Goal: Task Accomplishment & Management: Manage account settings

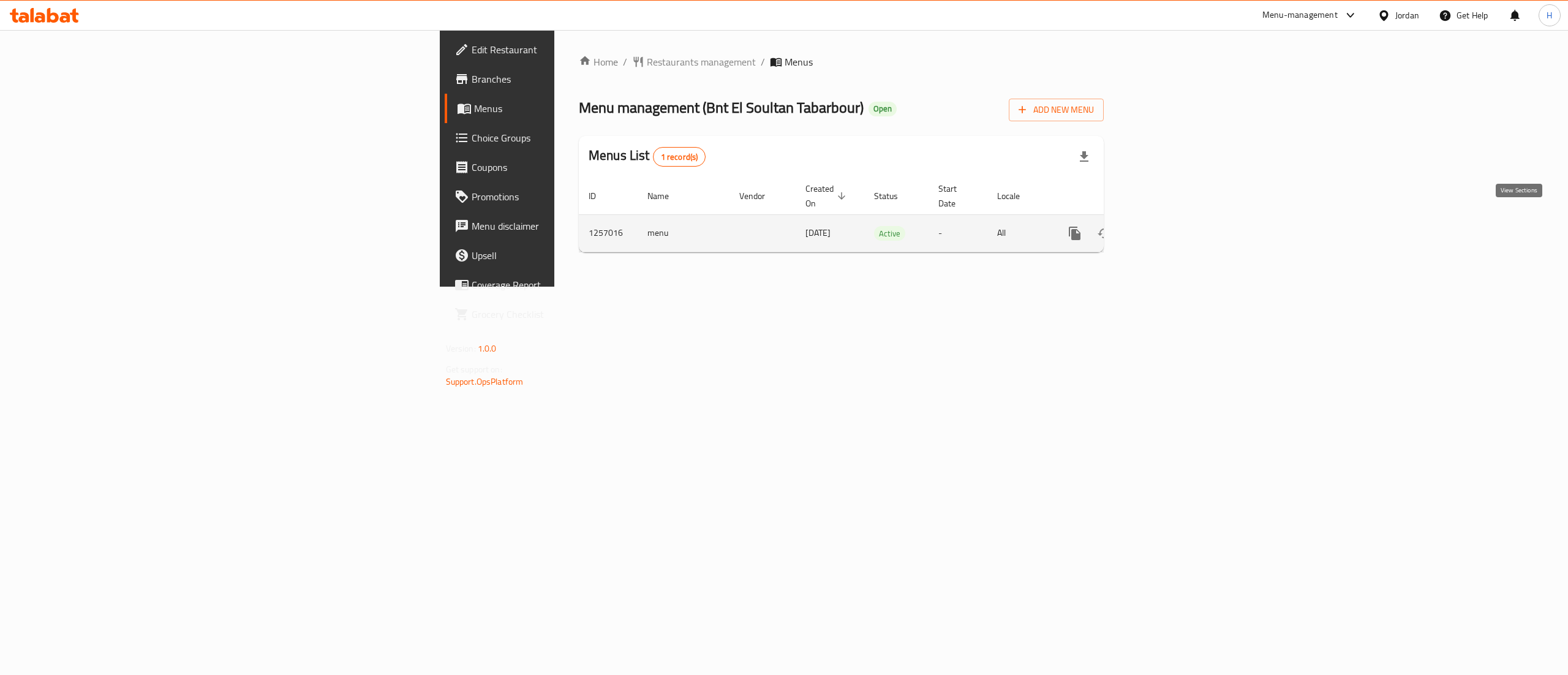
click at [1170, 226] on icon "enhanced table" at bounding box center [1163, 233] width 15 height 15
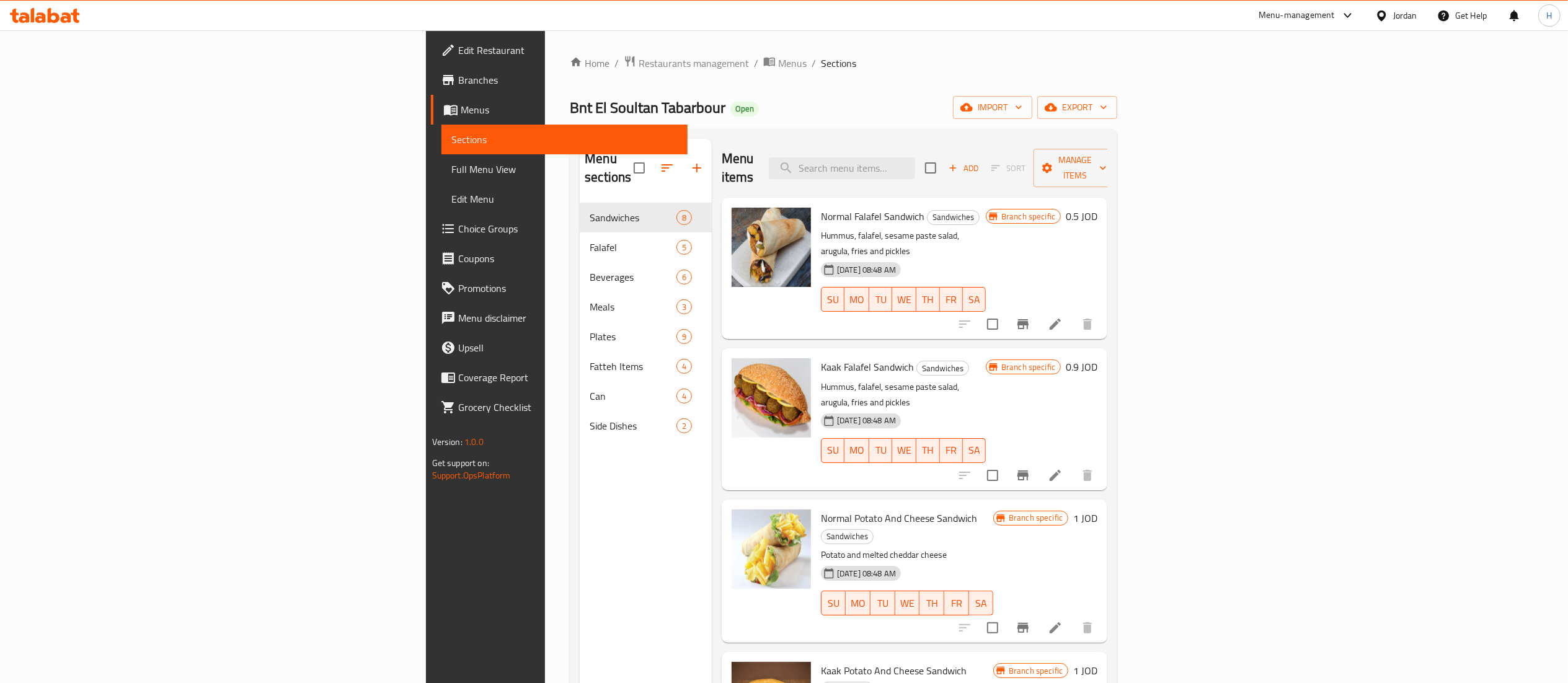
click at [580, 475] on div "Menu sections Sandwiches 8 Falafel 5 Beverages 6 Meals 3 Plates 9 Fatteh Items …" at bounding box center [646, 480] width 132 height 683
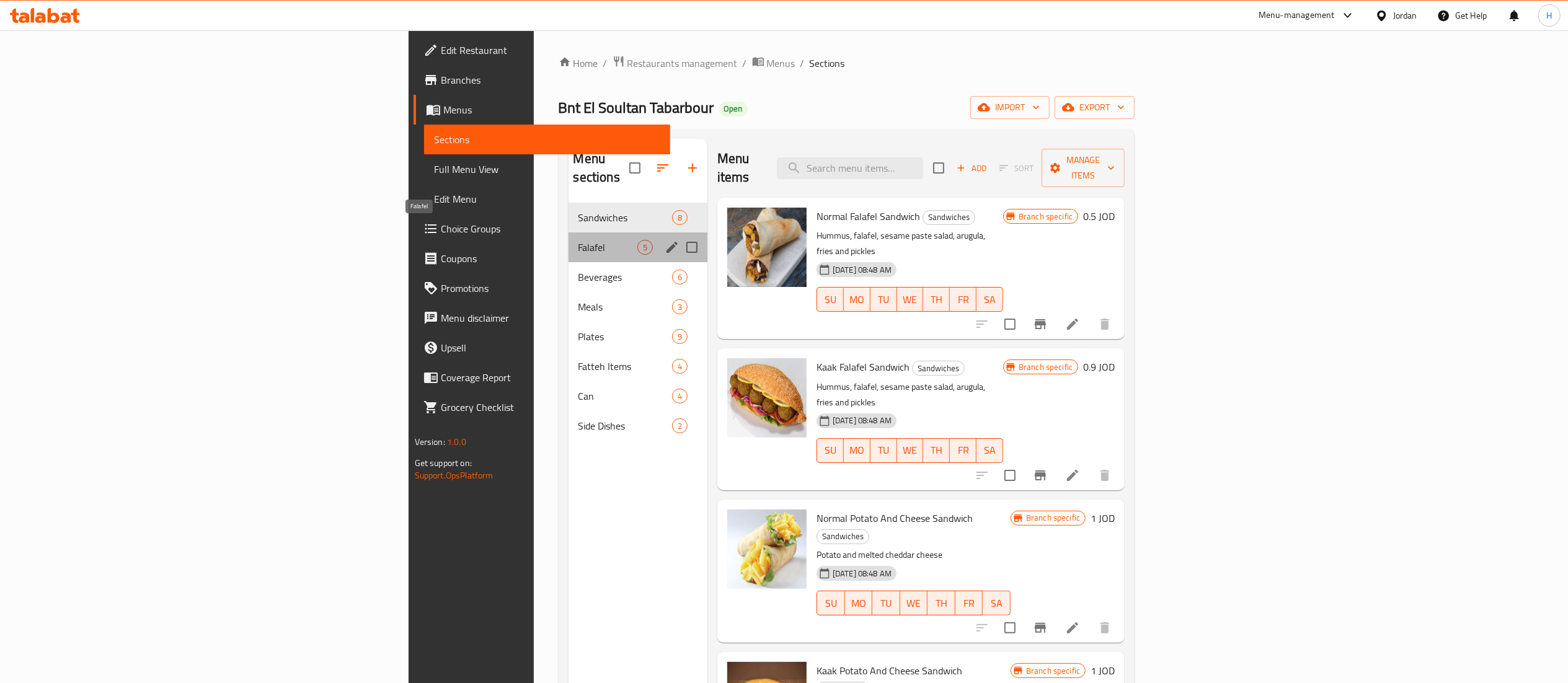
click at [579, 240] on span "Falafel" at bounding box center [608, 247] width 59 height 15
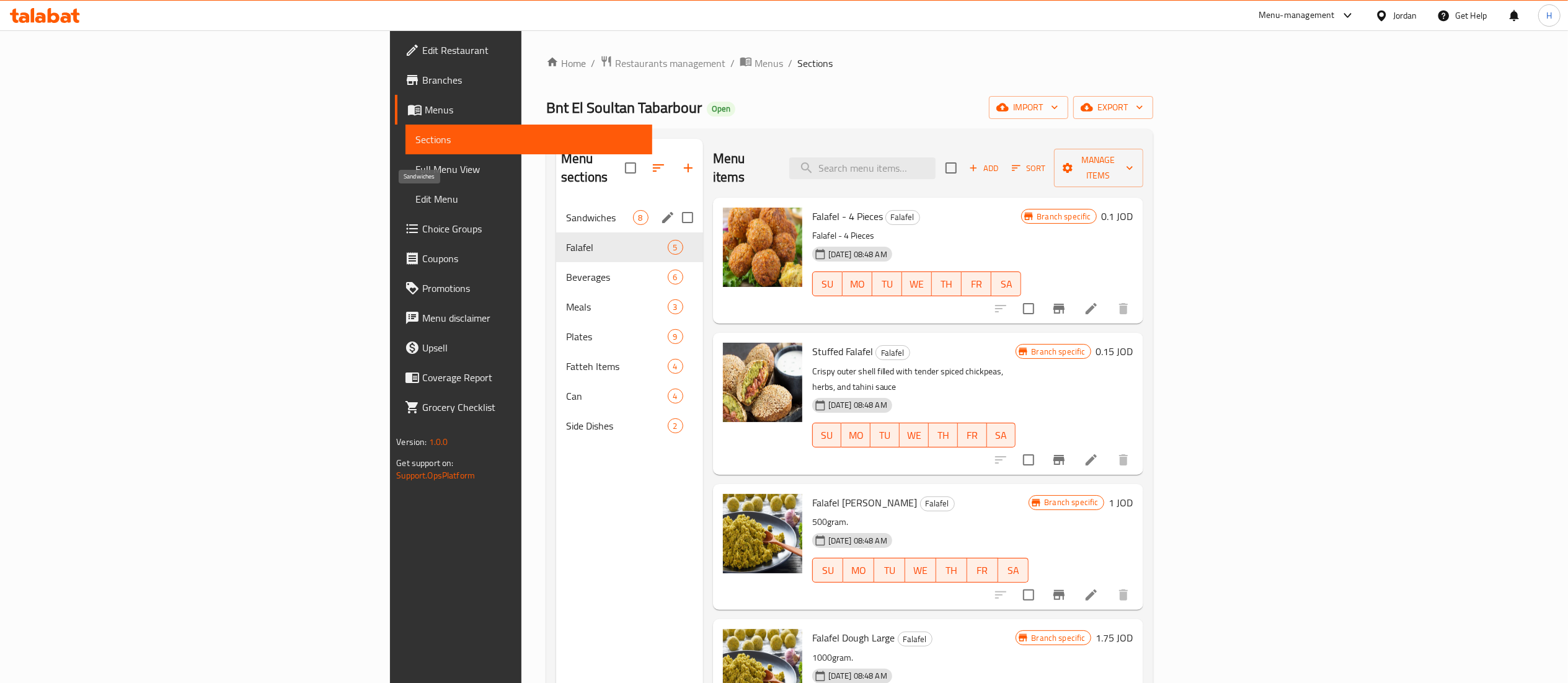
click at [566, 210] on span "Sandwiches" at bounding box center [599, 217] width 67 height 15
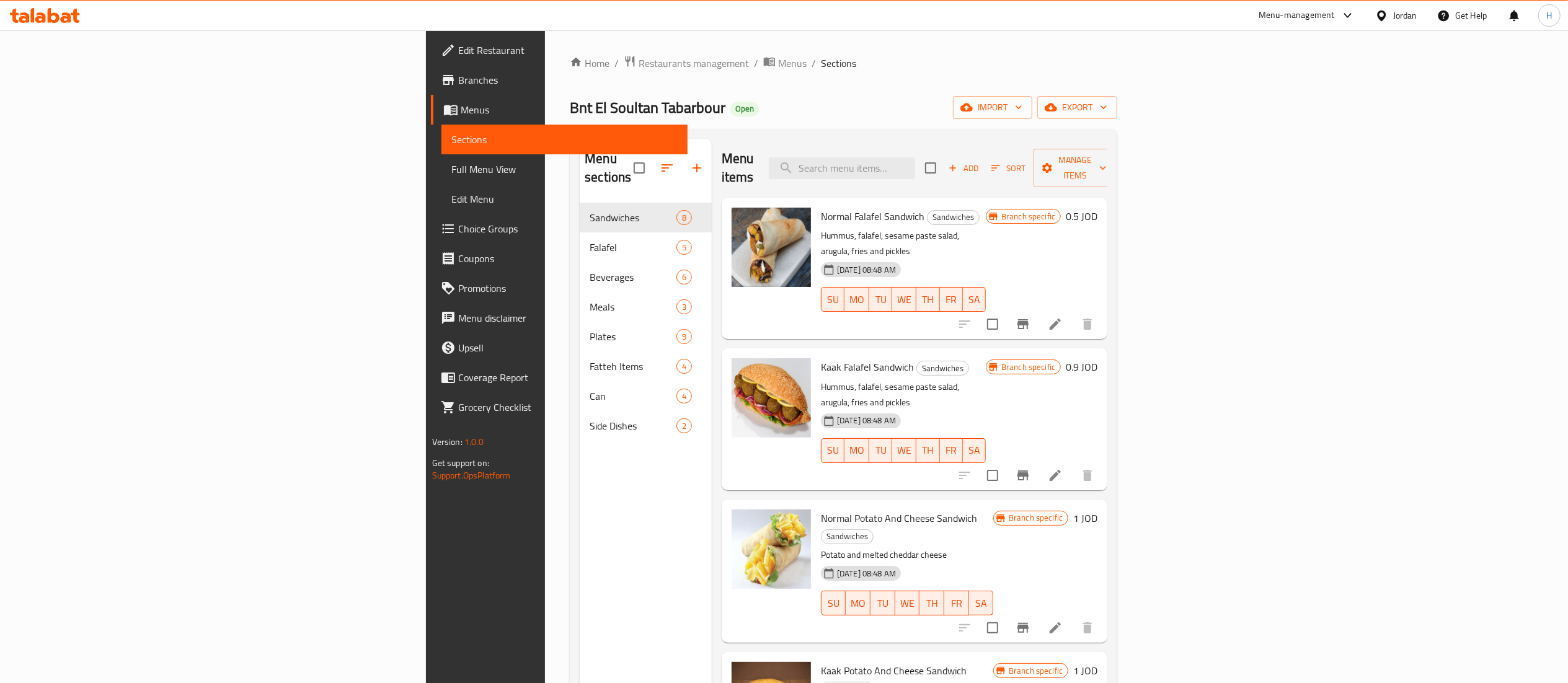
click at [580, 537] on div "Menu sections Sandwiches 8 Falafel 5 Beverages 6 Meals 3 Plates 9 Fatteh Items …" at bounding box center [646, 480] width 132 height 683
click at [682, 153] on button "button" at bounding box center [697, 168] width 30 height 30
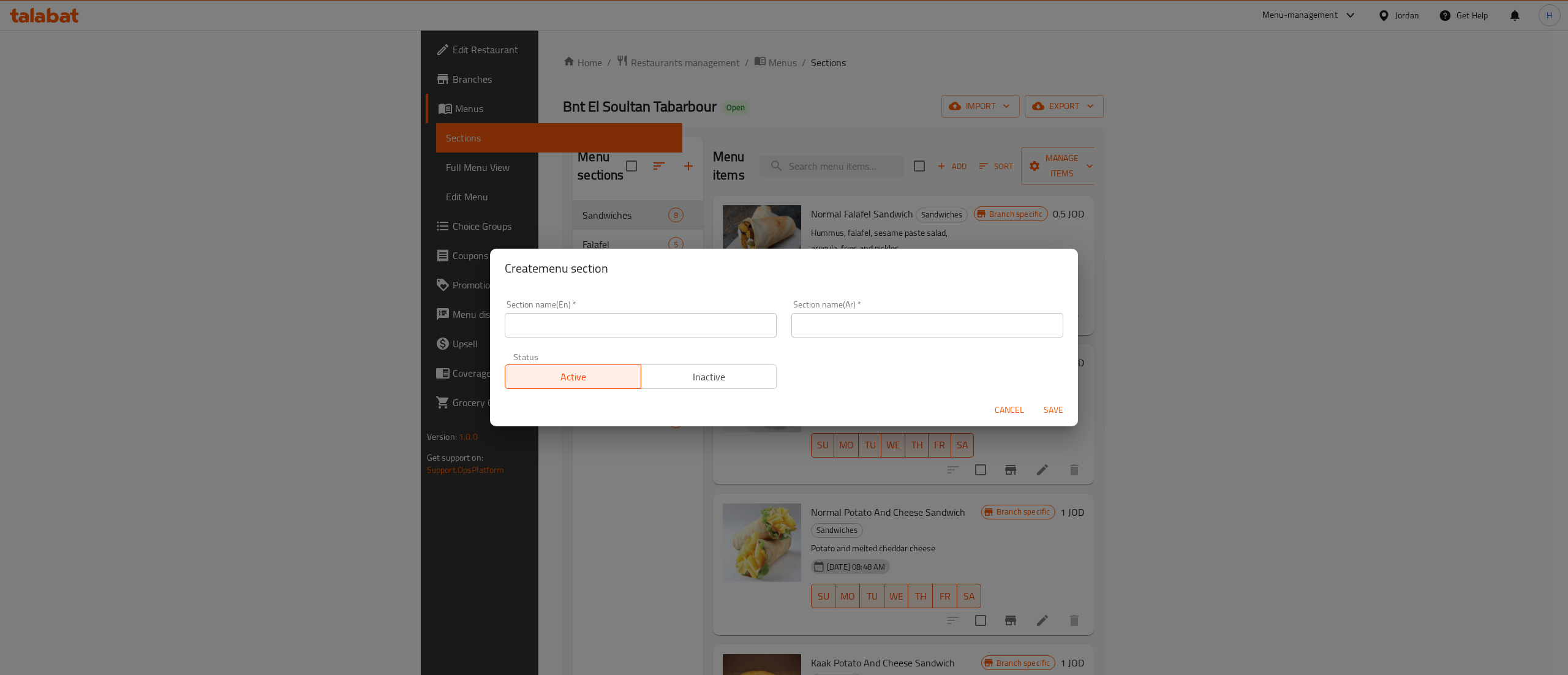
click at [640, 332] on input "text" at bounding box center [641, 326] width 272 height 24
paste input "1 JD"
click at [844, 332] on input "text" at bounding box center [927, 326] width 272 height 24
click at [563, 315] on div "Section name(En)   * 1 JD Section name(En) *" at bounding box center [641, 319] width 272 height 37
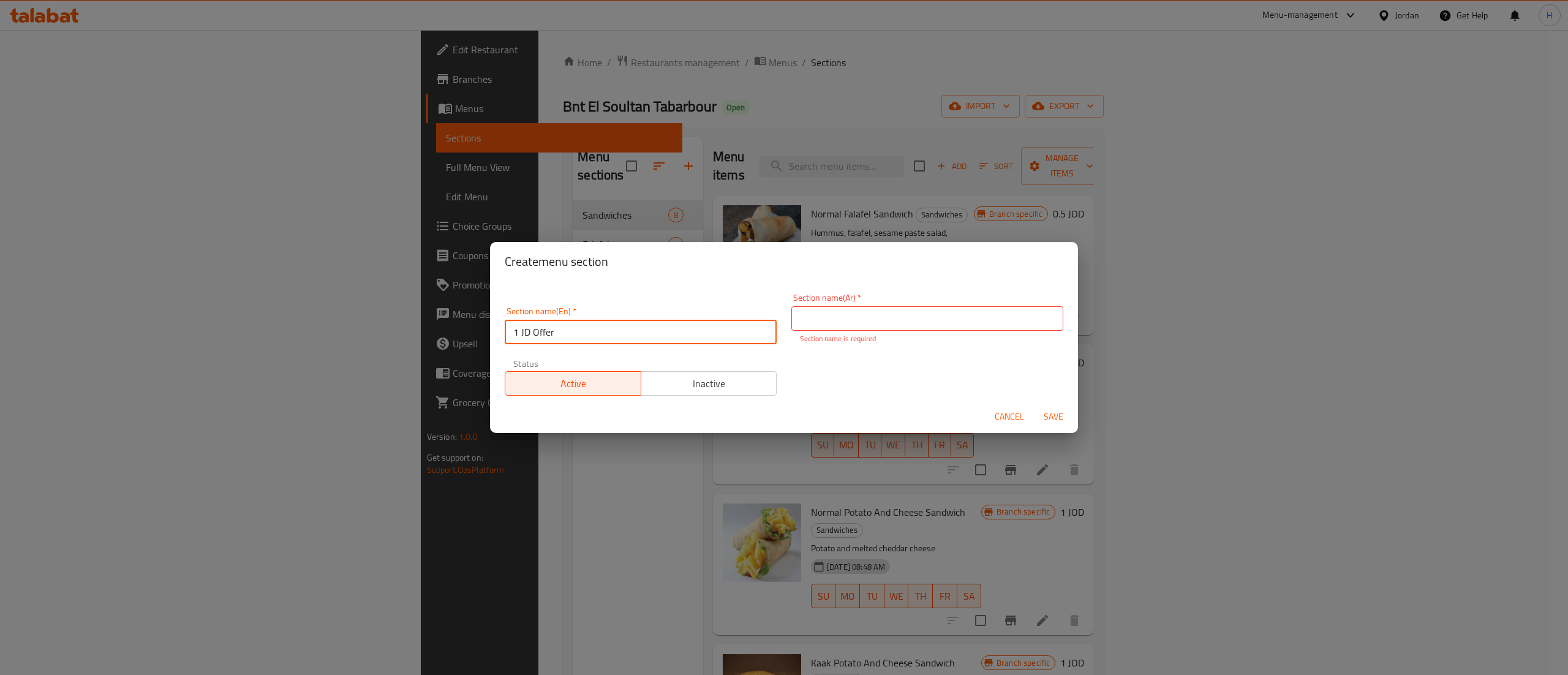
type input "1 JD Offer"
type input "عروض ب دينار"
click at [1052, 416] on span "Save" at bounding box center [1054, 417] width 30 height 15
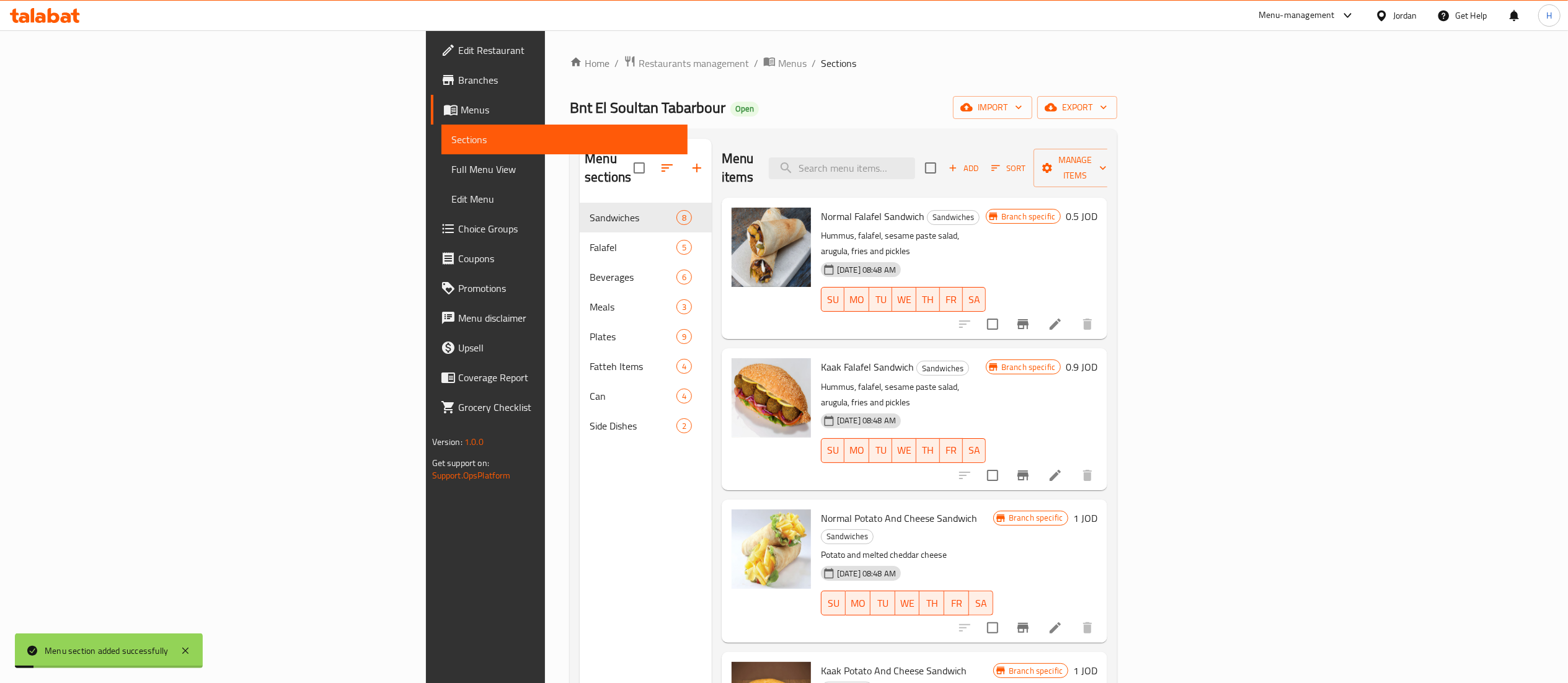
click at [580, 508] on div "Menu sections Sandwiches 8 Falafel 5 Beverages 6 Meals 3 Plates 9 Fatteh Items …" at bounding box center [646, 480] width 132 height 683
click at [652, 153] on button "button" at bounding box center [667, 168] width 30 height 30
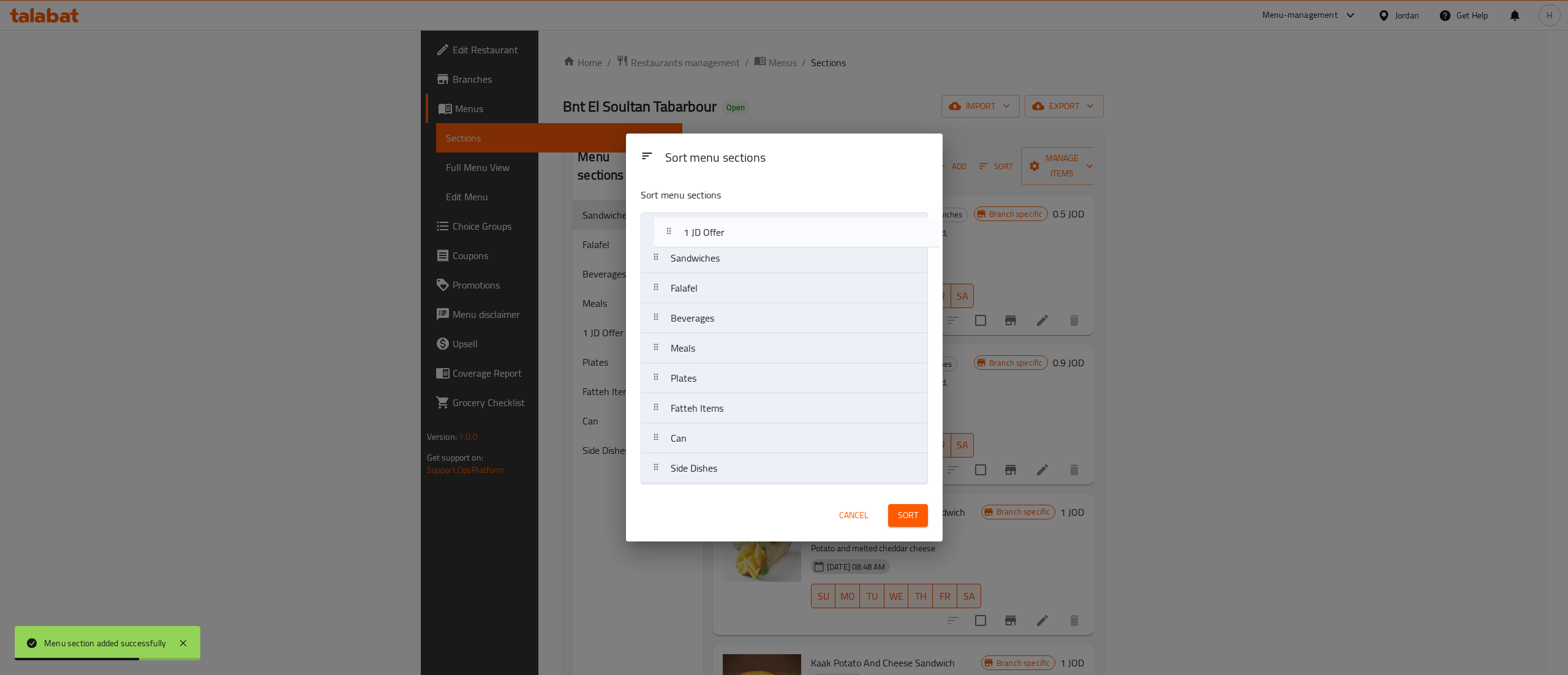
drag, startPoint x: 697, startPoint y: 355, endPoint x: 714, endPoint y: 227, distance: 129.1
click at [714, 227] on nav "Sandwiches Falafel Beverages Meals 1 JD Offer Plates Fatteh Items Can Side Dish…" at bounding box center [784, 348] width 287 height 271
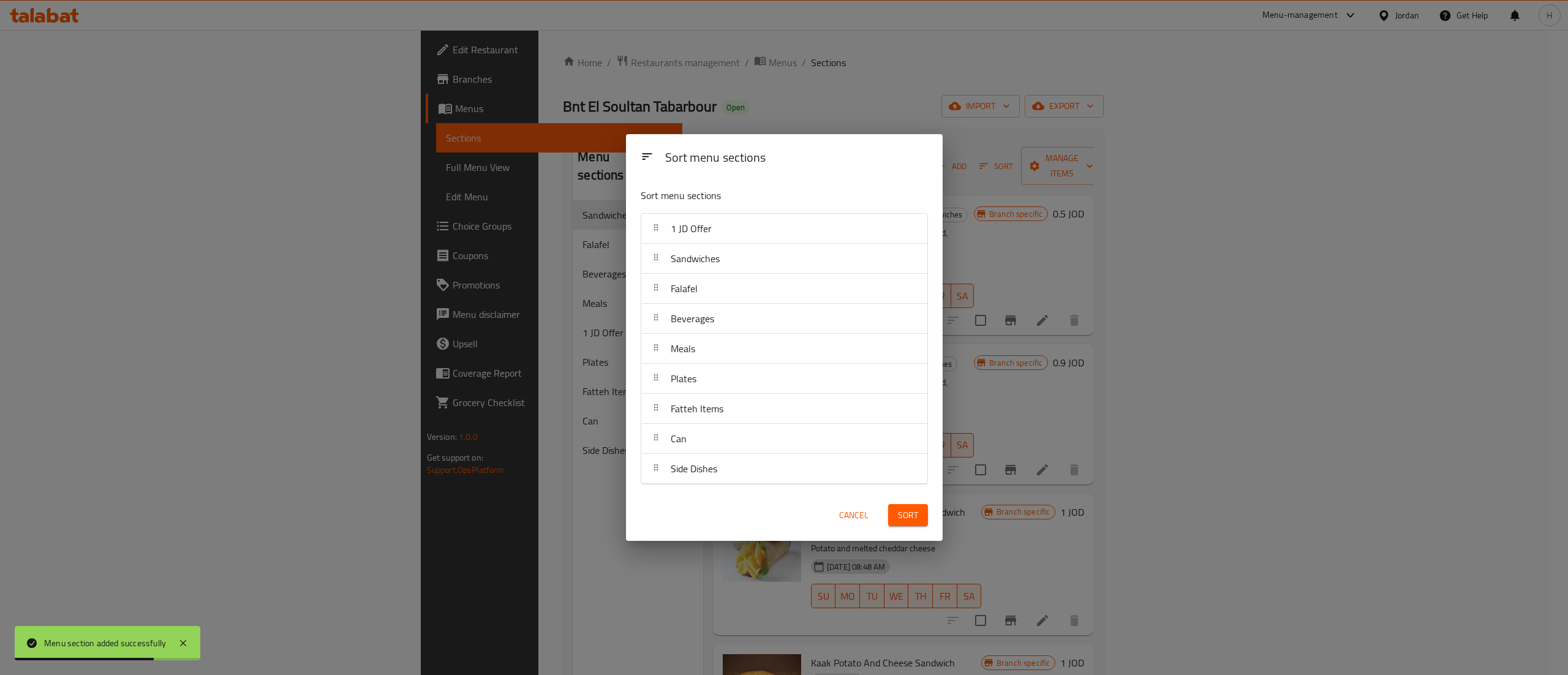
click at [910, 520] on span "Sort" at bounding box center [907, 516] width 20 height 15
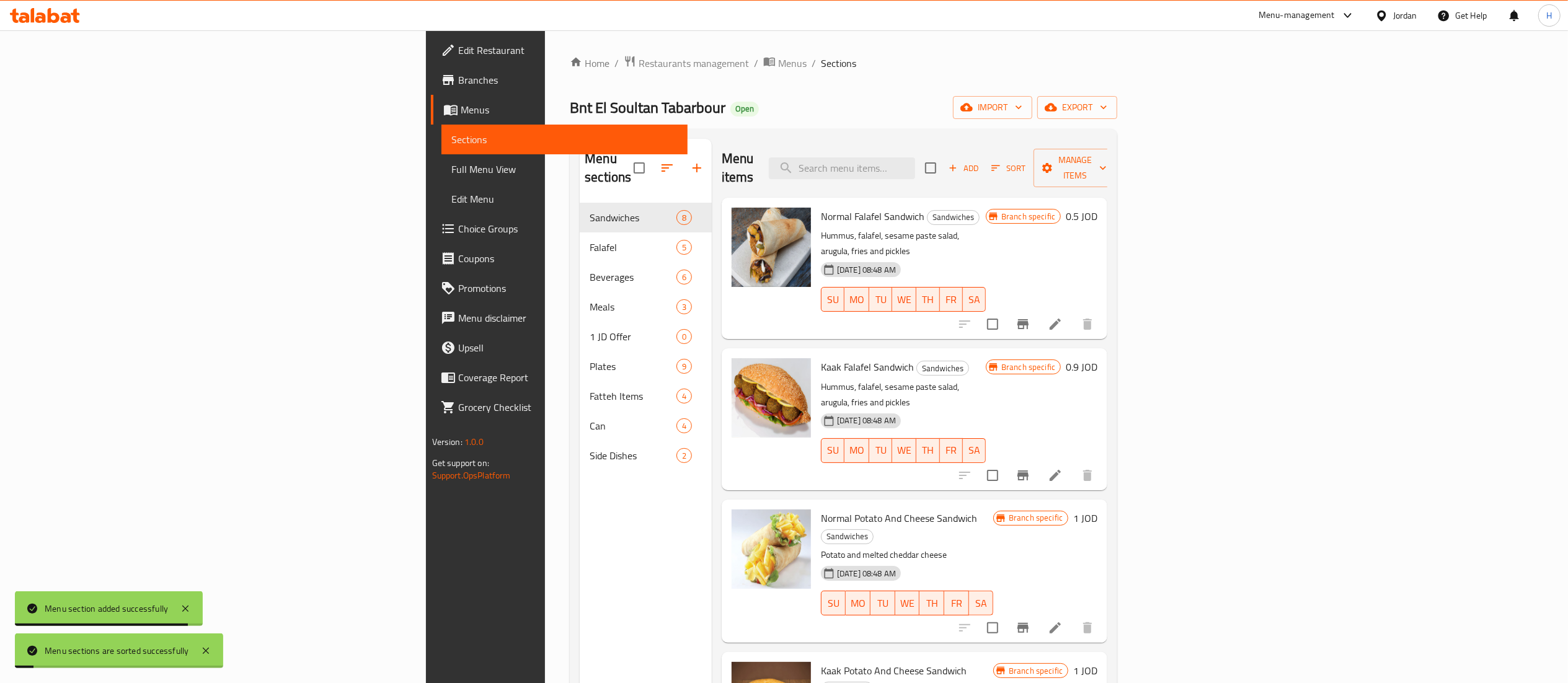
click at [580, 504] on div "Menu sections Sandwiches 8 Falafel 5 Beverages 6 Meals 3 1 JD Offer 0 Plates 9 …" at bounding box center [646, 480] width 132 height 683
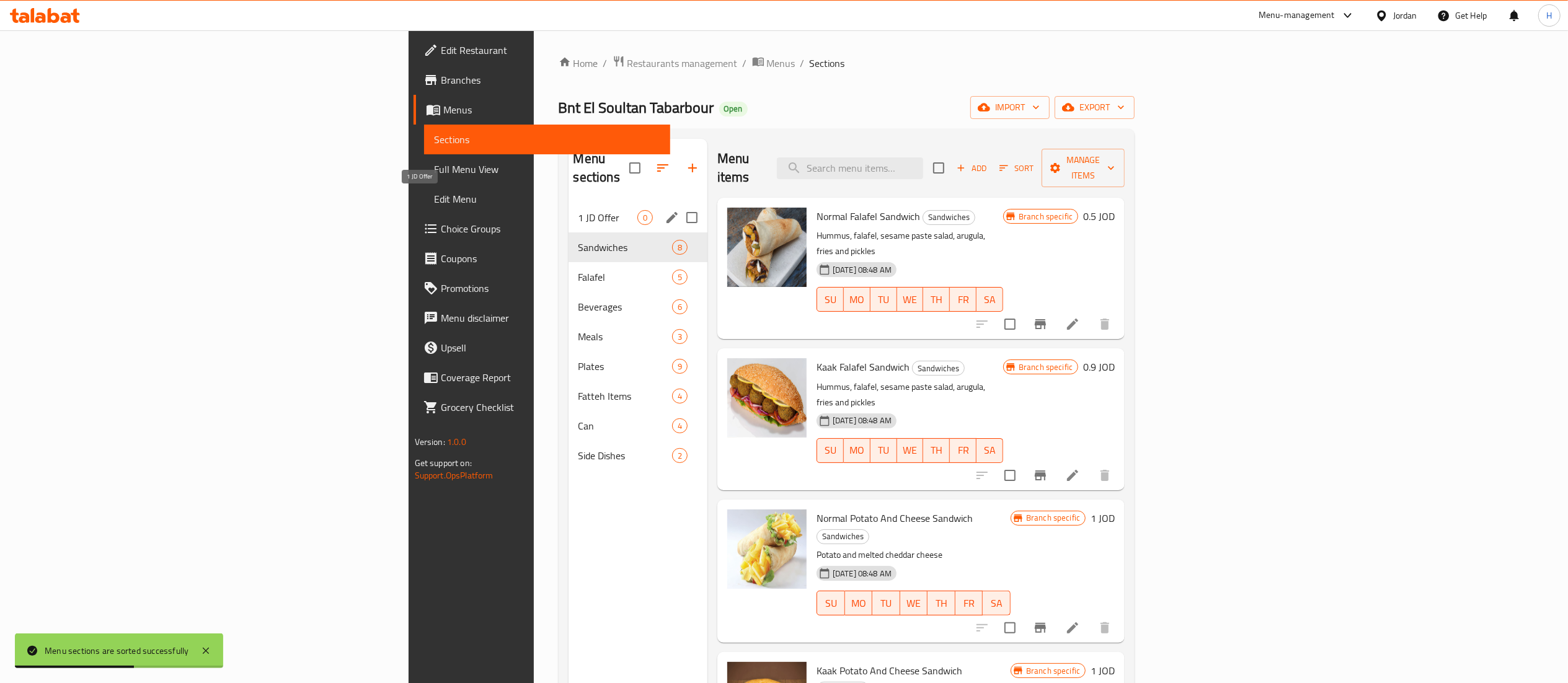
click at [579, 210] on span "1 JD Offer" at bounding box center [608, 217] width 59 height 15
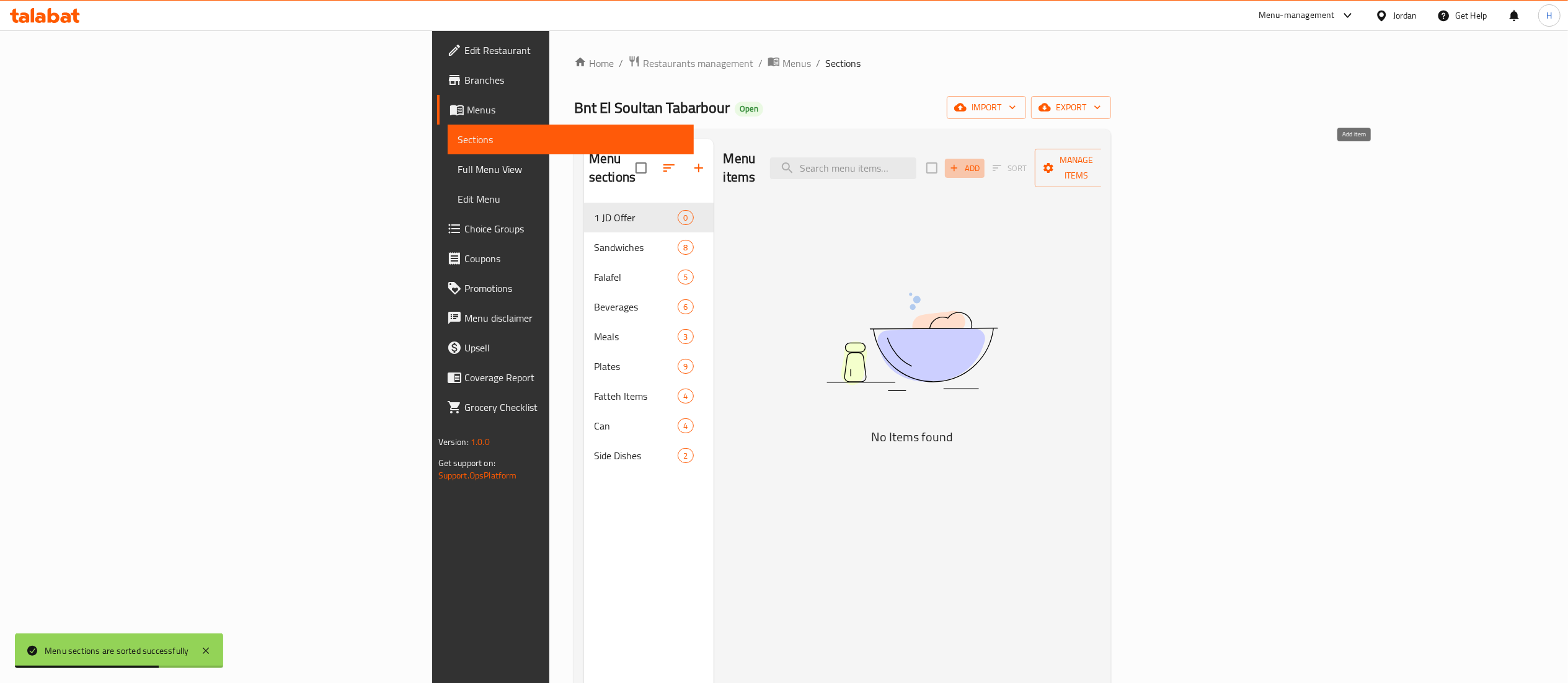
click at [982, 161] on span "Add" at bounding box center [964, 168] width 33 height 14
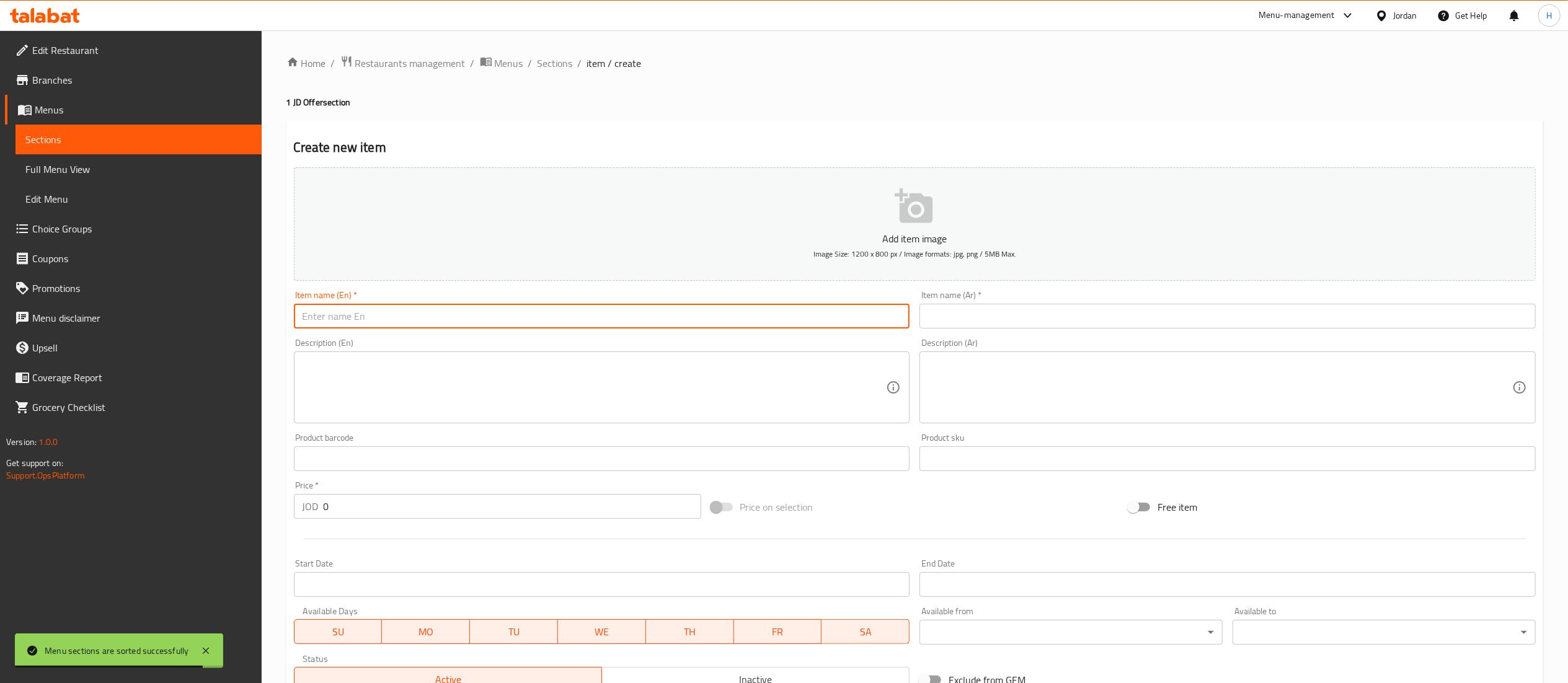
click at [695, 315] on input "text" at bounding box center [602, 316] width 616 height 25
paste input "2 Normal falafel + 1 soft drink"
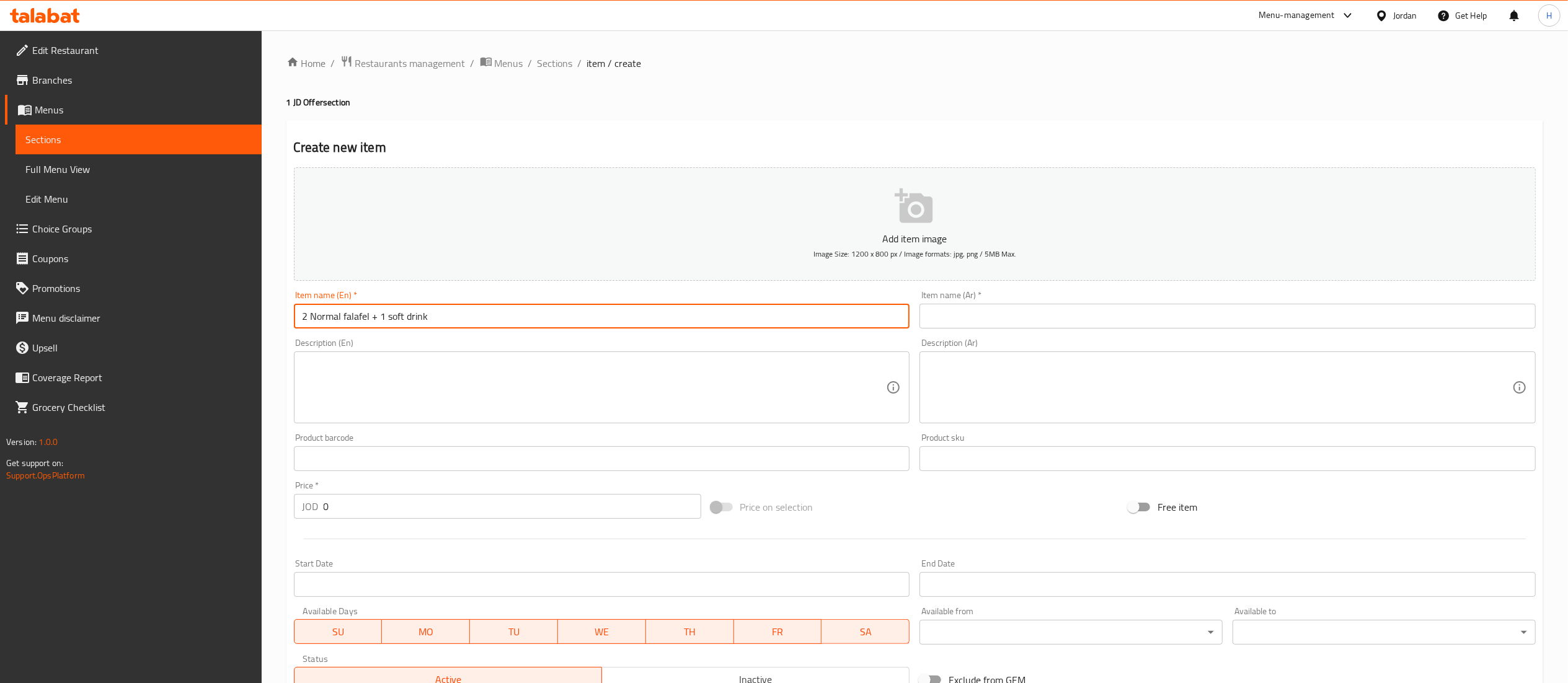
type input "2 Normal falafel + 1 soft drink"
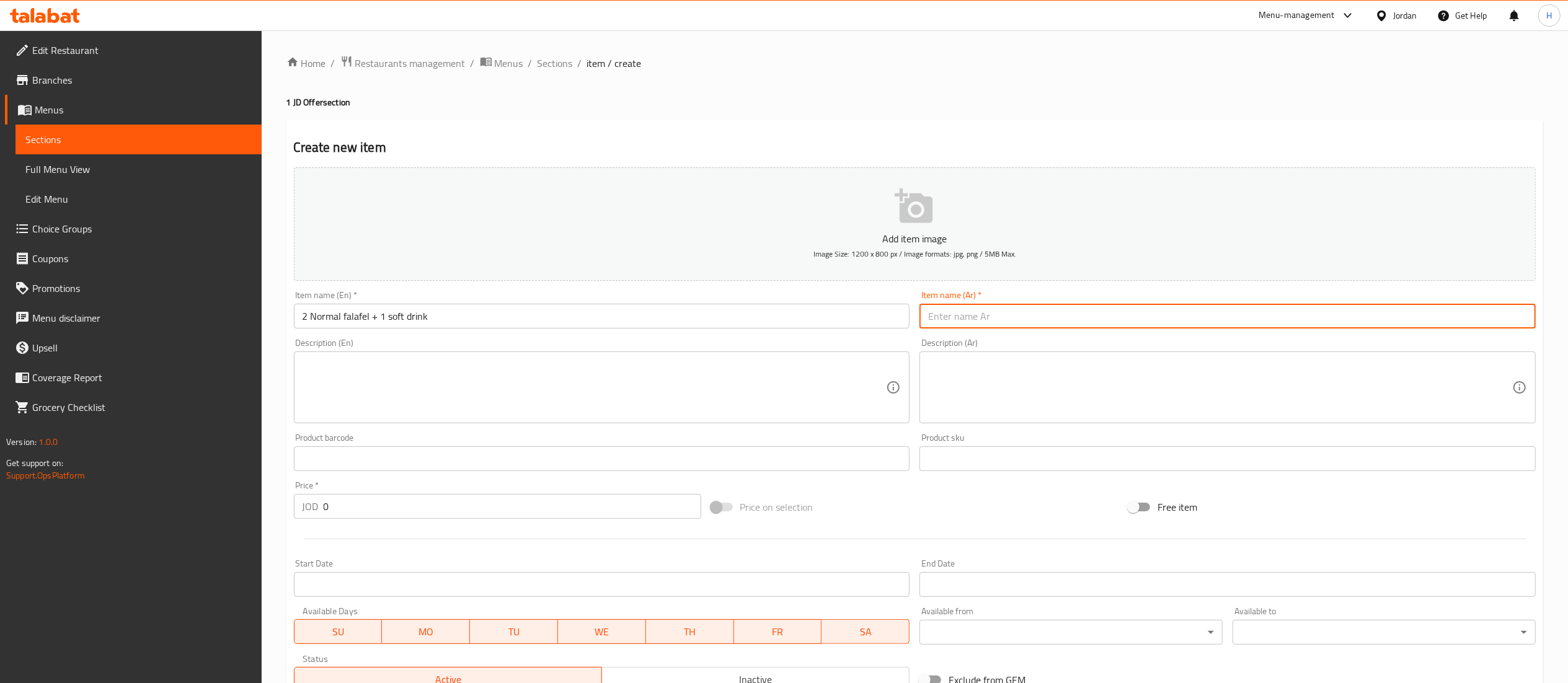
click at [988, 319] on input "text" at bounding box center [1228, 316] width 616 height 25
paste input "2 فلافل عادي + 1 مشروب غازي"
type input "2 فلافل عادي + 1 مشروب غازي"
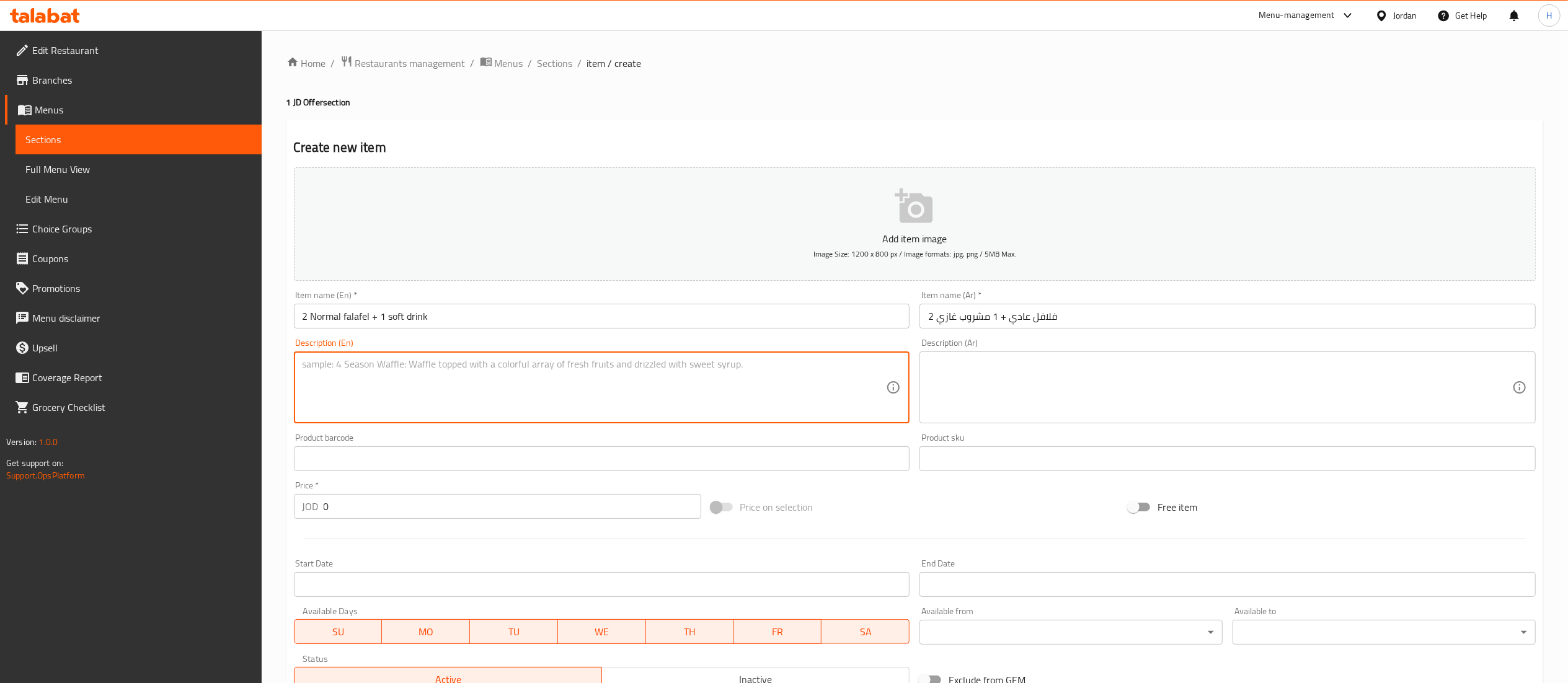
click at [745, 380] on textarea at bounding box center [594, 387] width 584 height 59
click at [340, 508] on input "0" at bounding box center [512, 507] width 378 height 25
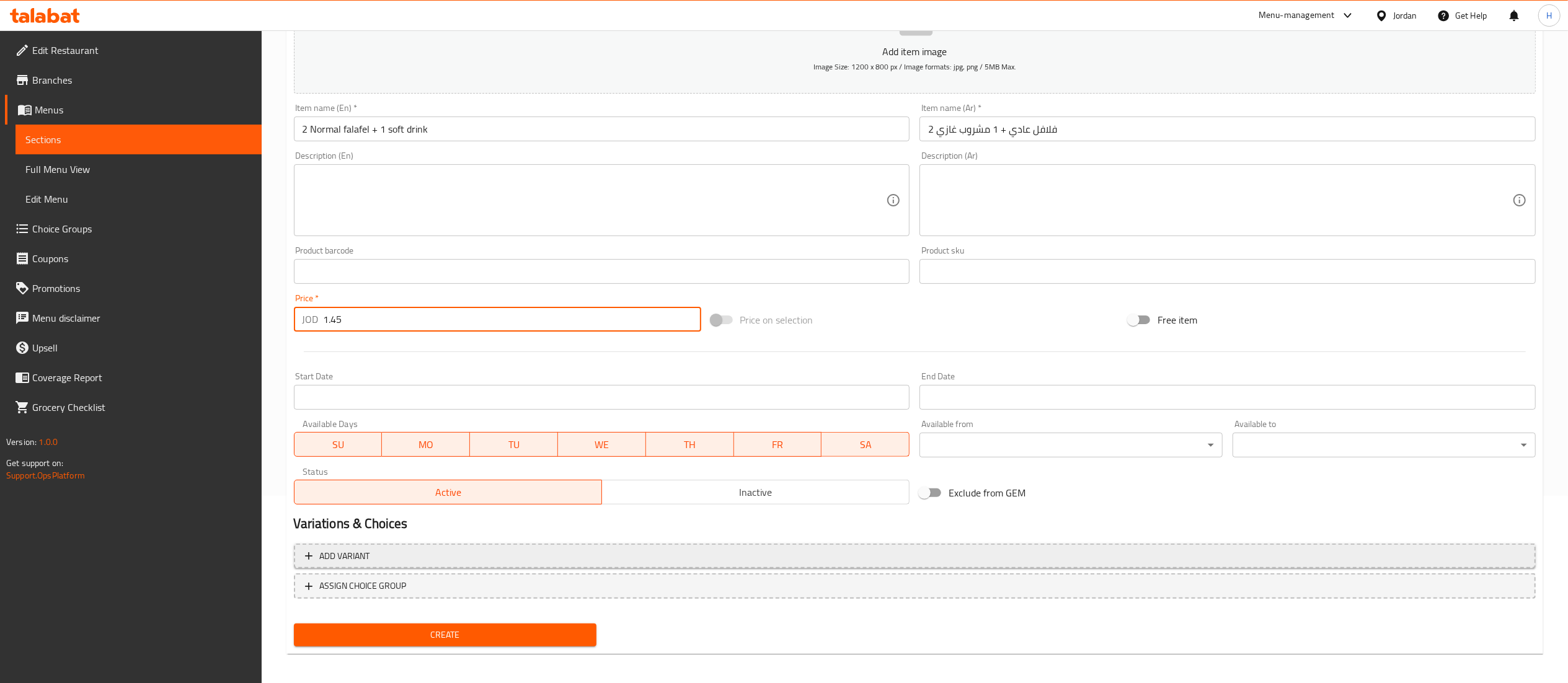
scroll to position [192, 0]
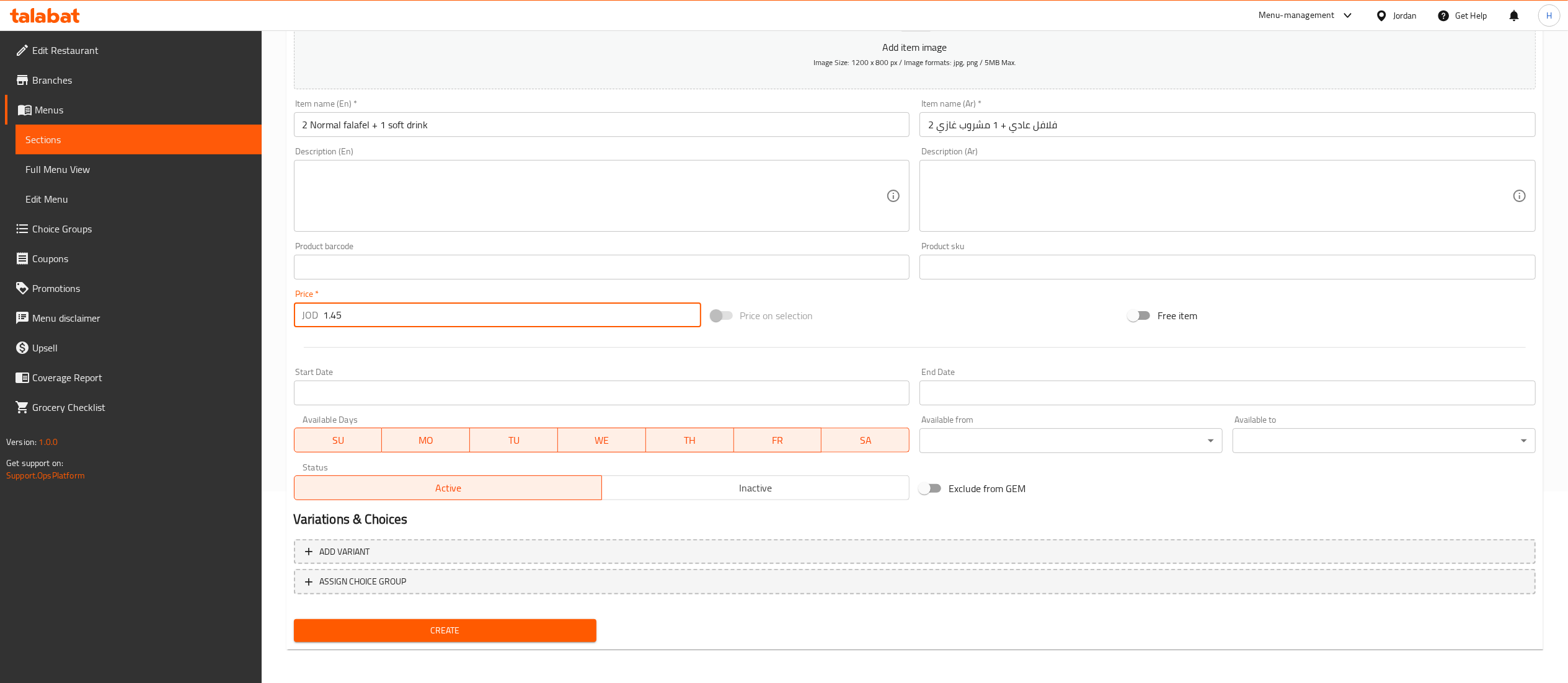
type input "1.45"
click at [465, 629] on span "Create" at bounding box center [445, 631] width 283 height 16
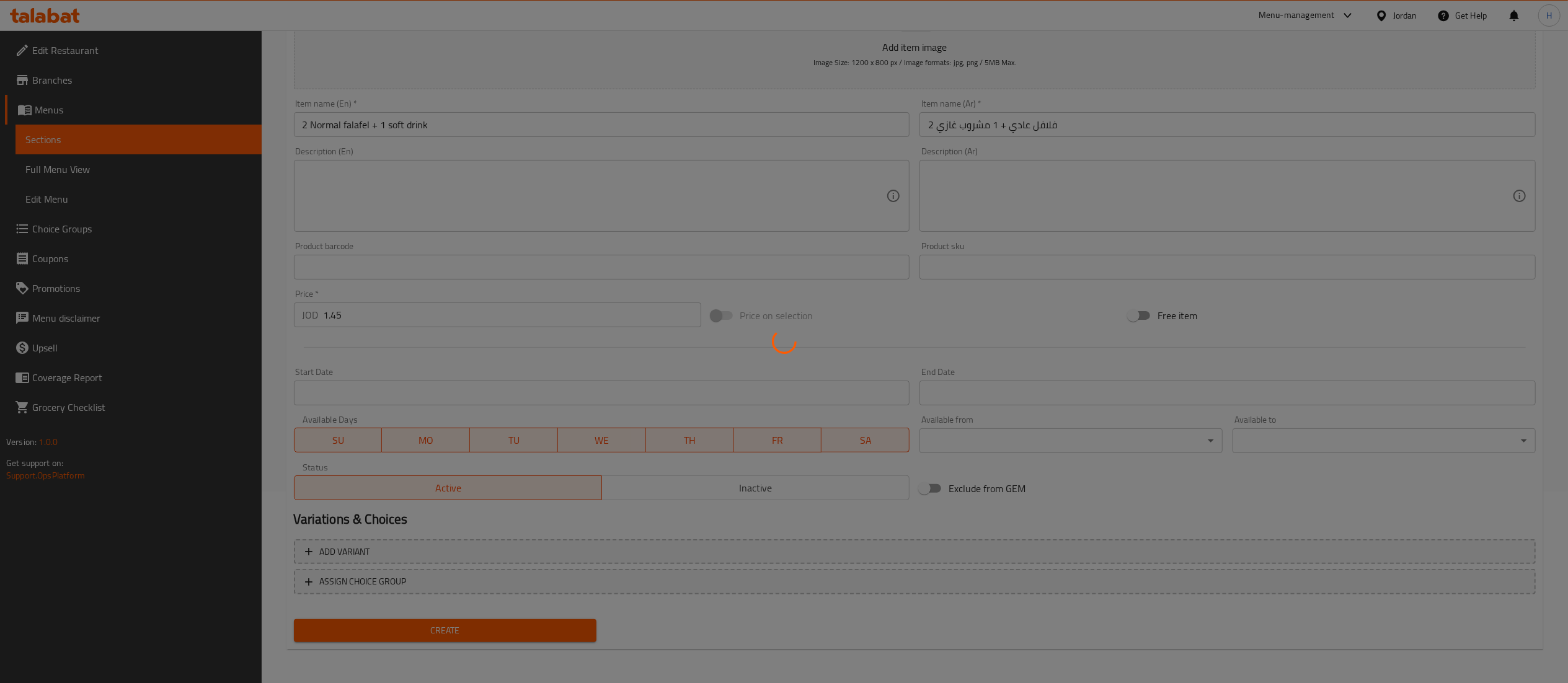
type input "0"
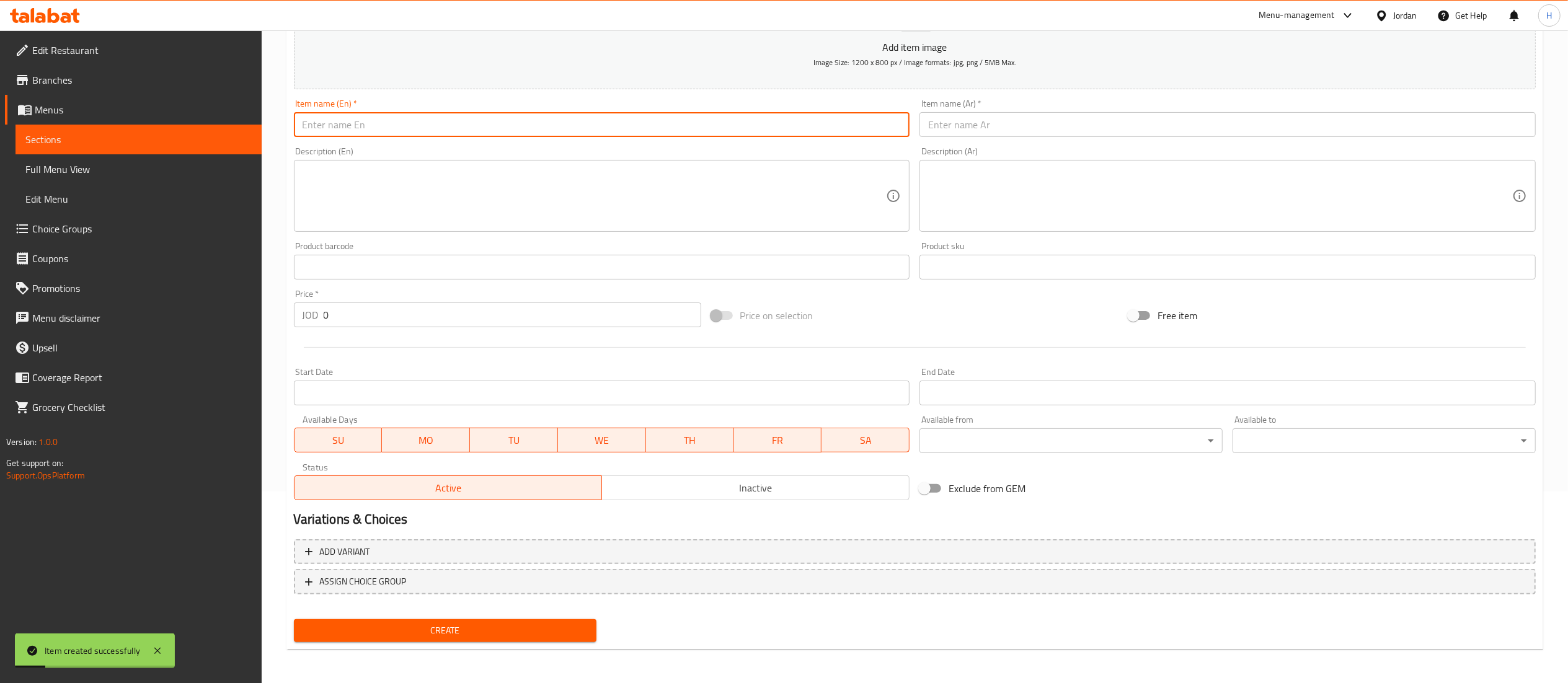
click at [640, 129] on input "text" at bounding box center [602, 125] width 616 height 25
paste input "Falafel Kaak sandwich + 1 soft drink"
type input "Falafel Kaak sandwich + 1 soft drink"
drag, startPoint x: 1034, startPoint y: 129, endPoint x: 1033, endPoint y: 119, distance: 10.0
click at [1034, 129] on input "text" at bounding box center [1228, 125] width 616 height 25
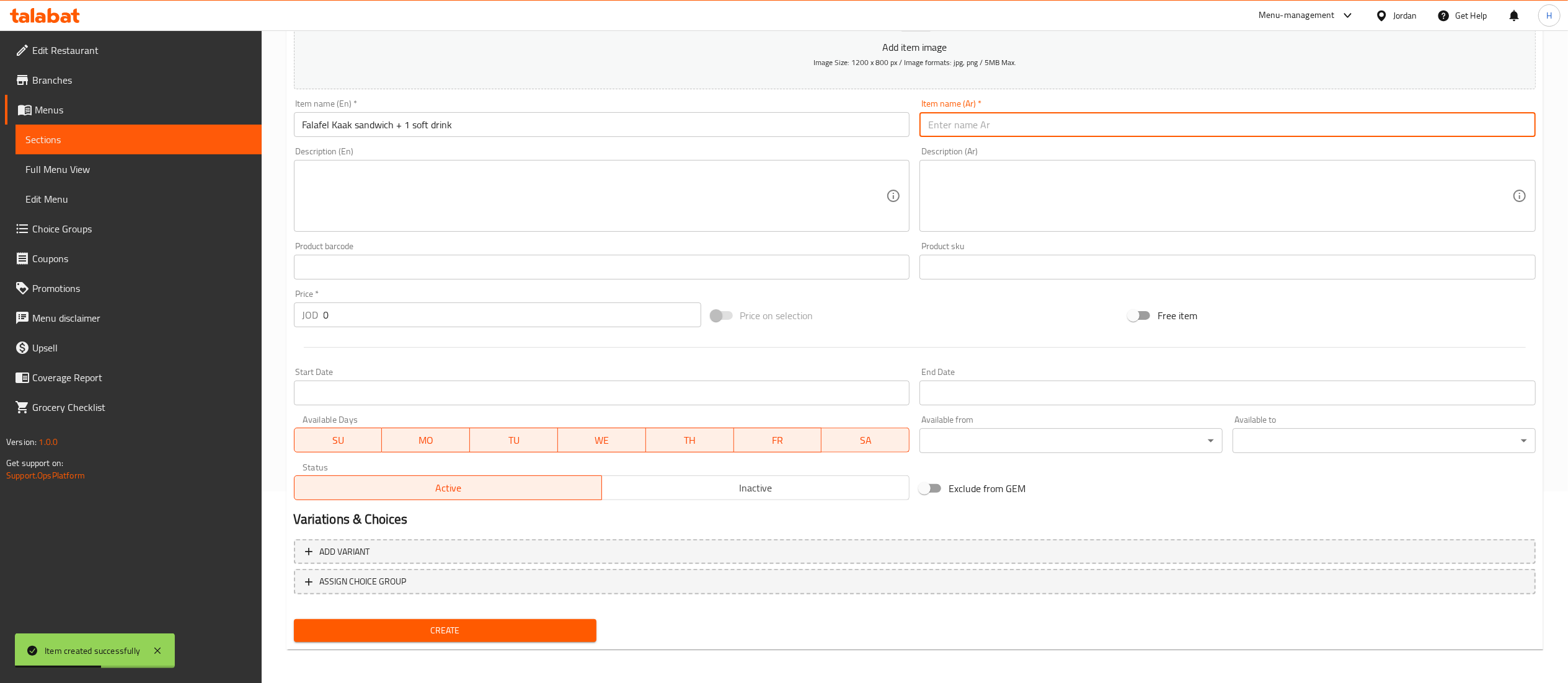
paste input "ساندوتش فلافل كعك + 1 مشروب غازي"
type input "ساندوتش فلافل كعك + 1 مشروب غازي"
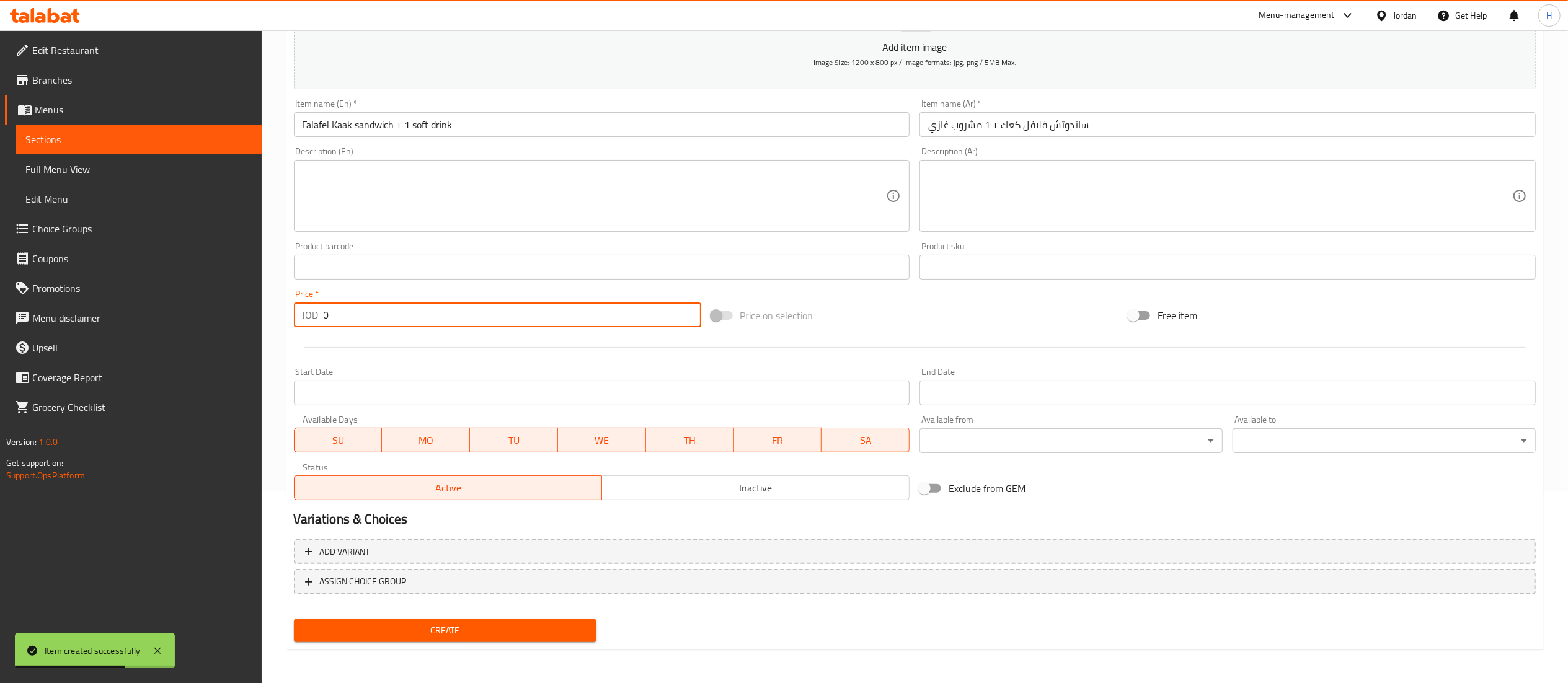
drag, startPoint x: 395, startPoint y: 307, endPoint x: 236, endPoint y: 294, distance: 159.5
click at [236, 294] on div "Edit Restaurant Branches Menus Sections Full Menu View Edit Menu Choice Groups …" at bounding box center [784, 262] width 1568 height 845
type input "1.45"
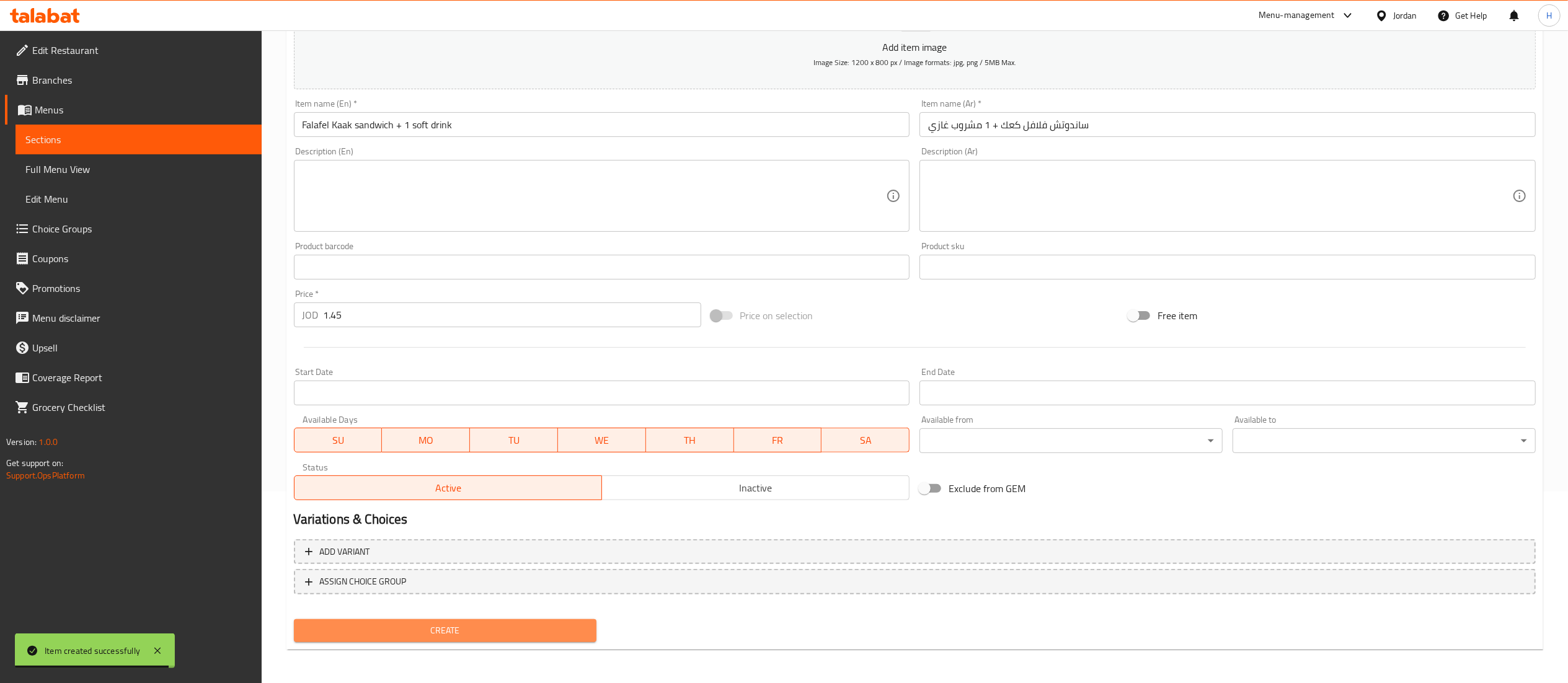
click at [403, 633] on span "Create" at bounding box center [445, 631] width 283 height 16
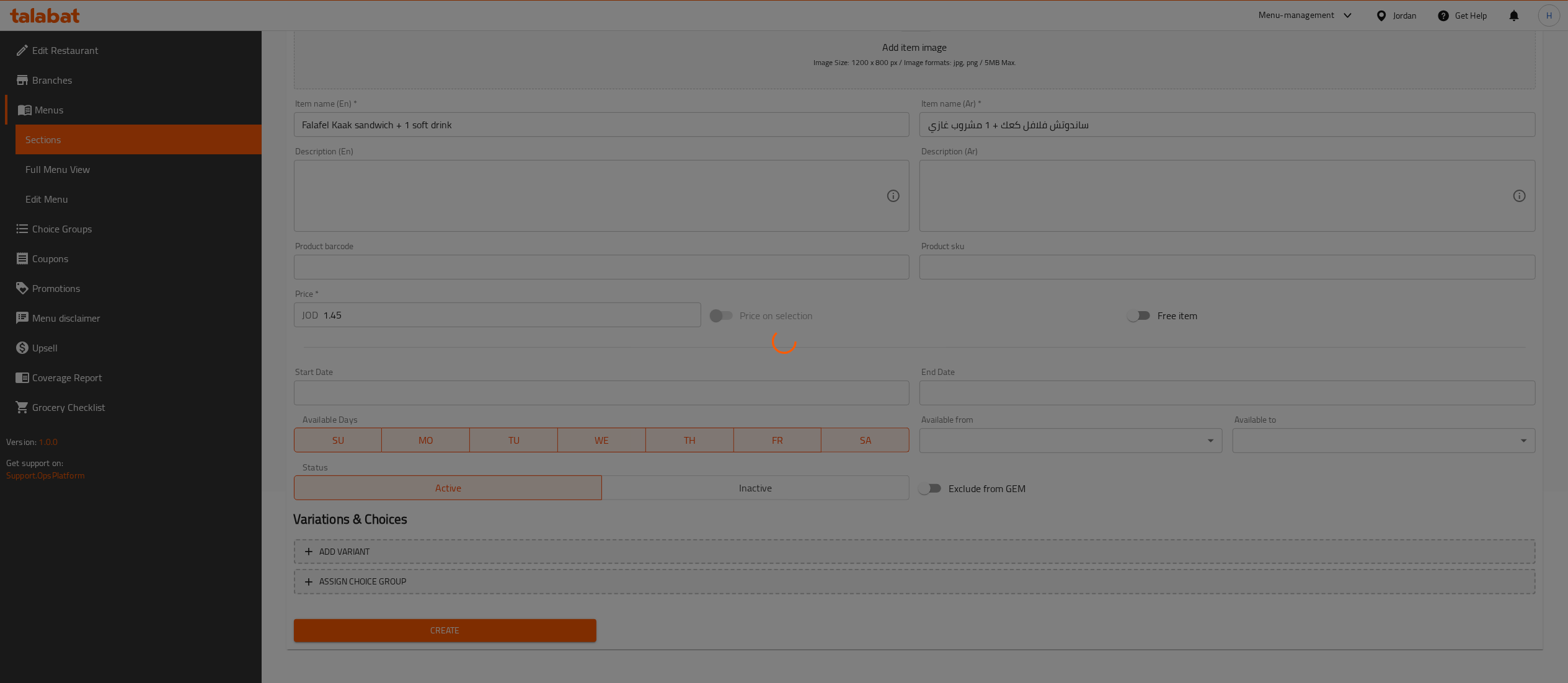
type input "0"
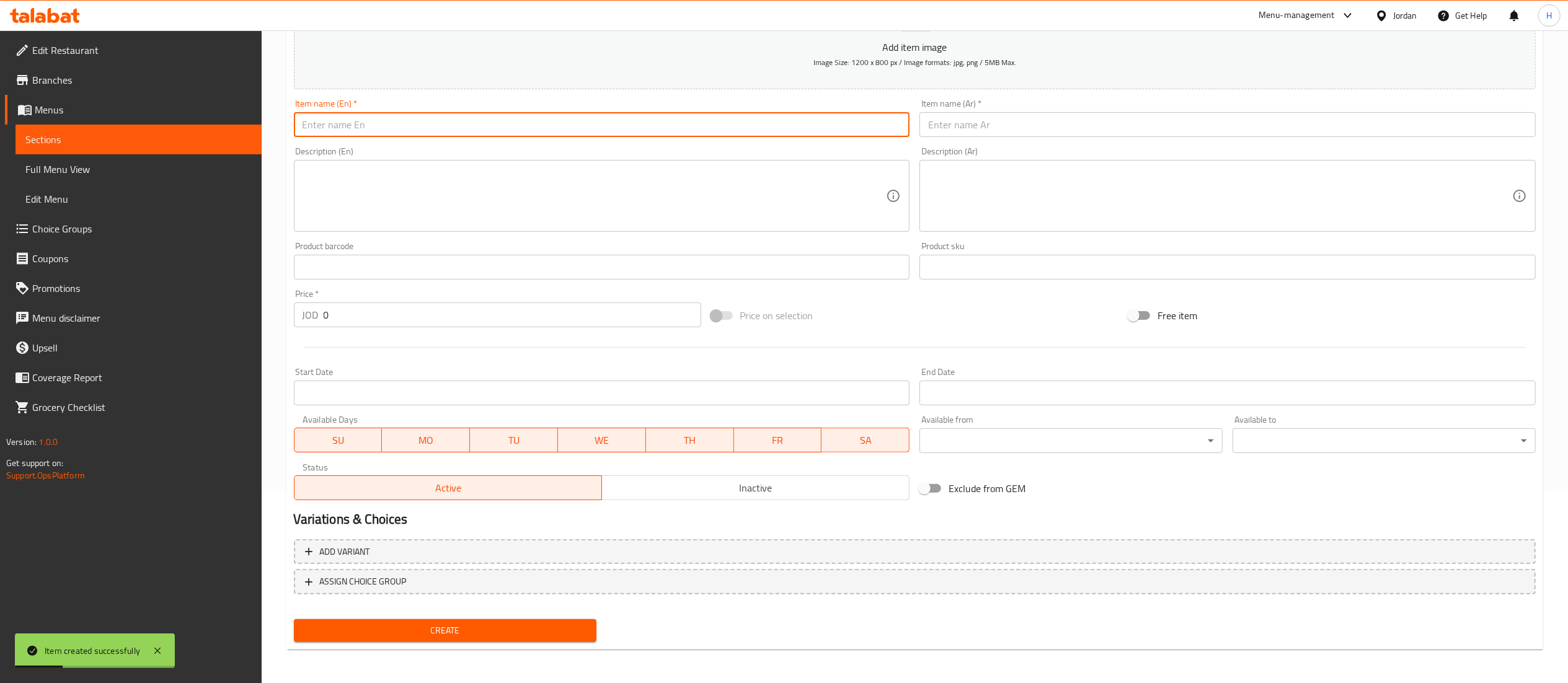
click at [552, 128] on input "text" at bounding box center [602, 125] width 616 height 25
paste input "Mfarkeh hamam bread +1 soft drink"
type input "Mfarkeh hamam bread +1 soft drink"
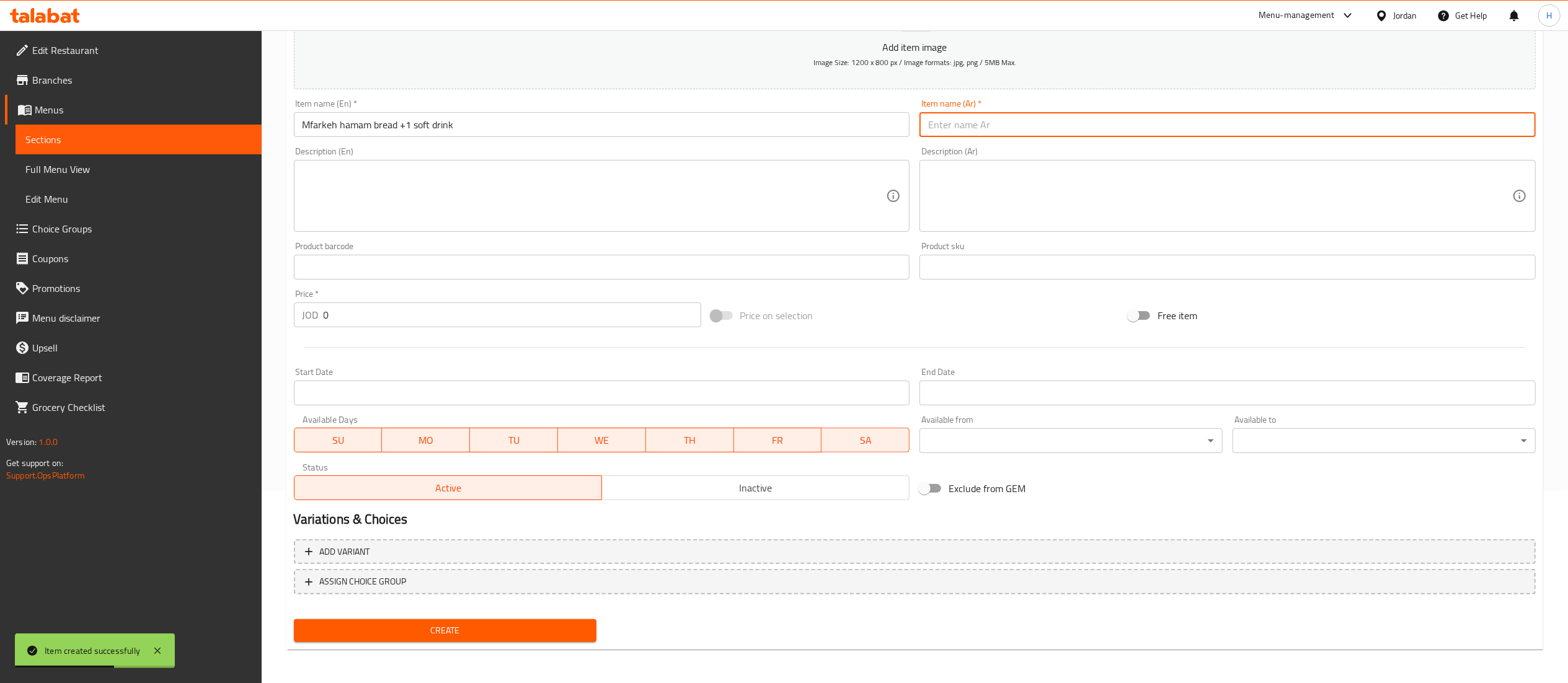
click at [1035, 136] on input "text" at bounding box center [1228, 125] width 616 height 25
paste input "خبز مفركة حمام + مشروب غازي"
type input "خبز مفركة حمام + مشروب غازي"
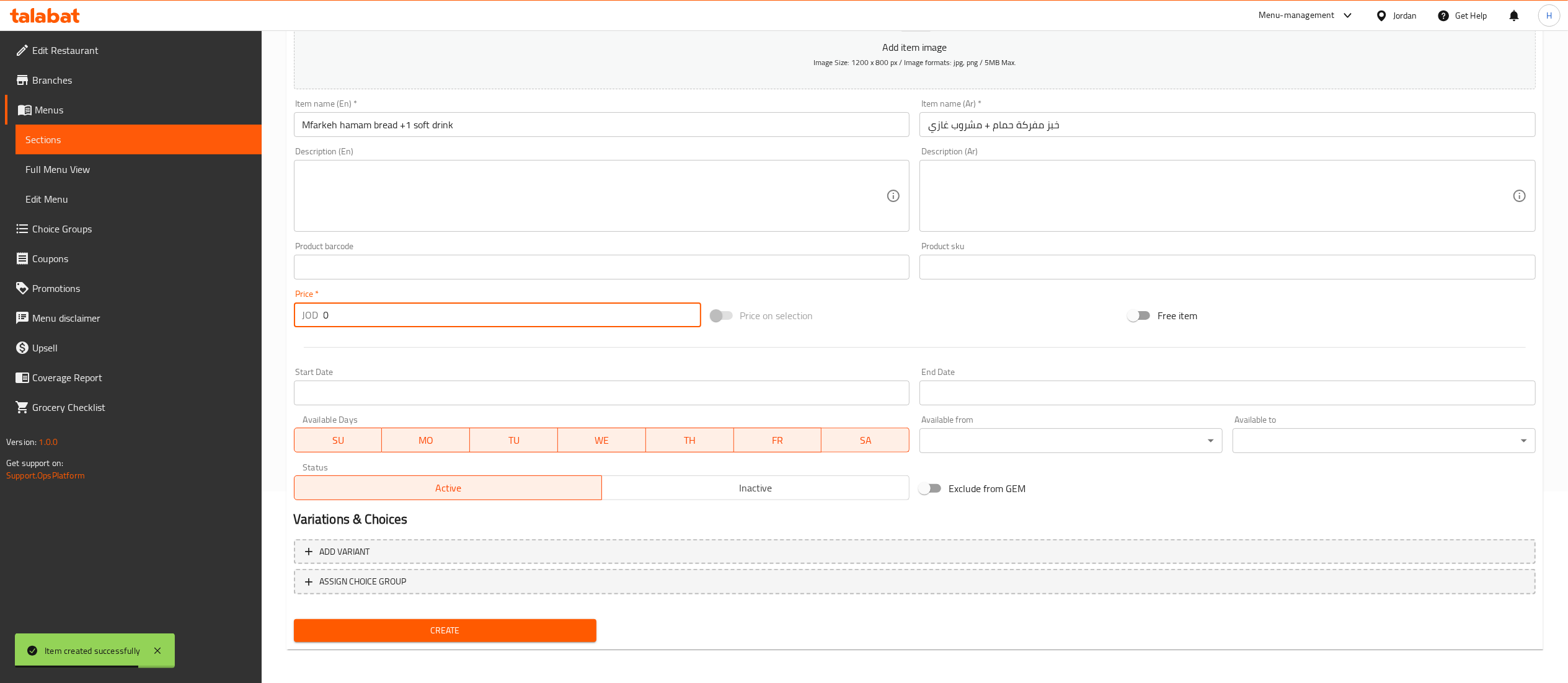
drag, startPoint x: 309, startPoint y: 324, endPoint x: 187, endPoint y: 322, distance: 122.0
click at [187, 322] on div "Edit Restaurant Branches Menus Sections Full Menu View Edit Menu Choice Groups …" at bounding box center [784, 262] width 1568 height 845
type input "1.45"
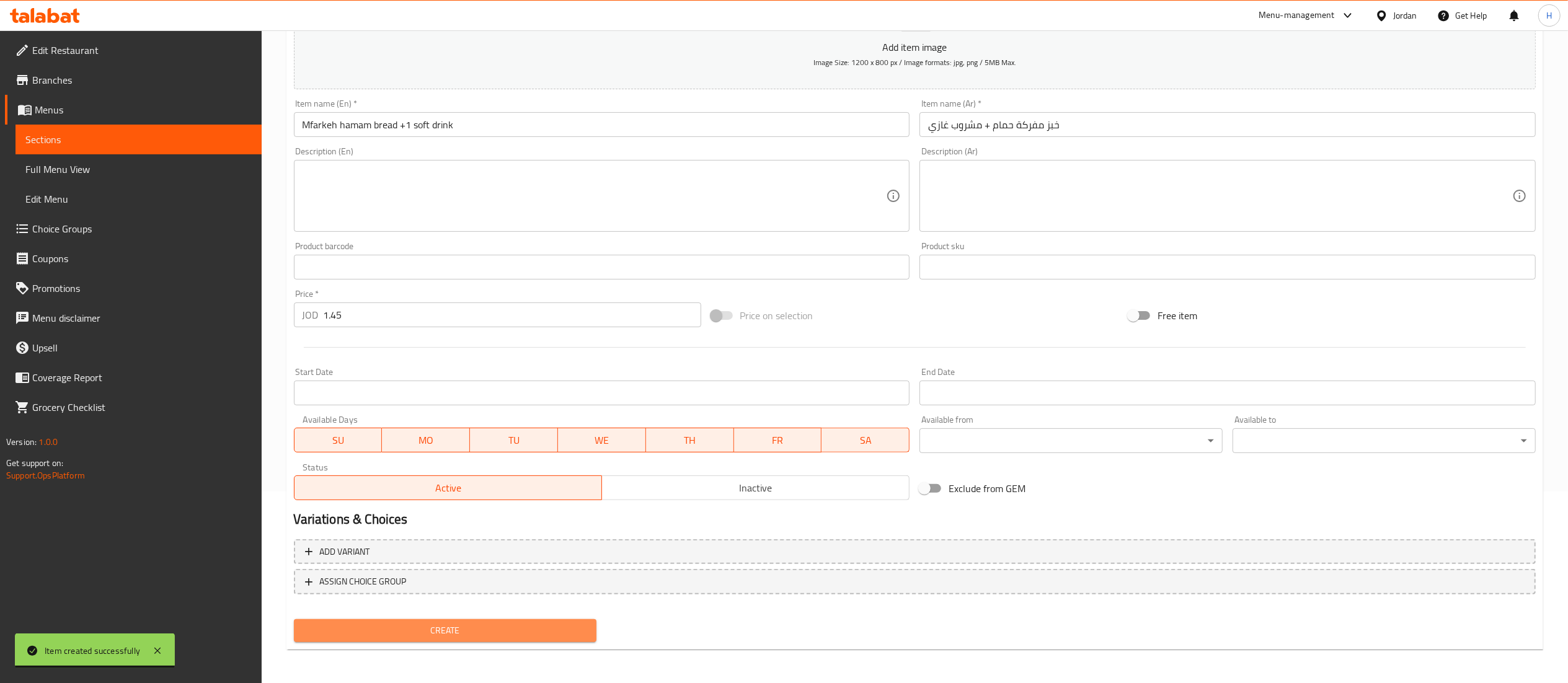
click at [520, 624] on span "Create" at bounding box center [445, 631] width 283 height 16
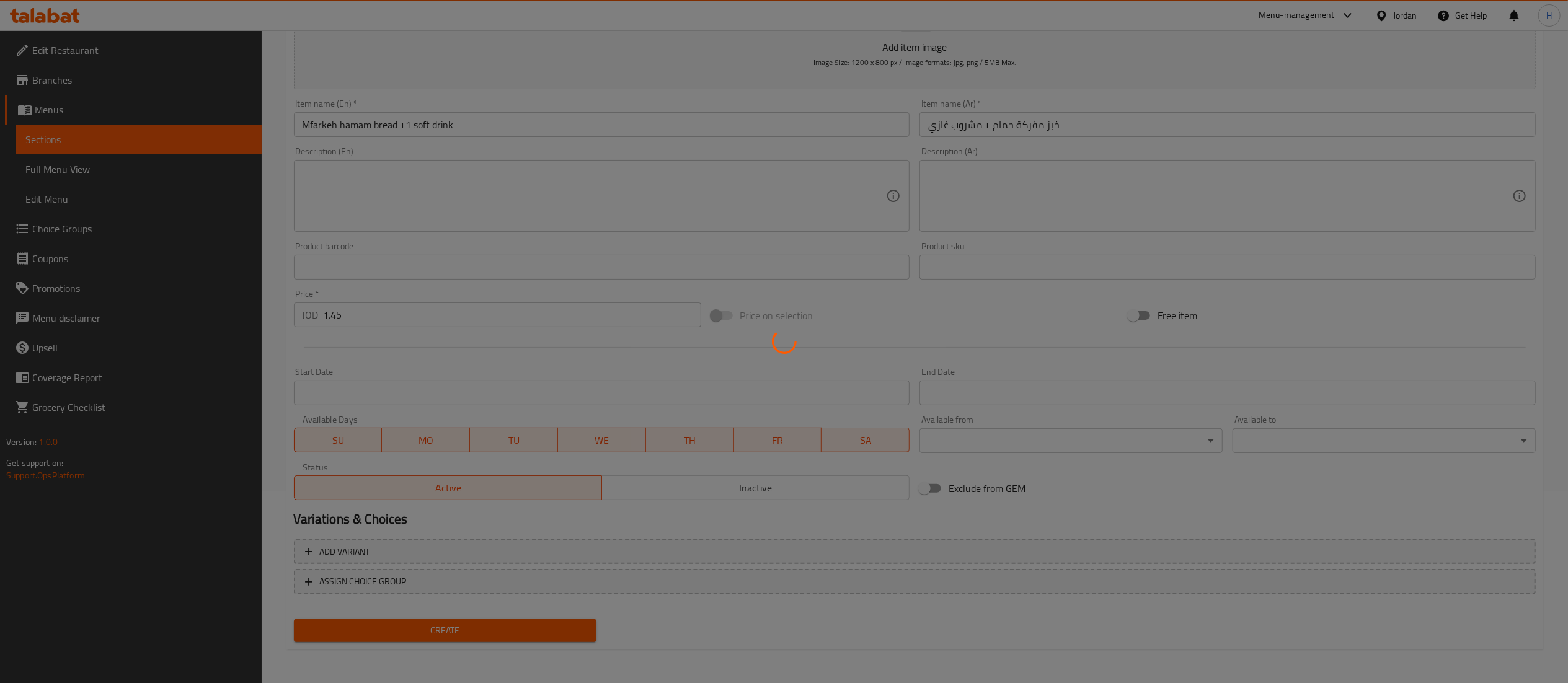
type input "0"
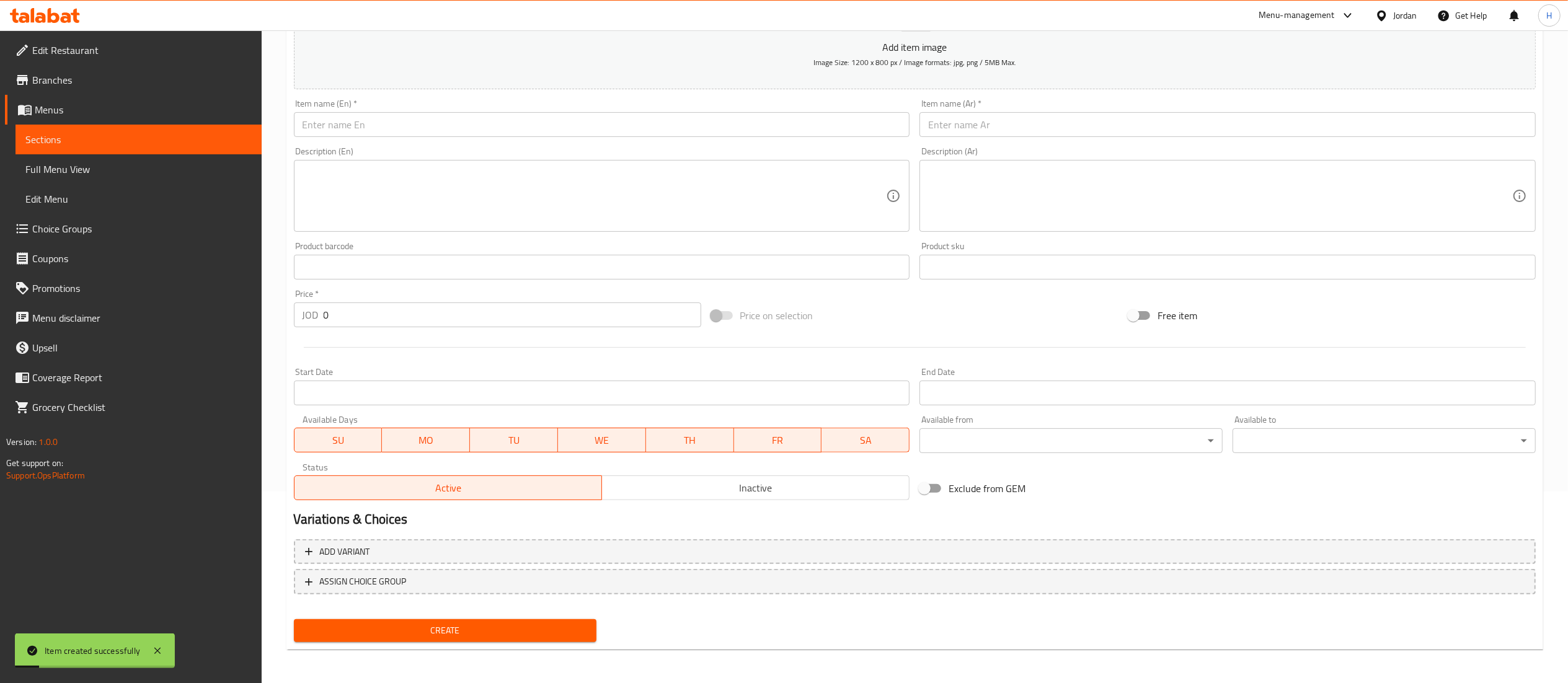
click at [521, 121] on input "text" at bounding box center [602, 125] width 616 height 25
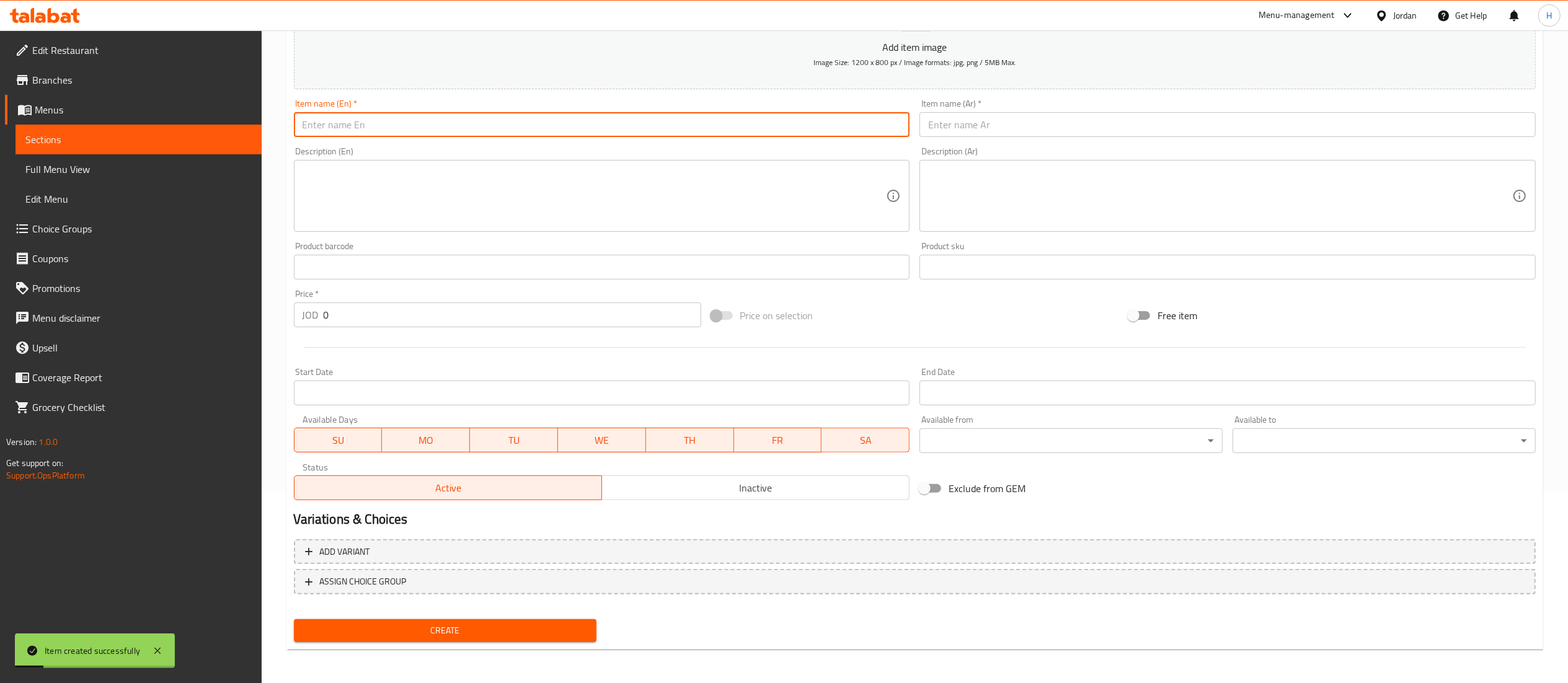
paste input "sandwich kibda hamam + 1soft drink"
type input "sandwich kibda hamam + 1soft drink"
click at [1084, 132] on input "text" at bounding box center [1228, 125] width 616 height 25
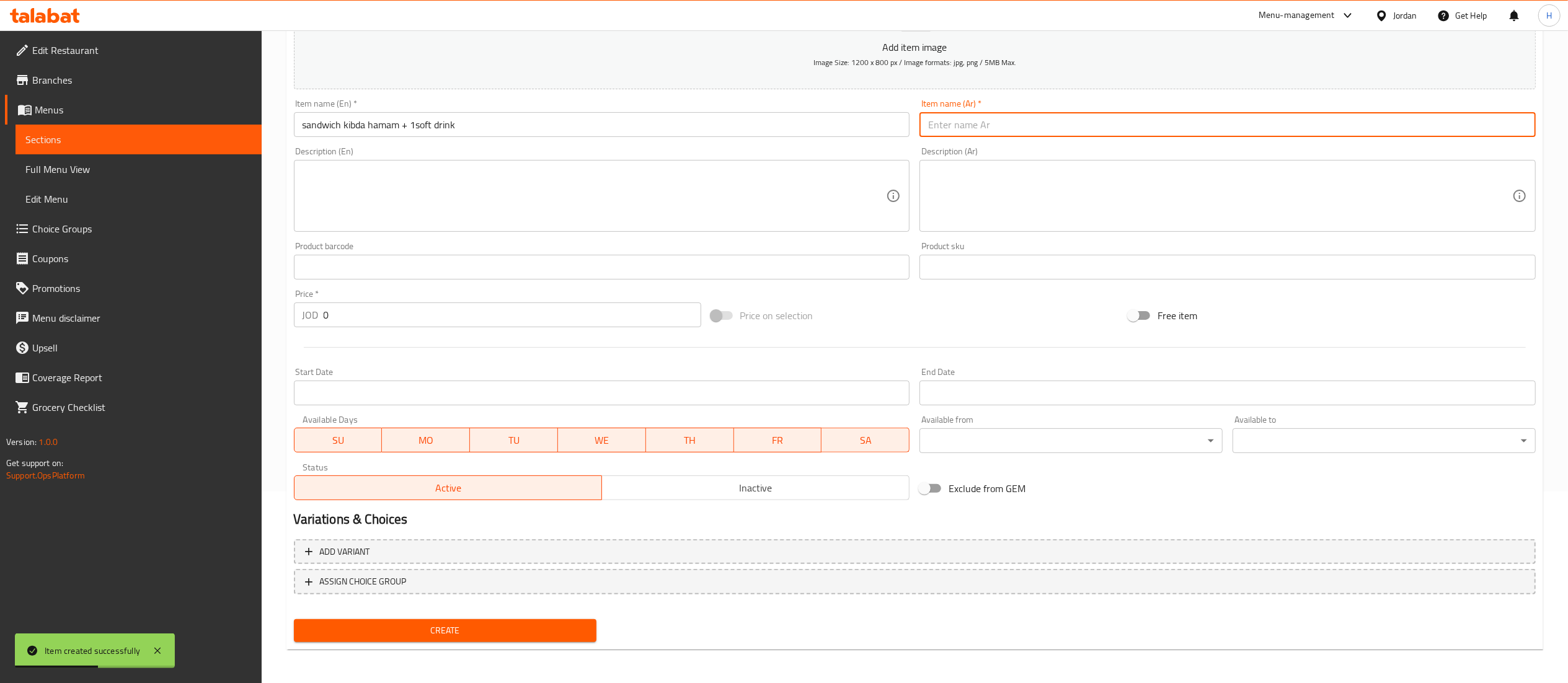
paste input "ساندوتش كبدة حمام + 1 مشروب غازي"
type input "ساندوتش كبدة حمام + 1 مشروب غازي"
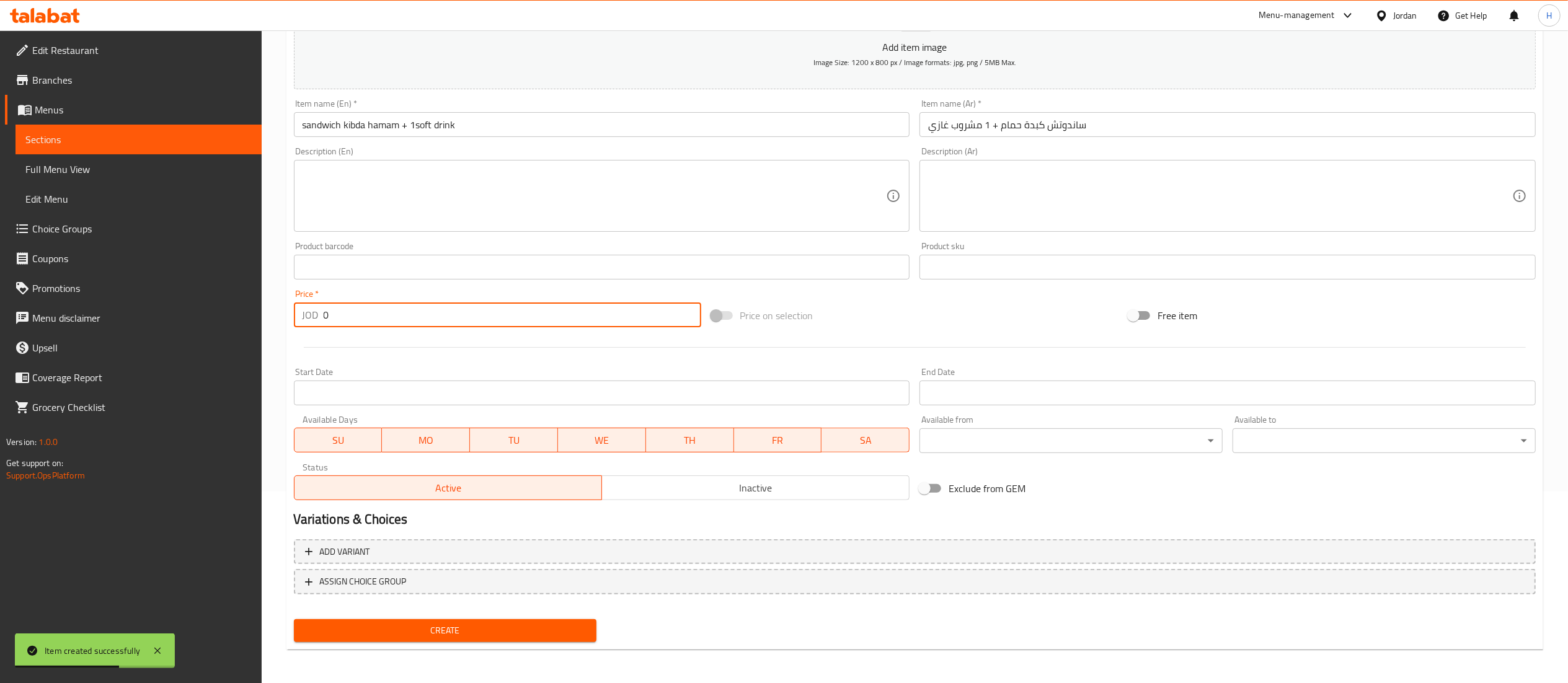
drag, startPoint x: 355, startPoint y: 312, endPoint x: 238, endPoint y: 314, distance: 117.0
click at [238, 314] on div "Edit Restaurant Branches Menus Sections Full Menu View Edit Menu Choice Groups …" at bounding box center [784, 262] width 1568 height 845
type input "1.45"
click at [432, 620] on button "Create" at bounding box center [445, 631] width 303 height 23
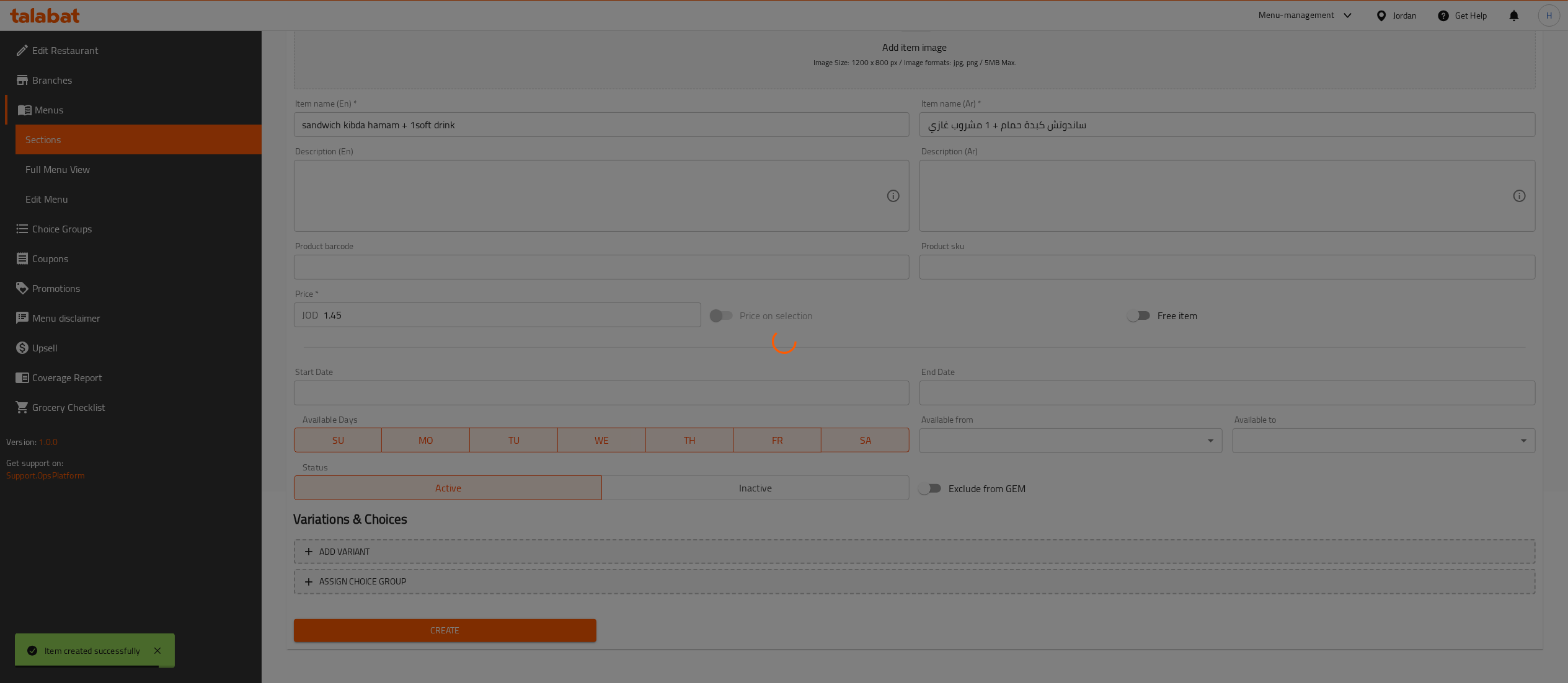
type input "0"
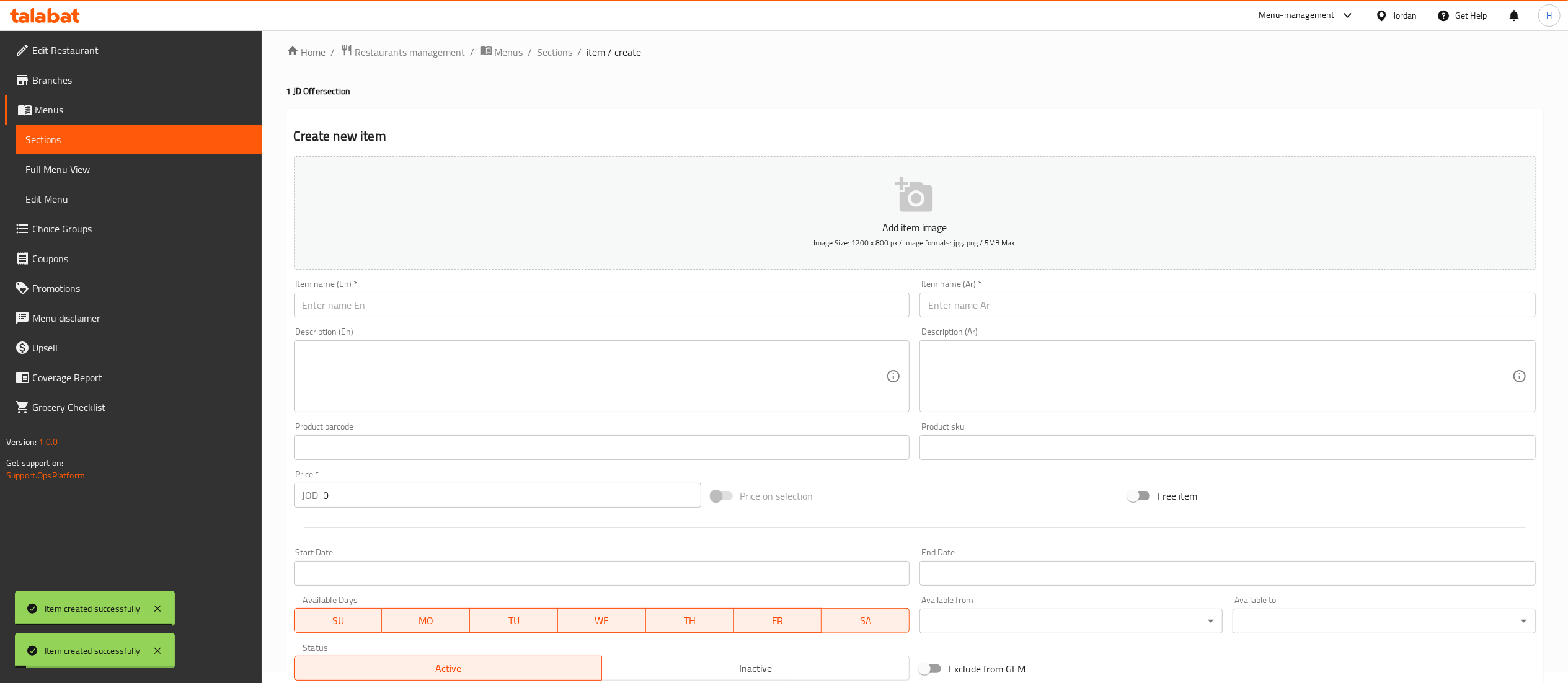
scroll to position [0, 0]
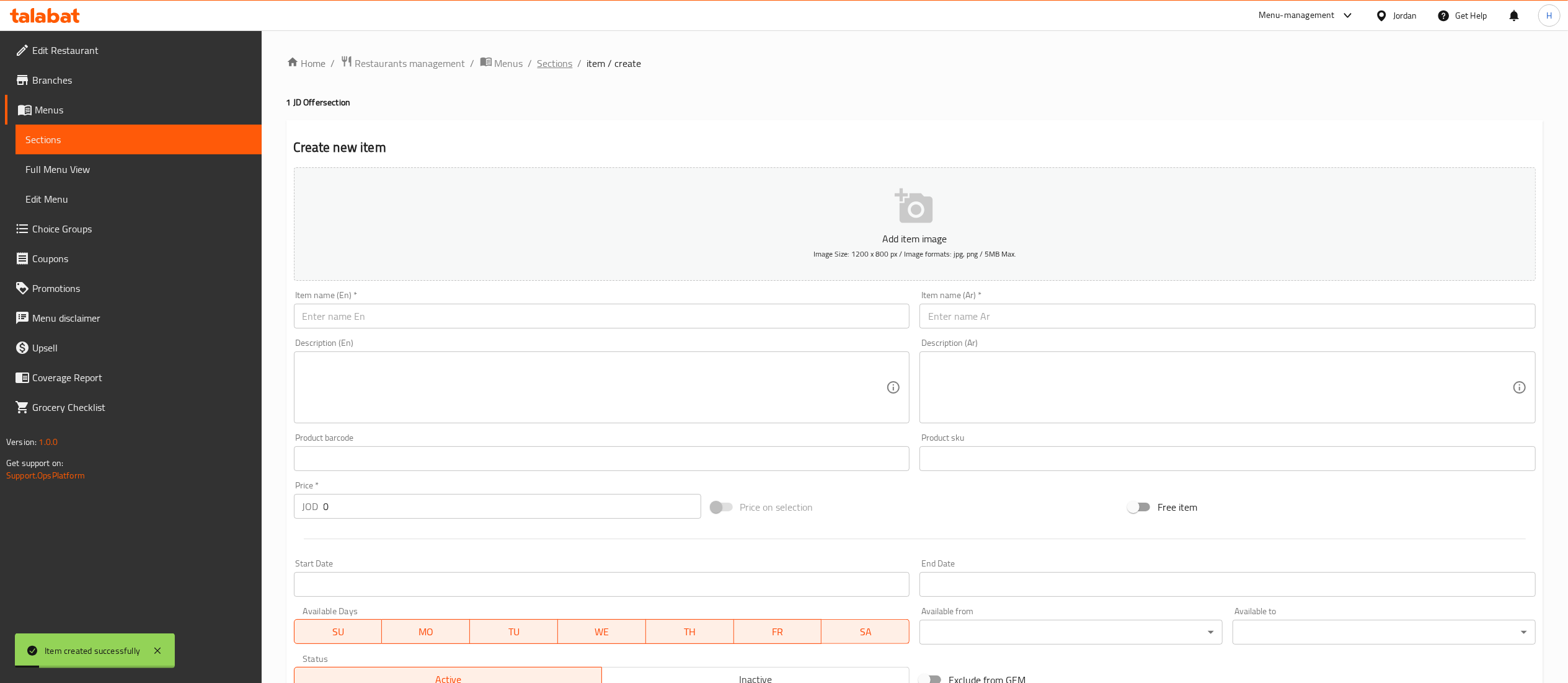
click at [549, 61] on span "Sections" at bounding box center [555, 63] width 35 height 15
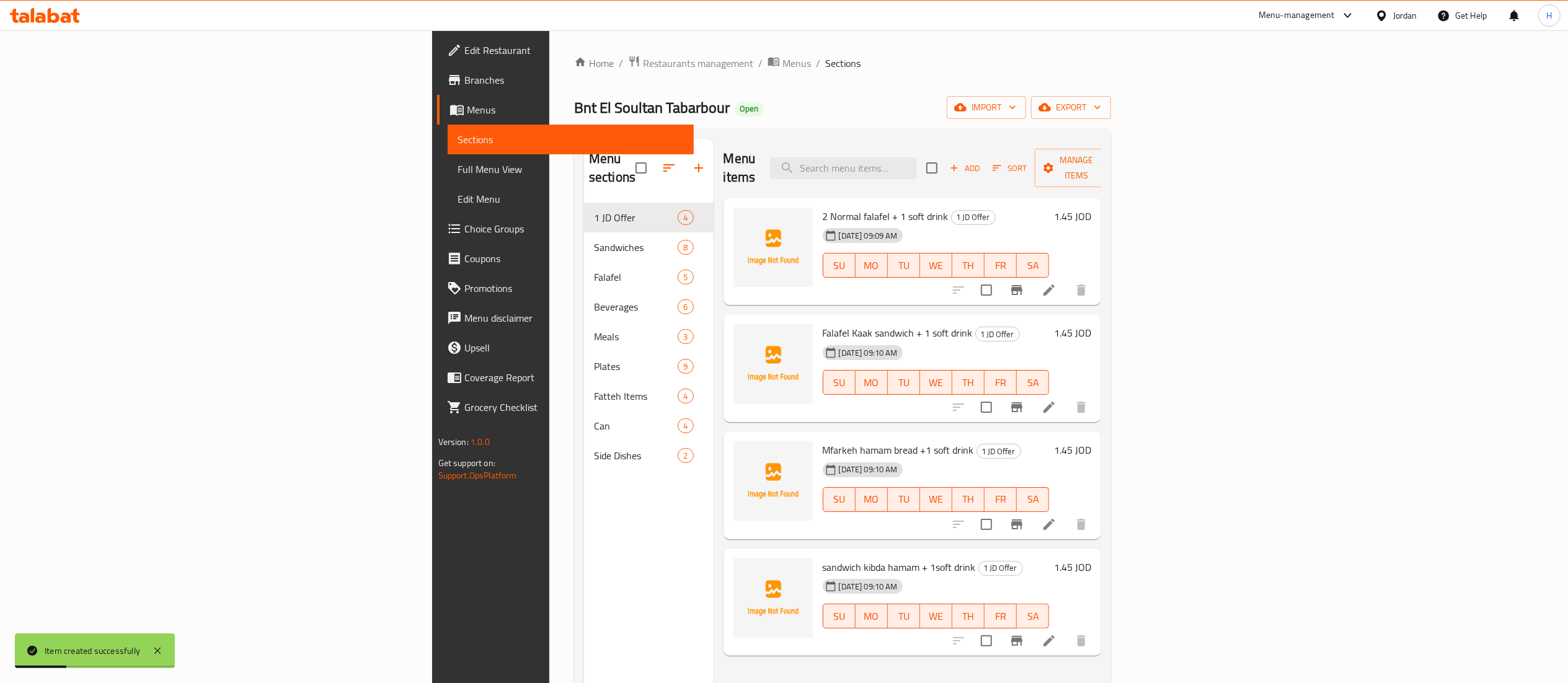
click at [1066, 282] on li at bounding box center [1049, 290] width 35 height 22
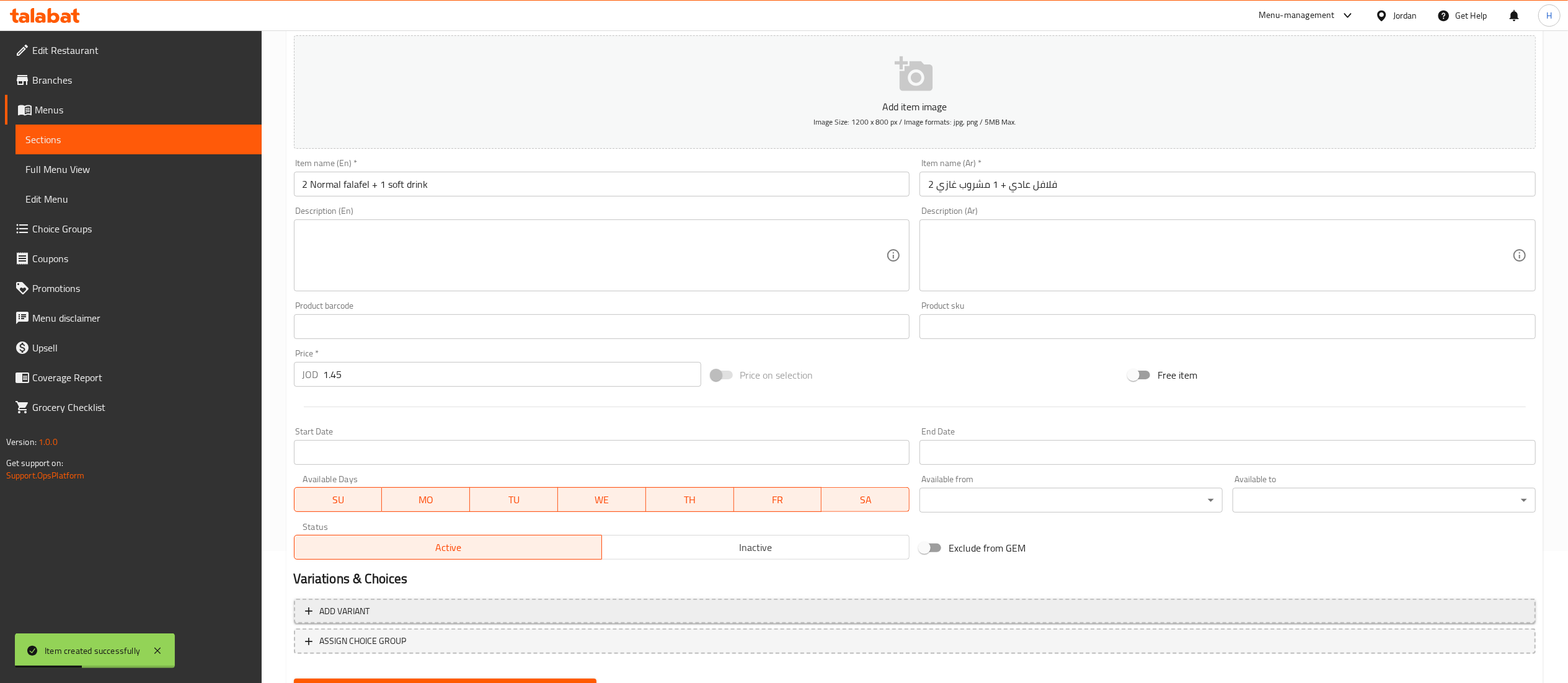
scroll to position [192, 0]
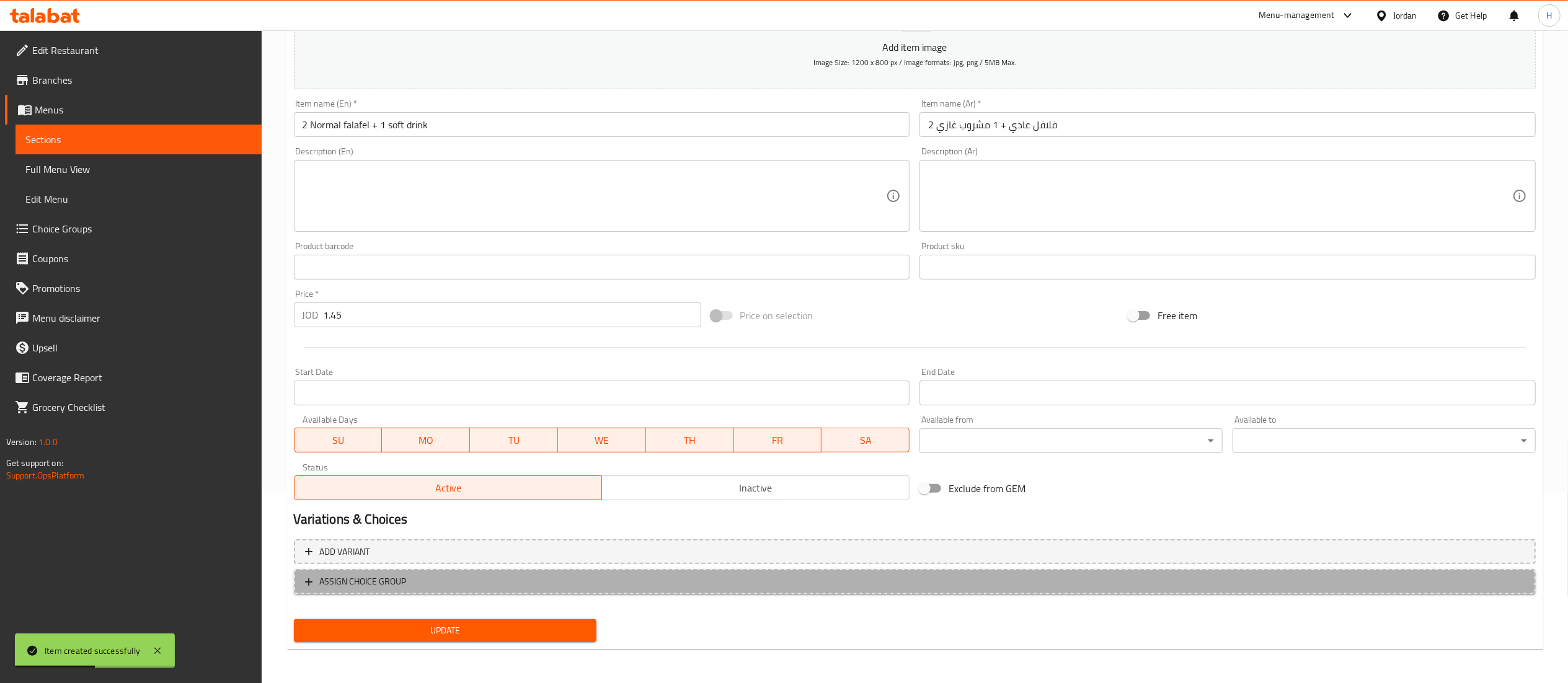
click at [423, 586] on span "ASSIGN CHOICE GROUP" at bounding box center [915, 582] width 1220 height 16
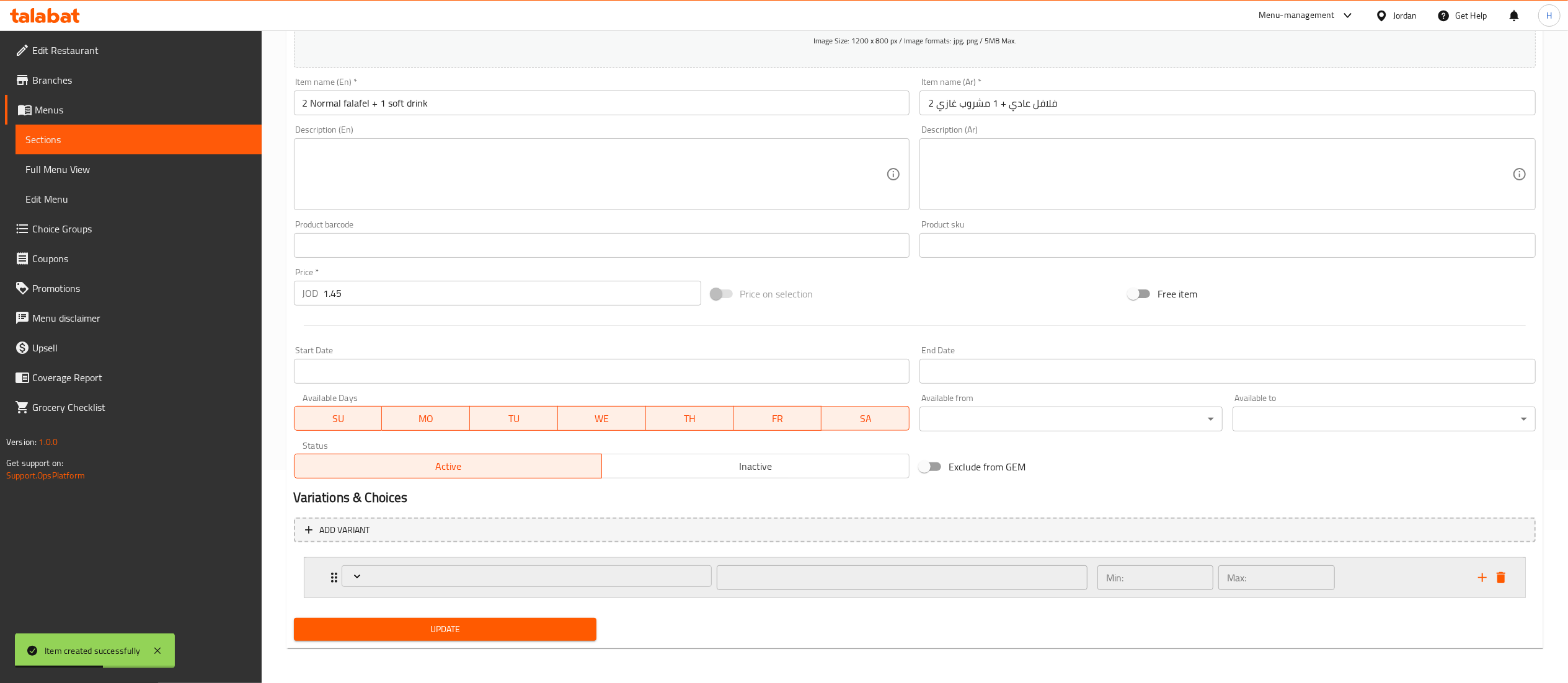
scroll to position [214, 0]
click at [550, 592] on div "Expand" at bounding box center [527, 578] width 376 height 30
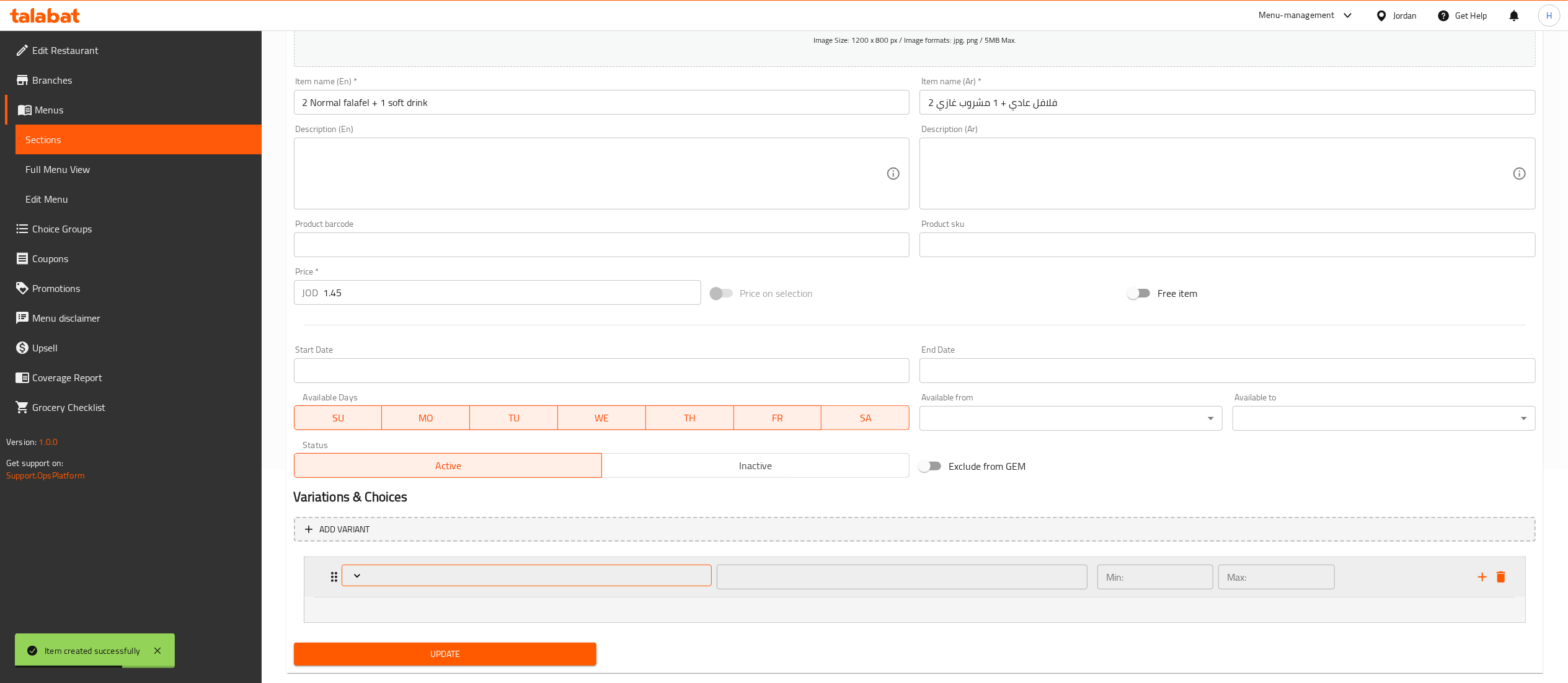
click at [536, 575] on span "Expand" at bounding box center [526, 576] width 361 height 12
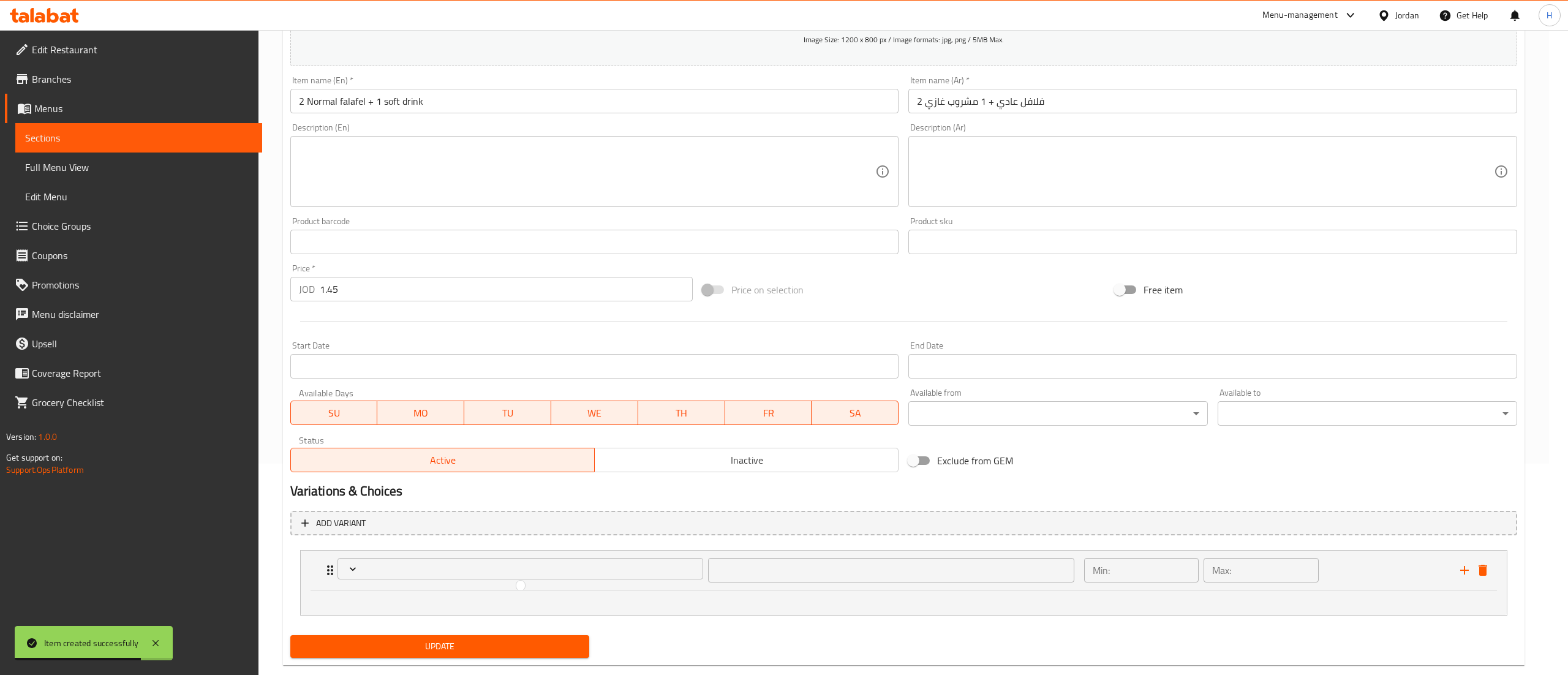
click at [79, 222] on div at bounding box center [784, 337] width 1568 height 675
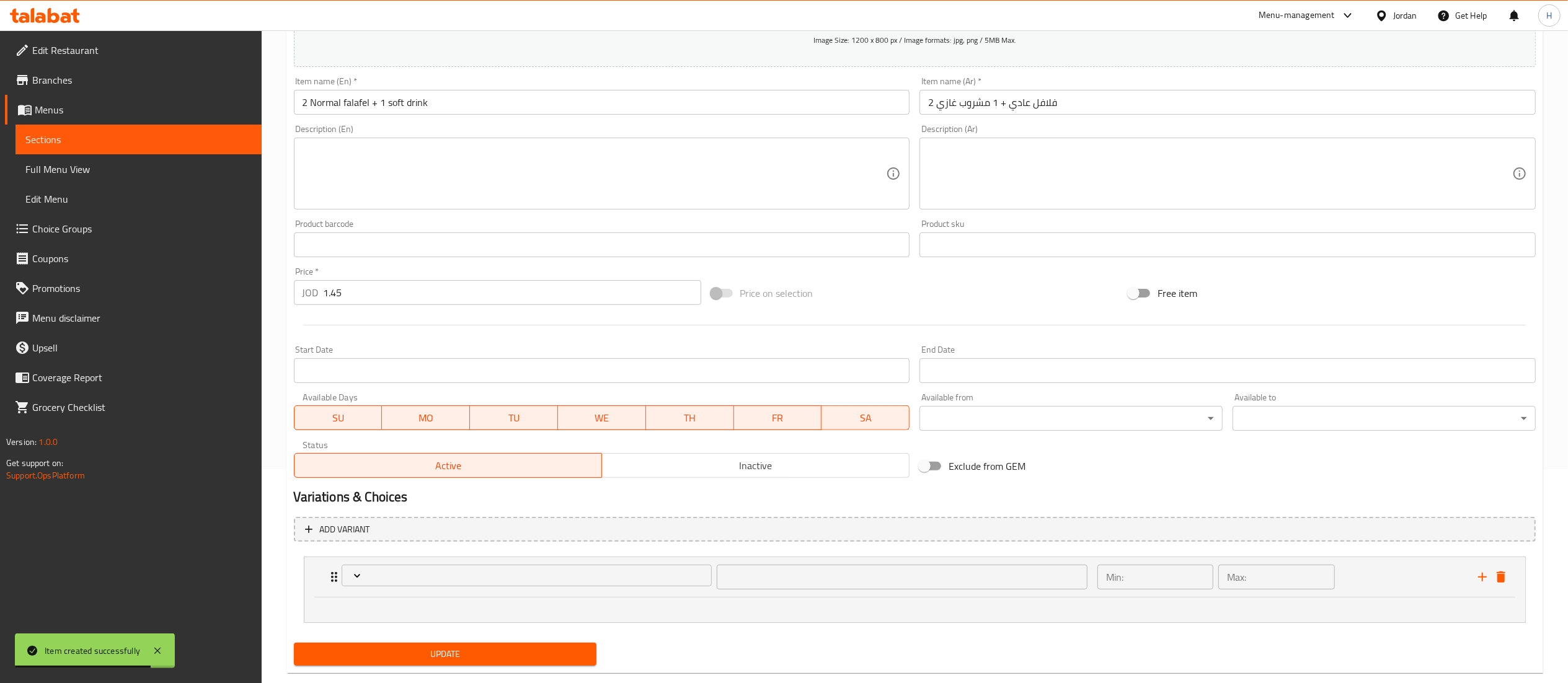
click at [80, 230] on span "Choice Groups" at bounding box center [142, 228] width 219 height 15
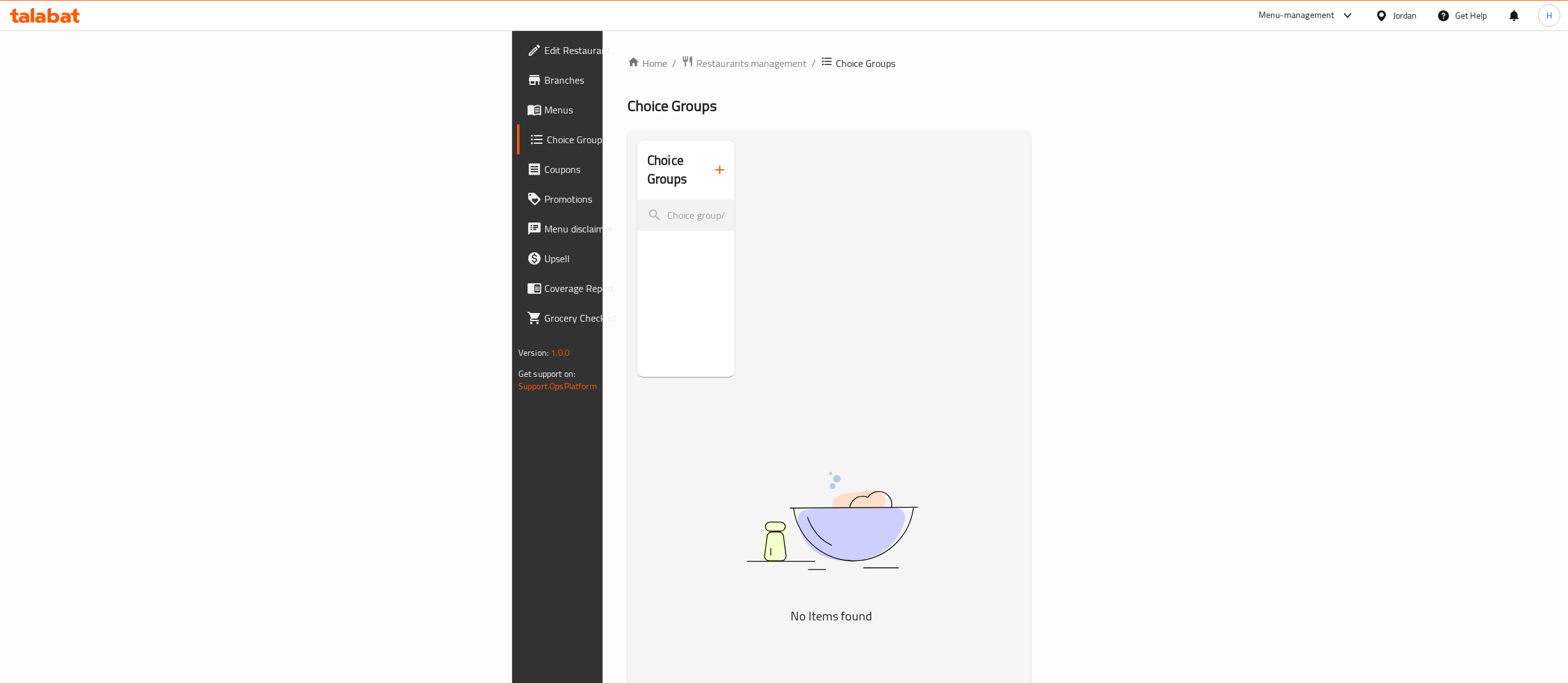
click at [705, 170] on button "button" at bounding box center [720, 170] width 30 height 30
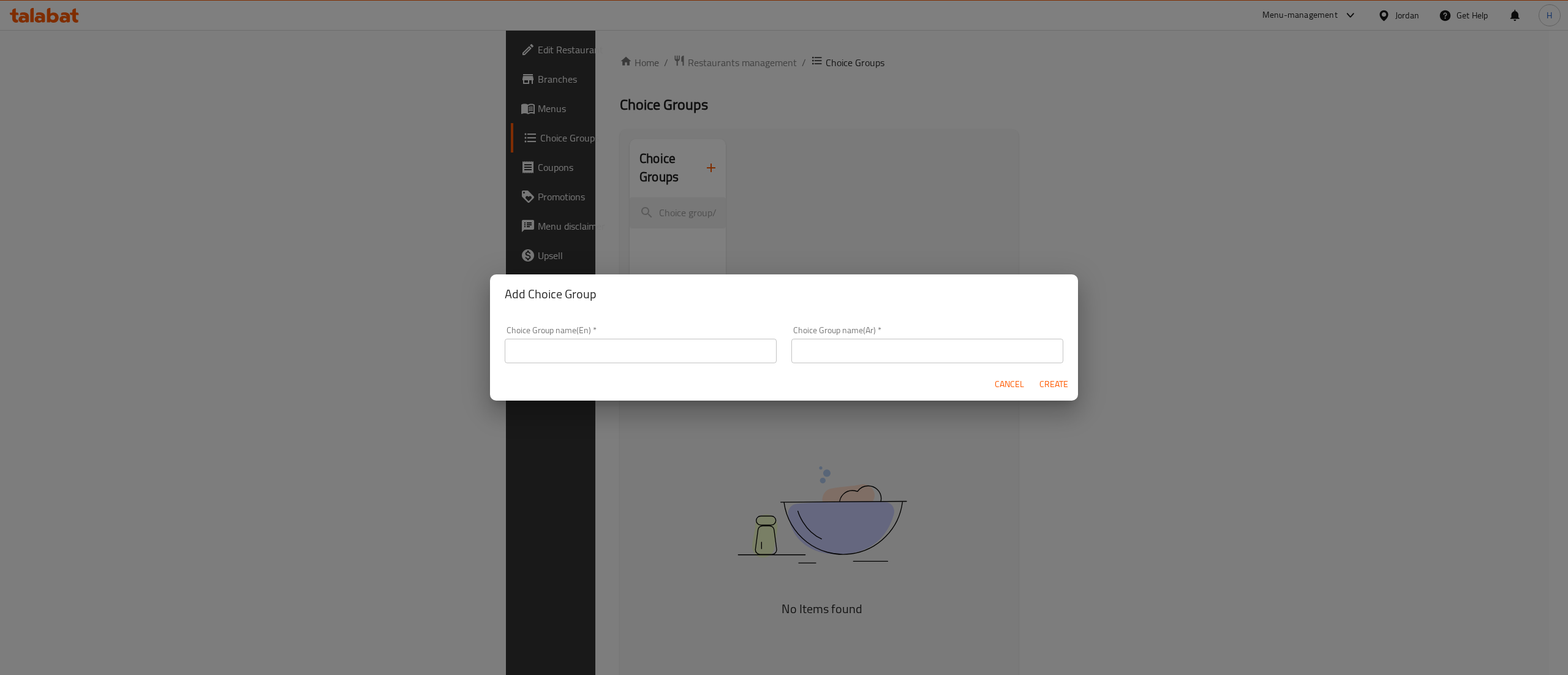
click at [585, 355] on input "text" at bounding box center [641, 351] width 272 height 24
type input "Your Choice Of"
type input "اختيارك من"
click at [1034, 373] on button "Create" at bounding box center [1053, 384] width 39 height 23
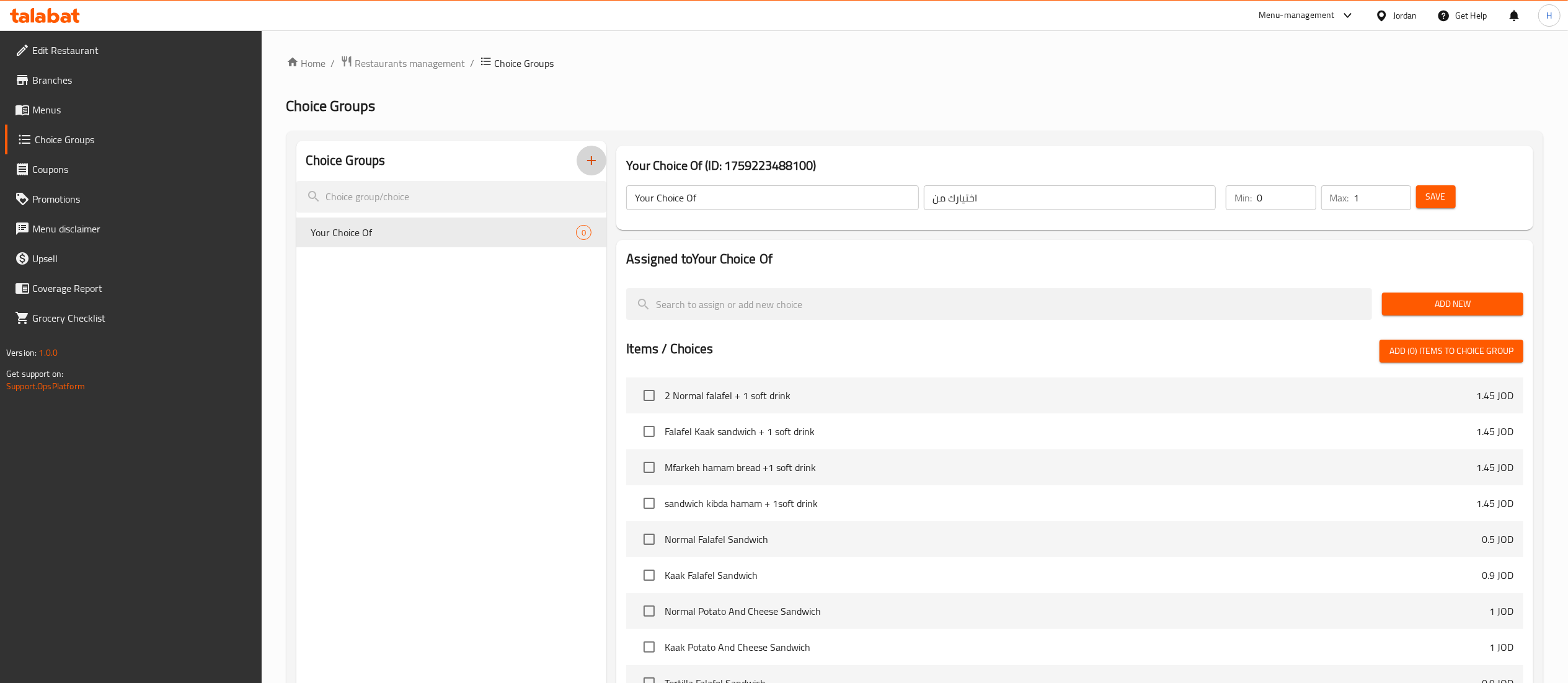
drag, startPoint x: 1399, startPoint y: 194, endPoint x: 1360, endPoint y: 191, distance: 39.1
type input "1"
click at [1395, 196] on input "1" at bounding box center [1382, 198] width 57 height 25
type input "1"
click at [1300, 190] on input "1" at bounding box center [1286, 198] width 59 height 25
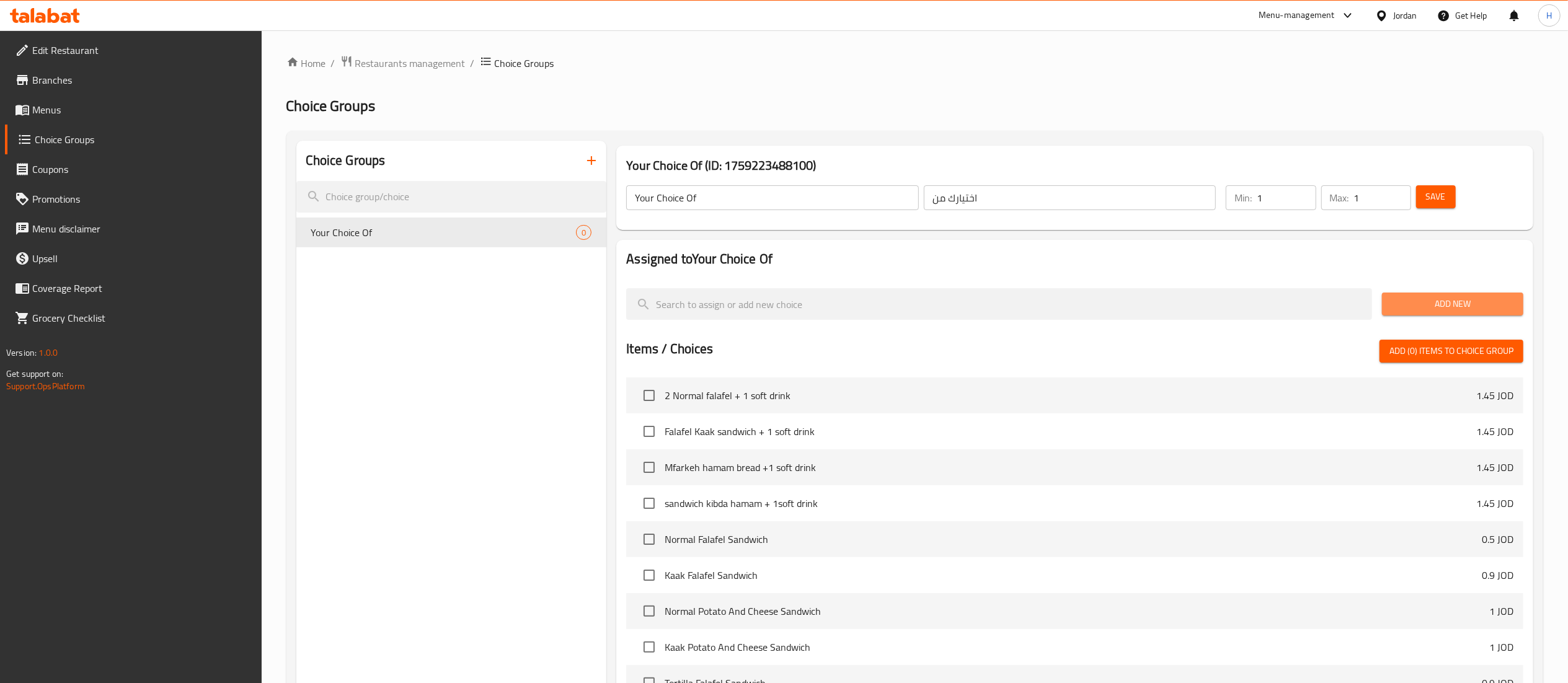
click at [1451, 305] on span "Add New" at bounding box center [1453, 304] width 121 height 16
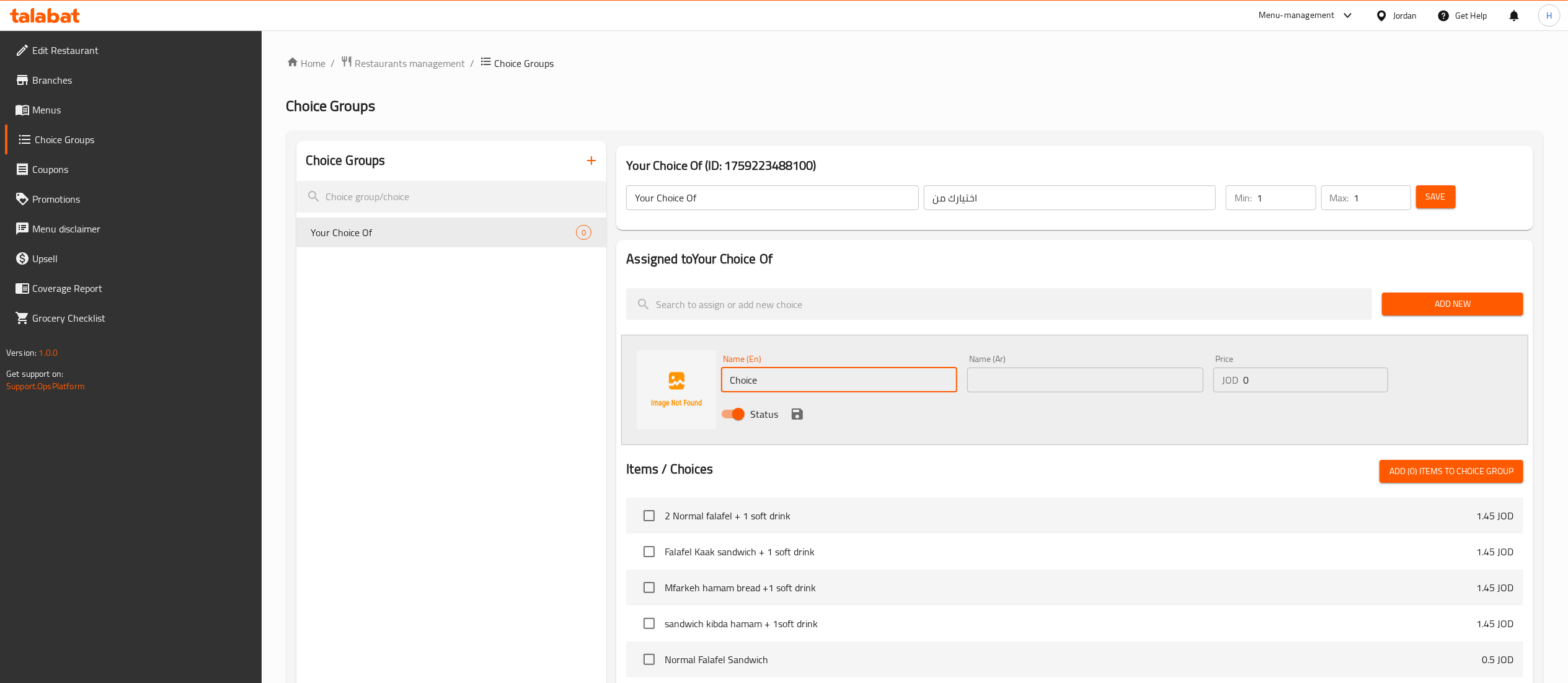
drag, startPoint x: 764, startPoint y: 383, endPoint x: 536, endPoint y: 378, distance: 228.1
click at [536, 378] on div "Choice Groups Your Choice Of 0 Your Choice Of (ID: 1759223488100) Your Choice O…" at bounding box center [917, 573] width 1242 height 864
paste input "Matrix cola"
type input "Matrix cola"
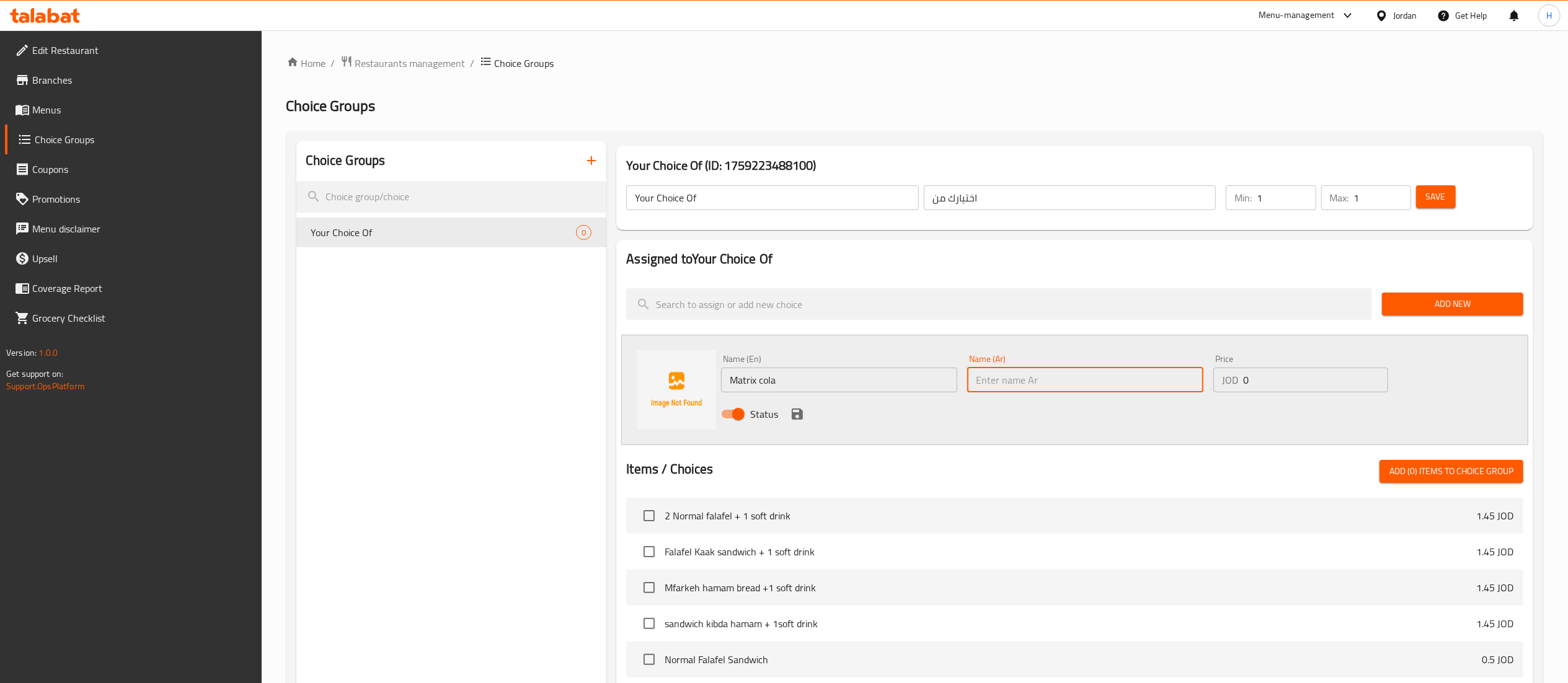
click at [1148, 383] on input "text" at bounding box center [1085, 380] width 236 height 25
type input "ماتركس [PERSON_NAME]"
click at [794, 414] on icon "save" at bounding box center [797, 414] width 11 height 11
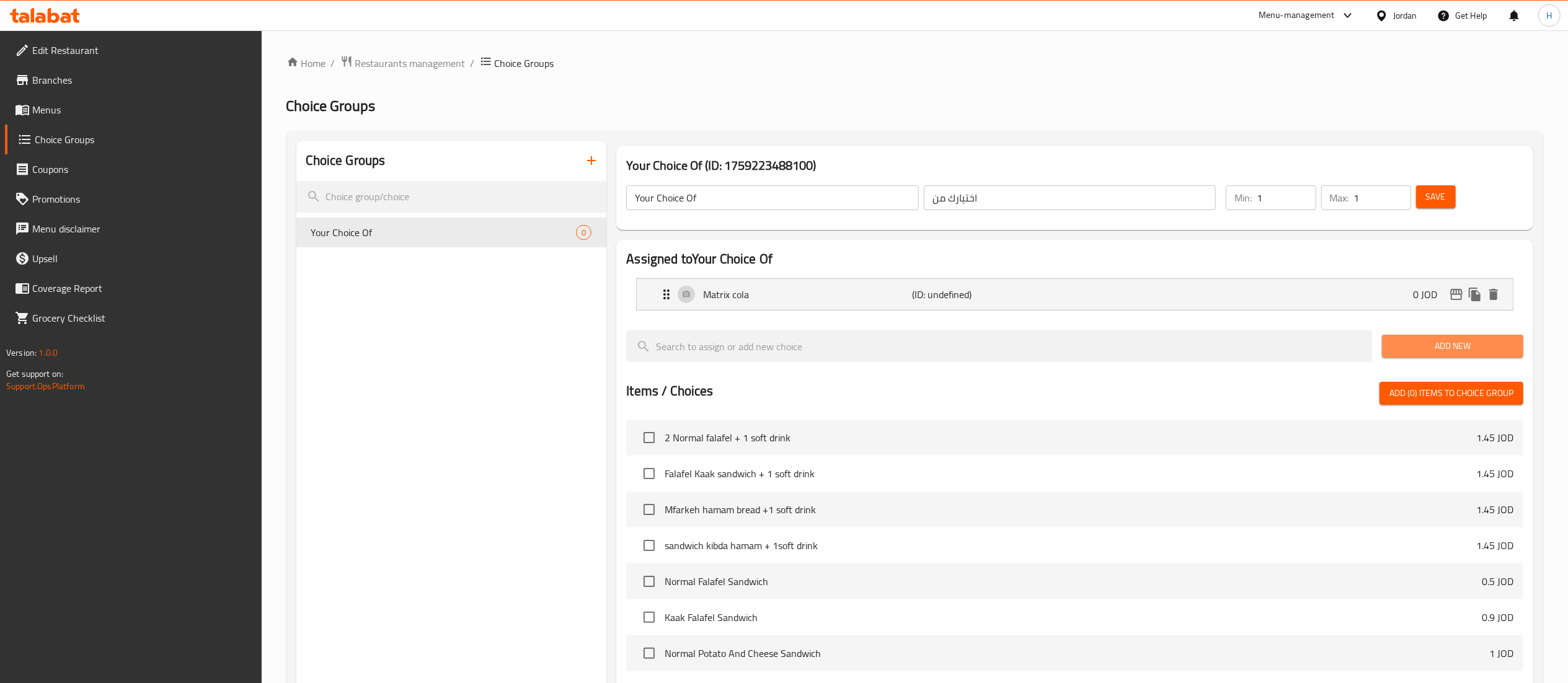
click at [1446, 346] on span "Add New" at bounding box center [1453, 346] width 121 height 16
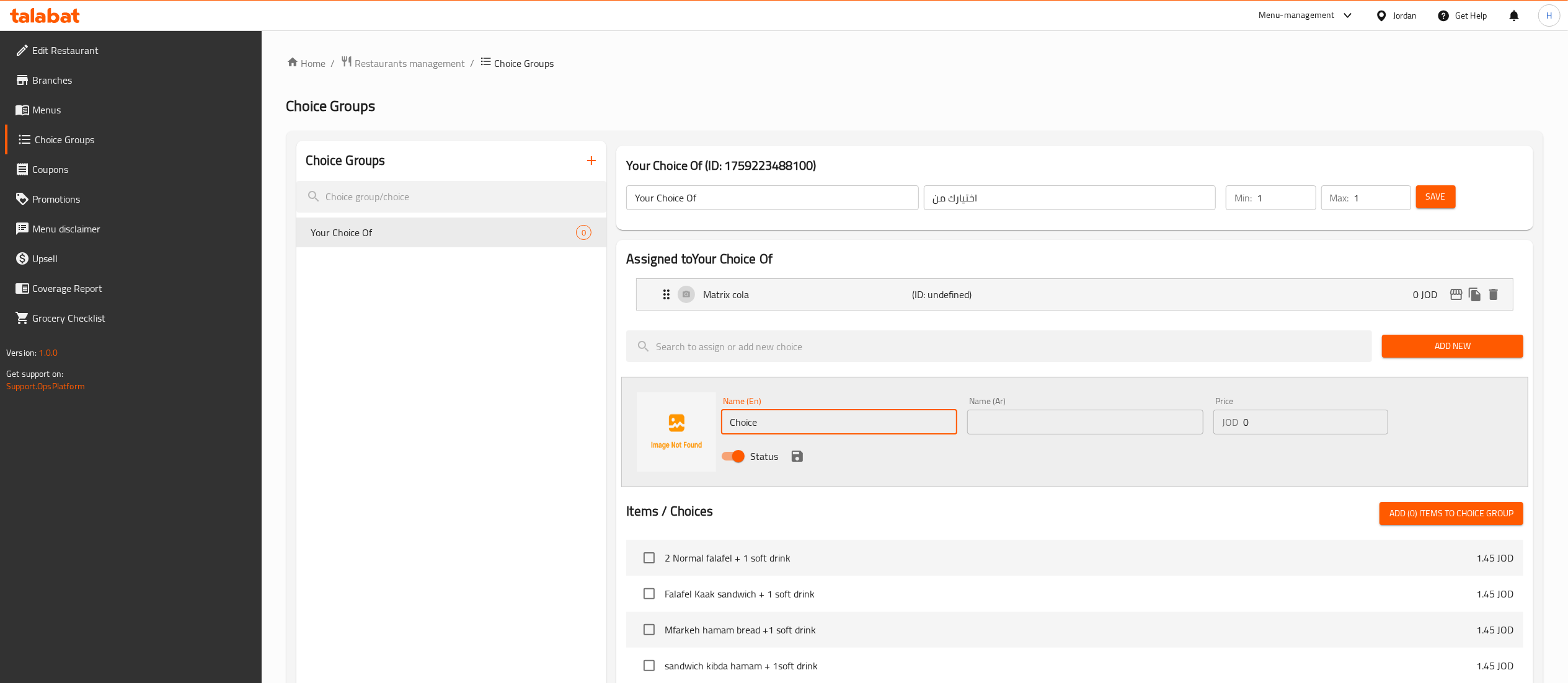
drag, startPoint x: 774, startPoint y: 426, endPoint x: 551, endPoint y: 419, distance: 223.1
click at [551, 419] on div "Choice Groups Your Choice Of 0 Your Choice Of (ID: 1759223488100) Your Choice O…" at bounding box center [917, 594] width 1242 height 906
paste input "Matrix up"
type input "Matrix up"
click at [1008, 431] on input "text" at bounding box center [1085, 422] width 236 height 25
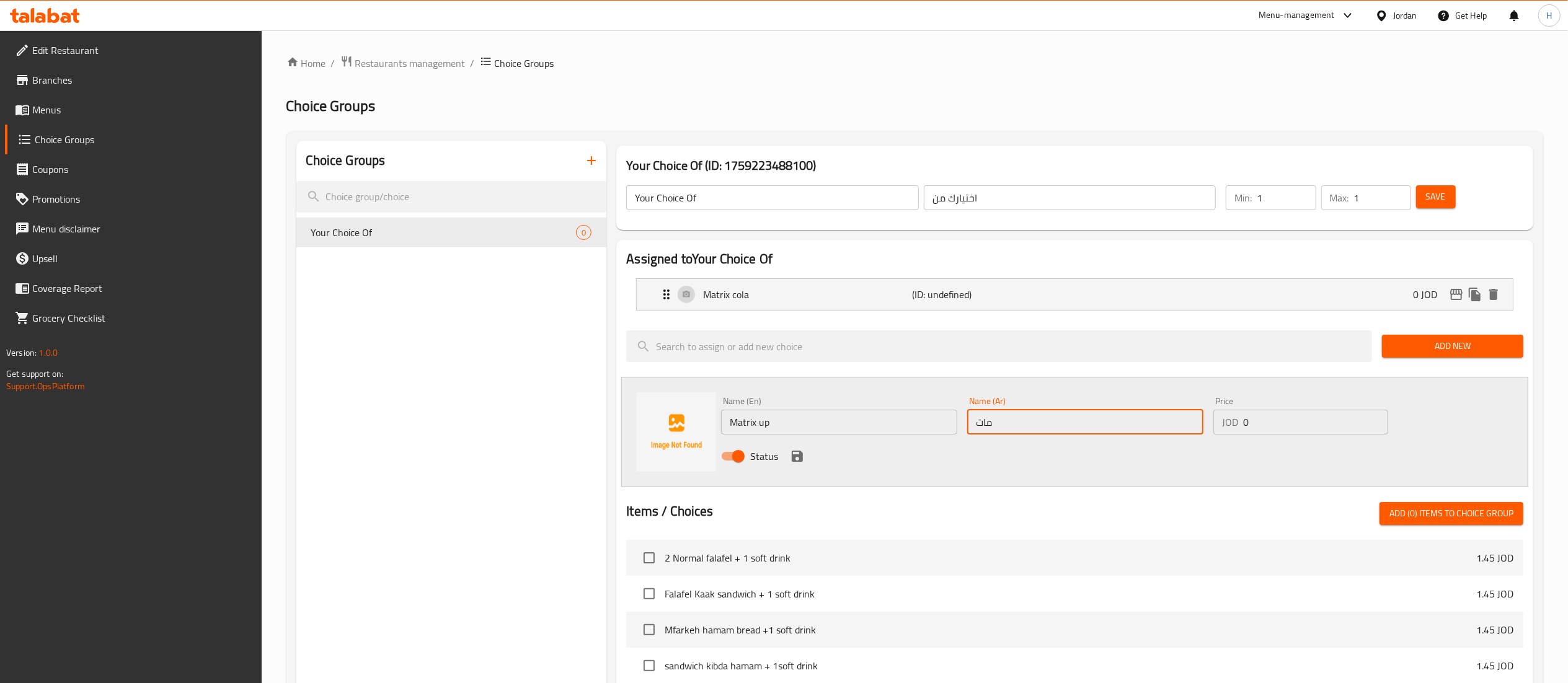
type input "ماتركس اب"
click at [796, 454] on icon "save" at bounding box center [797, 456] width 15 height 15
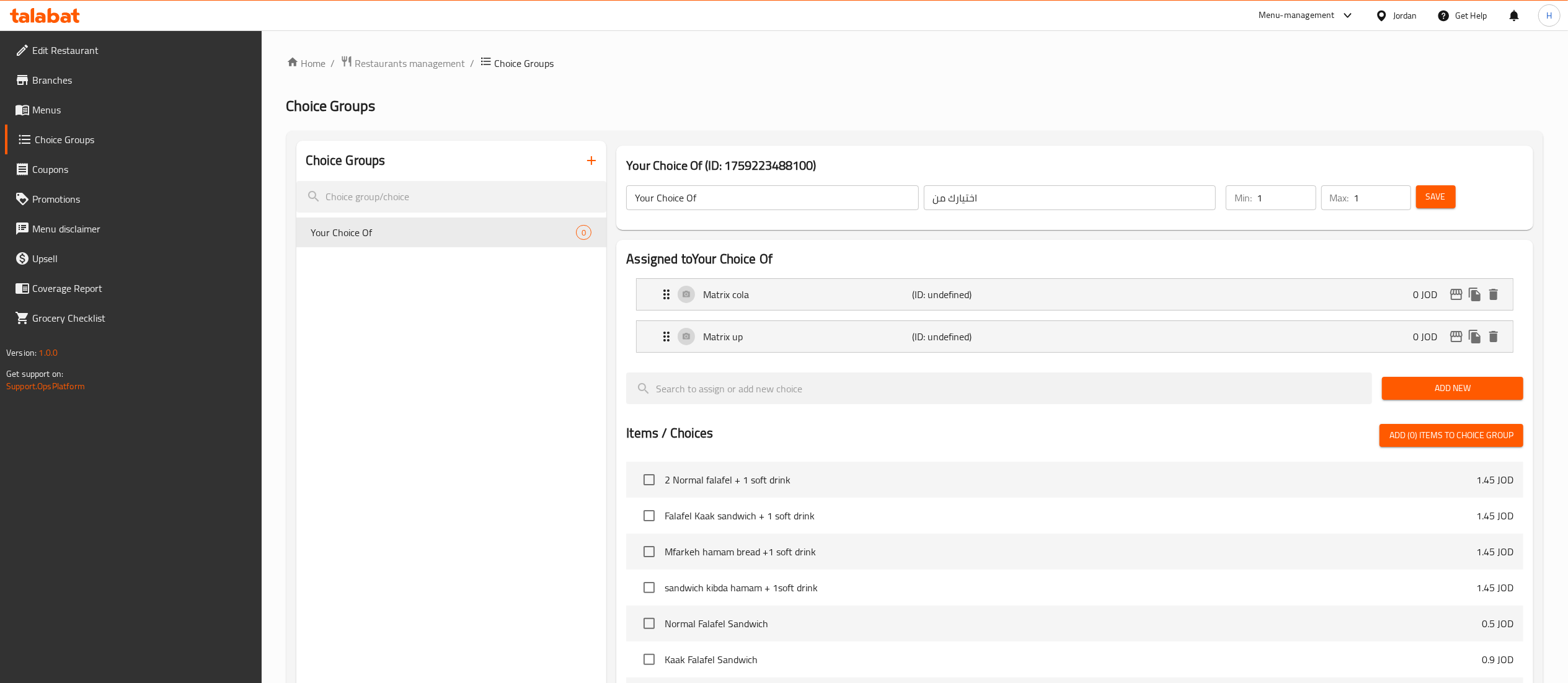
click at [1458, 389] on span "Add New" at bounding box center [1453, 389] width 121 height 16
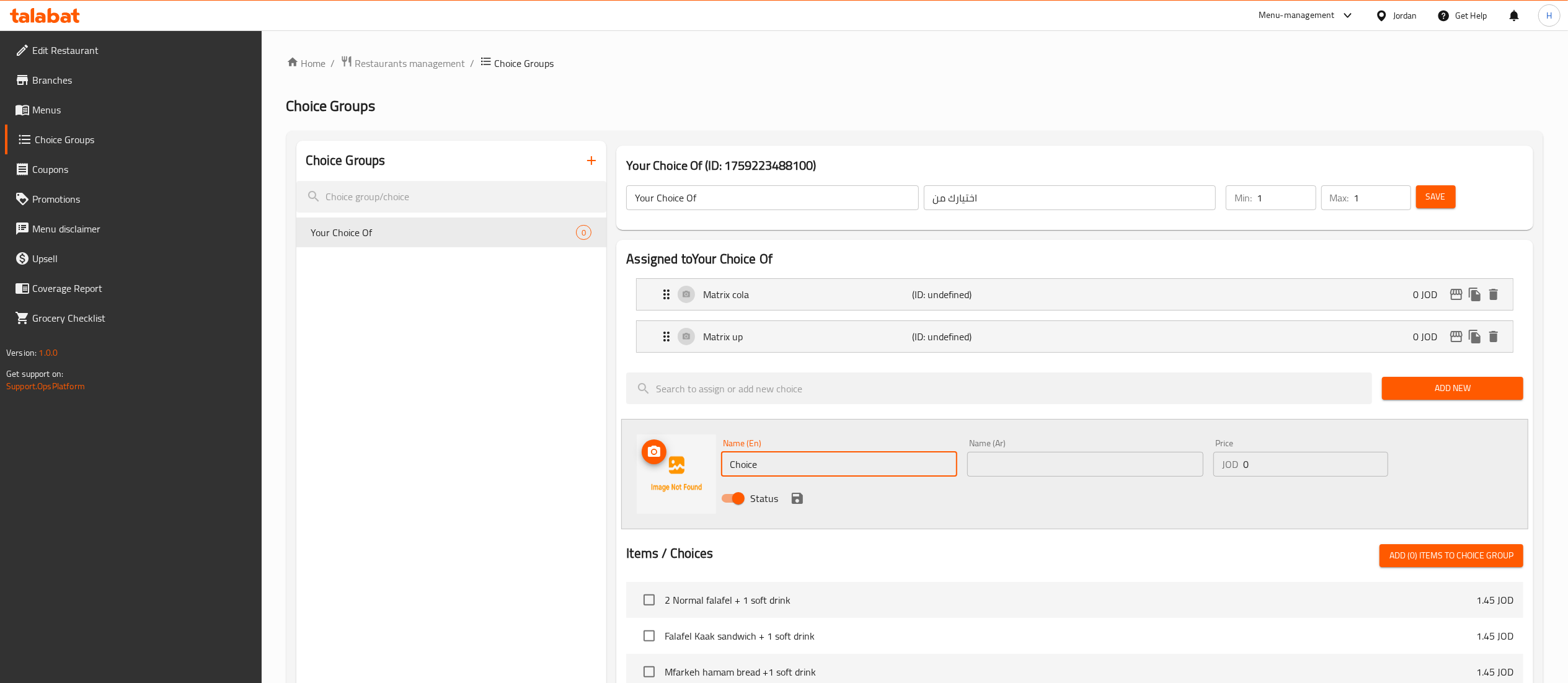
drag, startPoint x: 783, startPoint y: 458, endPoint x: 630, endPoint y: 459, distance: 153.0
click at [630, 459] on div "Name (En) Choice Name (En) Name (Ar) Name (Ar) Price JOD 0 Price Status" at bounding box center [1074, 474] width 907 height 110
paste input "Matrix Orang"
type input "Matrix Orange"
click at [986, 472] on input "text" at bounding box center [1085, 464] width 236 height 25
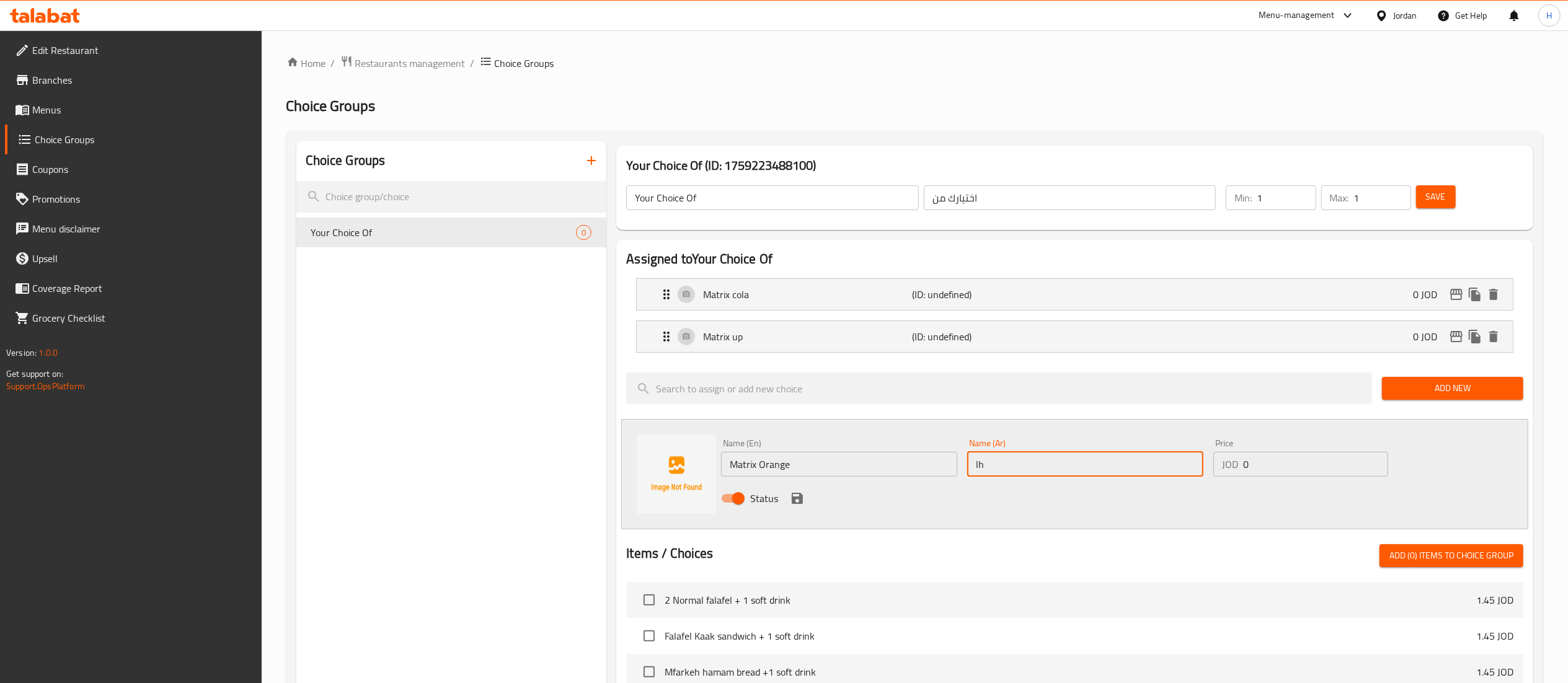
type input "l"
type input "ماتركس اورانج"
click at [792, 497] on icon "save" at bounding box center [797, 498] width 15 height 15
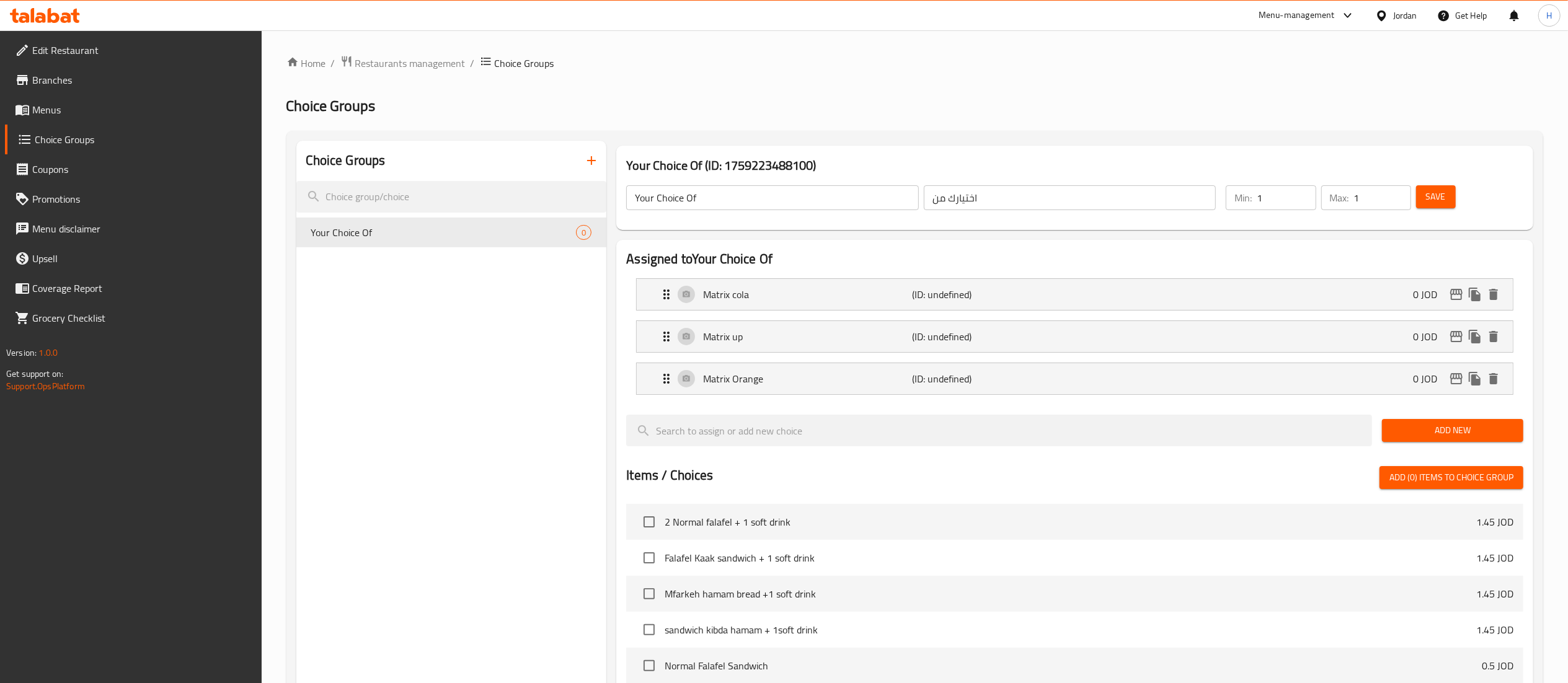
click at [1451, 198] on button "Save" at bounding box center [1436, 196] width 40 height 23
click at [63, 106] on span "Menus" at bounding box center [142, 110] width 219 height 15
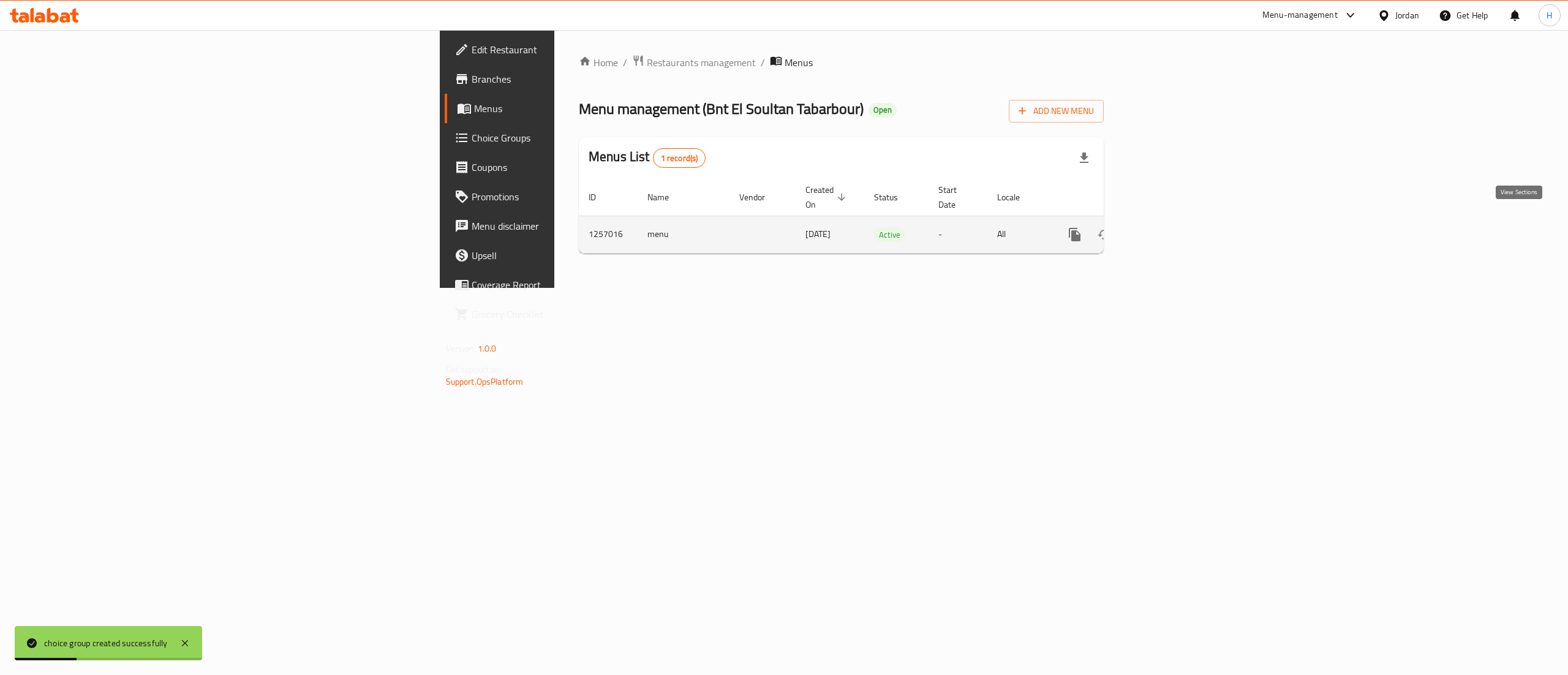
click at [1170, 228] on icon "enhanced table" at bounding box center [1163, 235] width 15 height 15
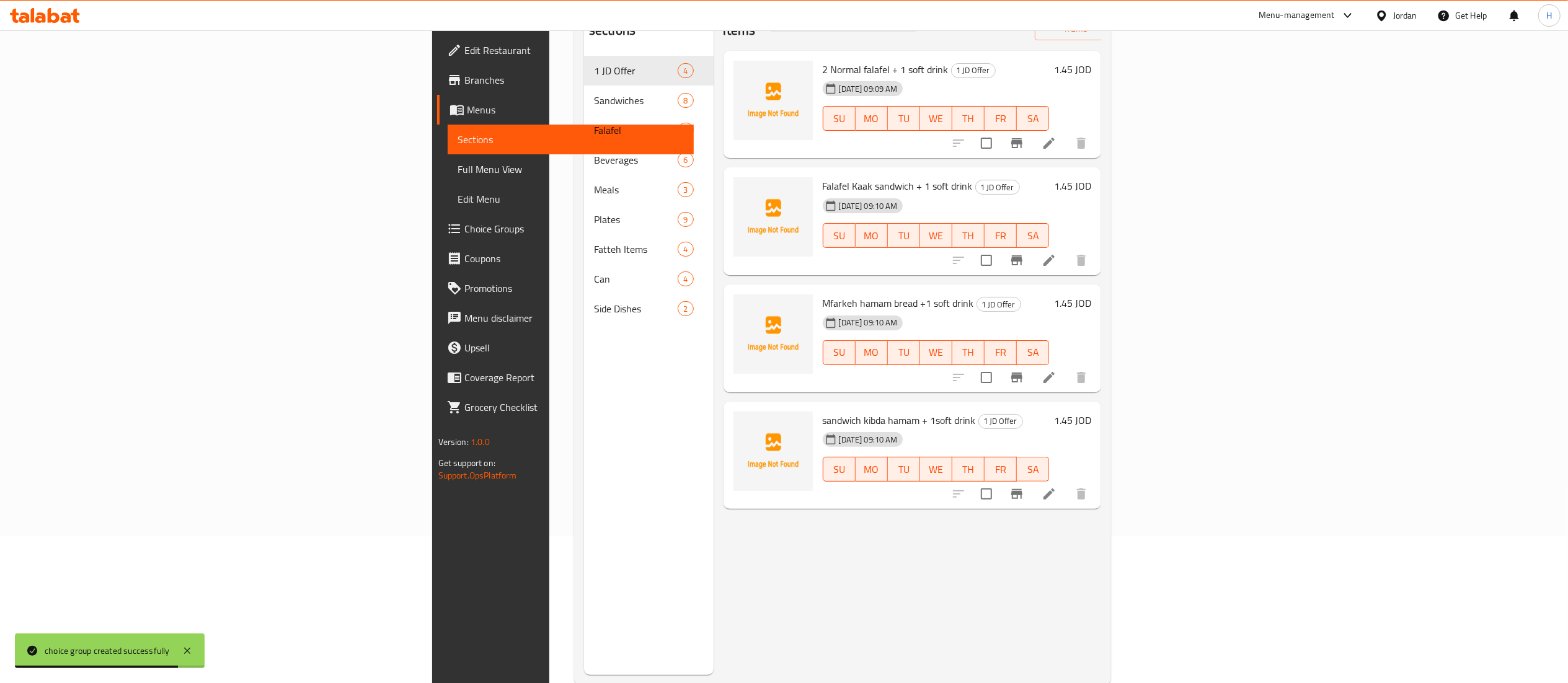
scroll to position [174, 0]
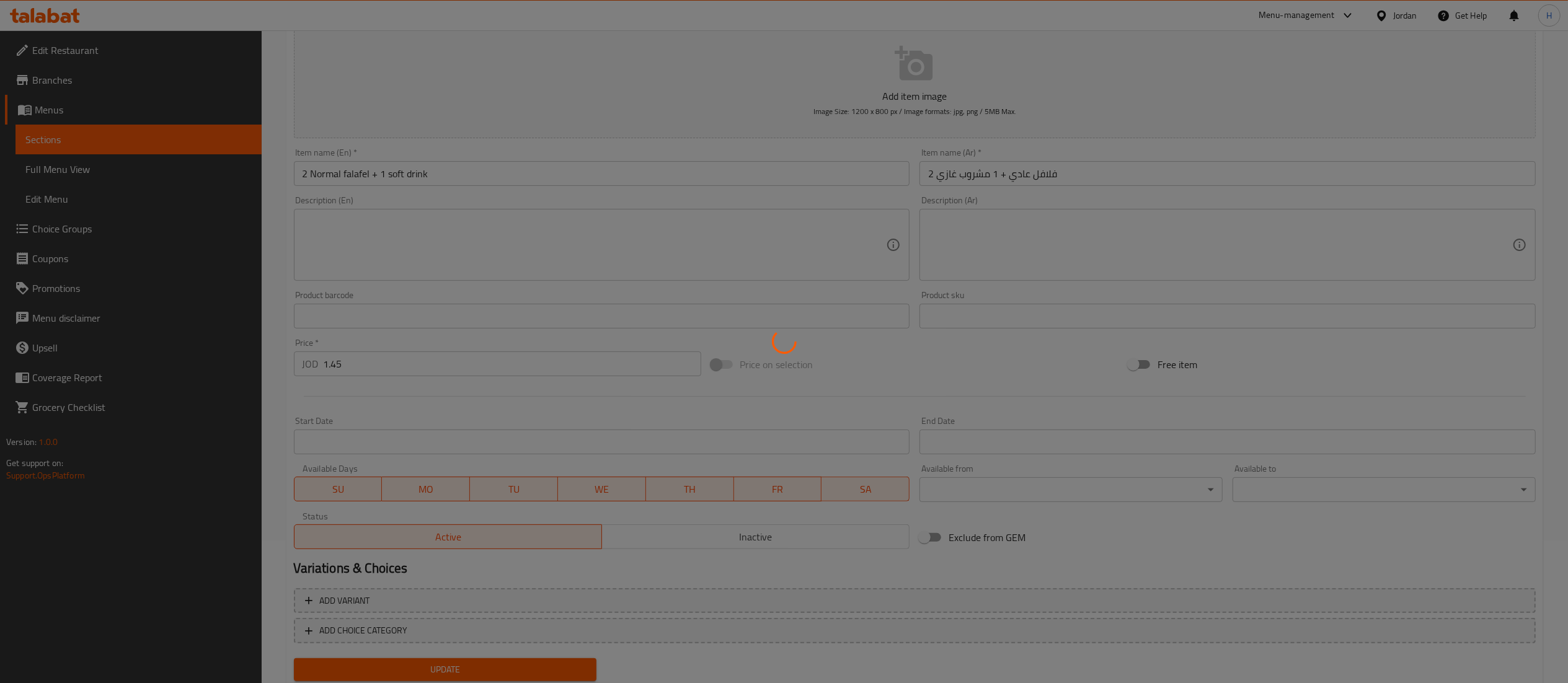
scroll to position [181, 0]
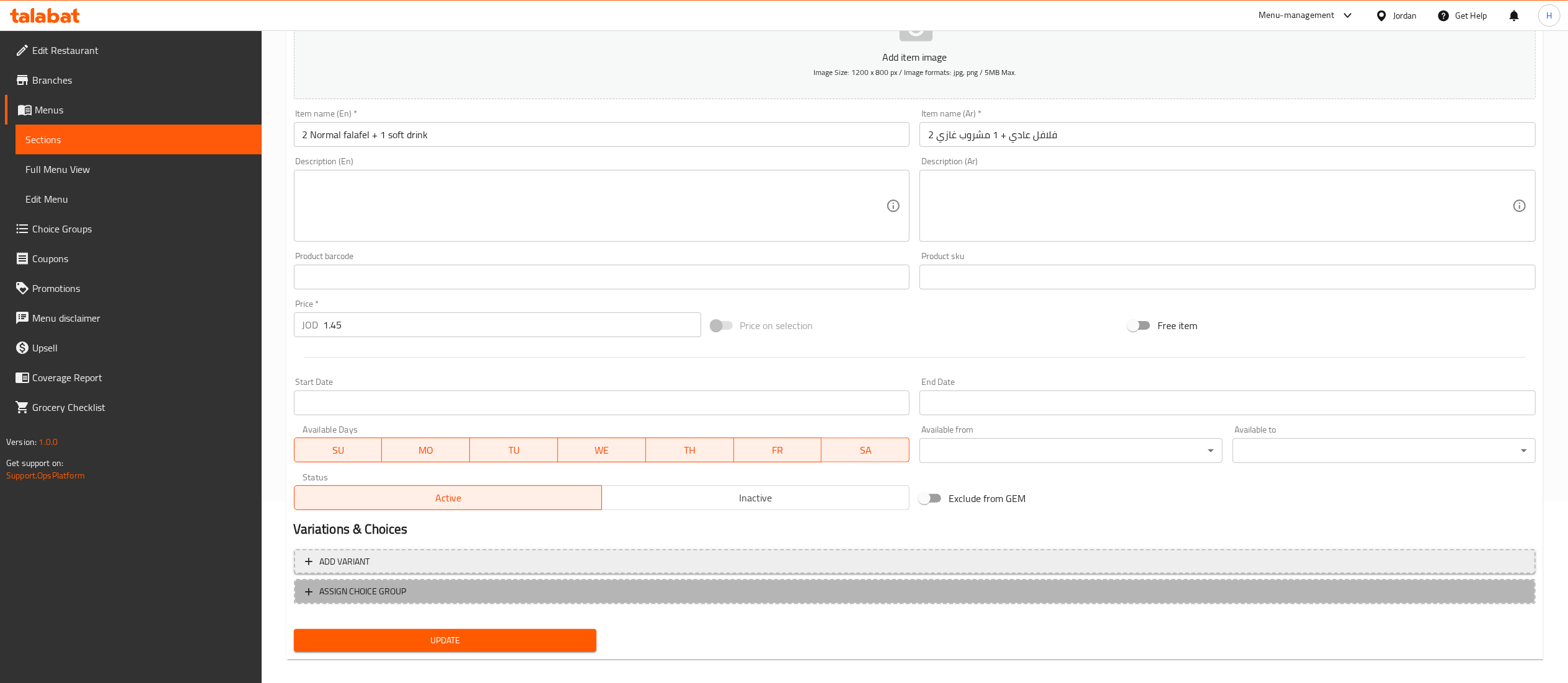
drag, startPoint x: 449, startPoint y: 594, endPoint x: 500, endPoint y: 557, distance: 63.0
click at [447, 594] on span "ASSIGN CHOICE GROUP" at bounding box center [915, 592] width 1220 height 16
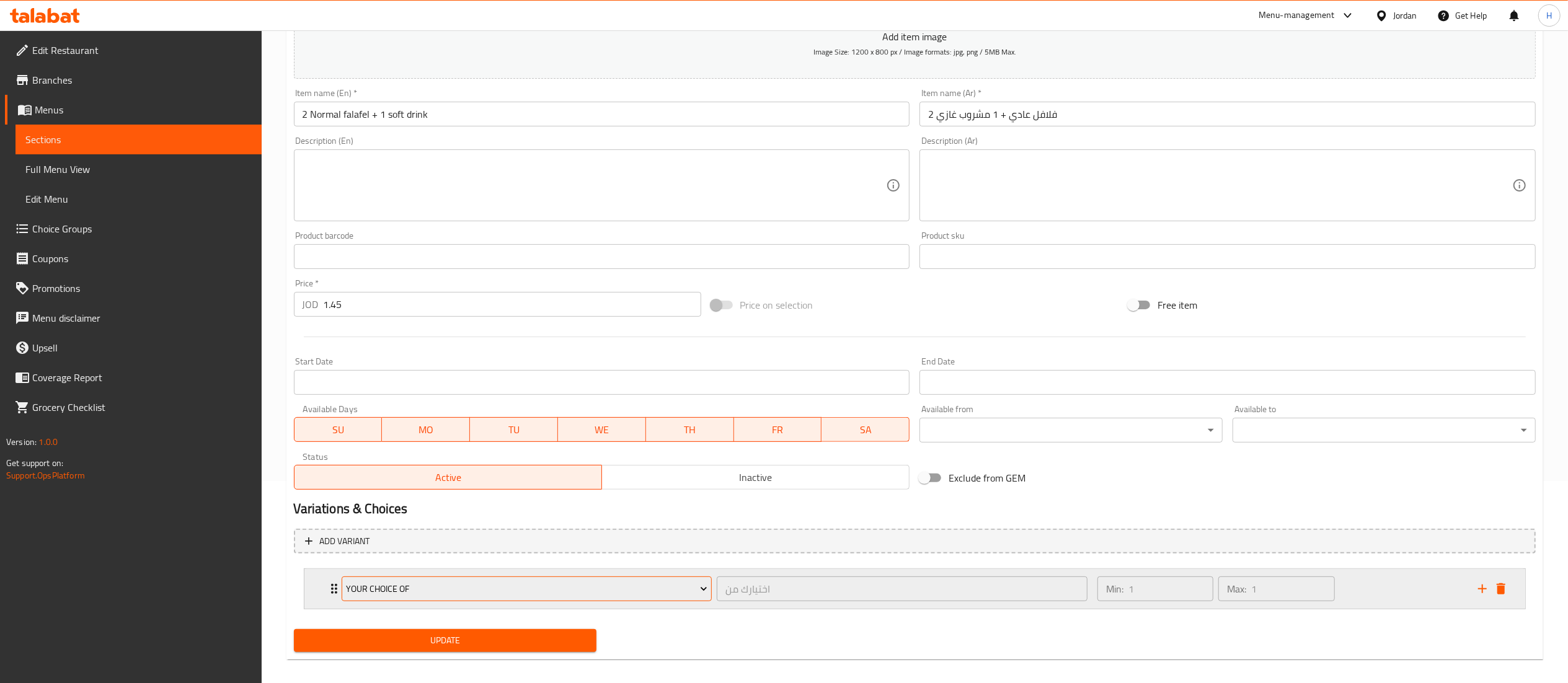
scroll to position [214, 0]
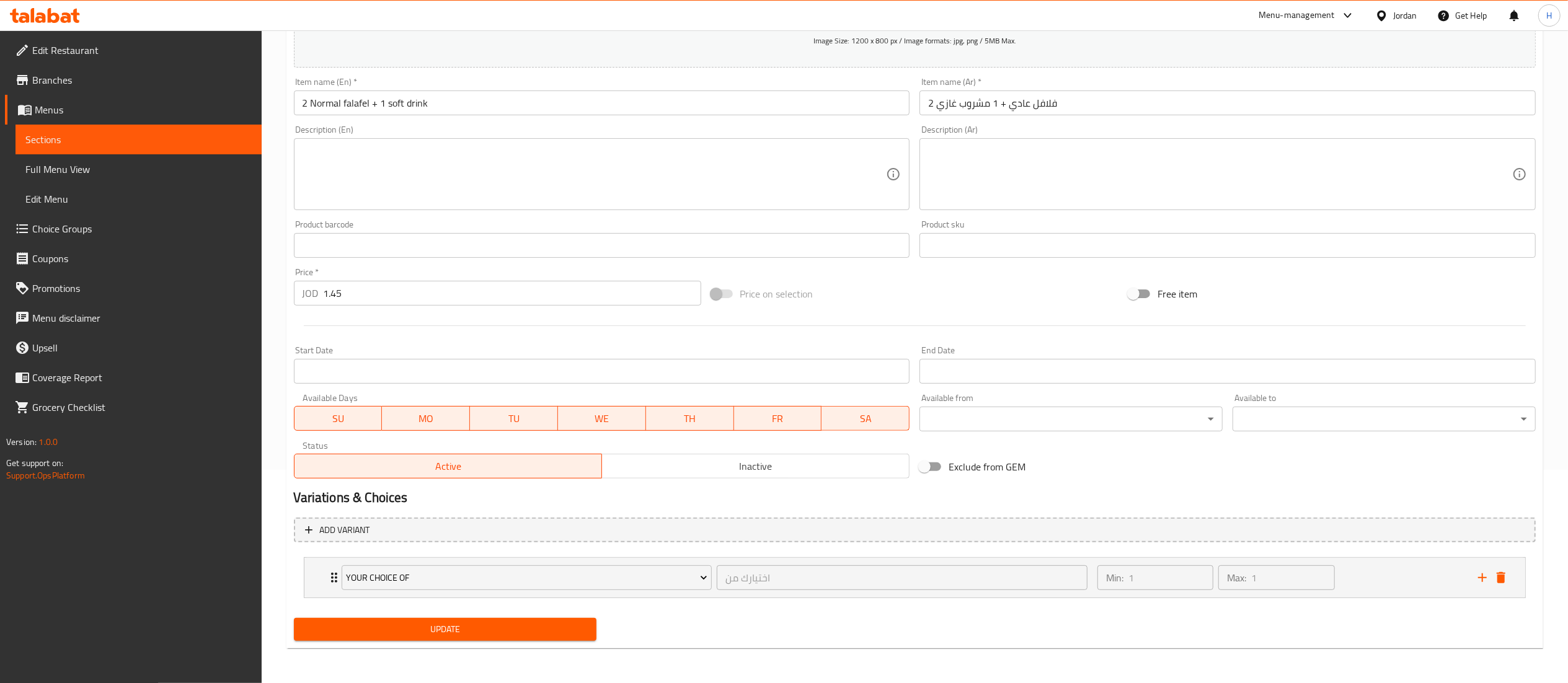
drag, startPoint x: 515, startPoint y: 631, endPoint x: 520, endPoint y: 637, distance: 7.8
click at [515, 633] on span "Update" at bounding box center [445, 630] width 283 height 16
click at [1383, 573] on div "Min: 1 ​ Max: 1 ​" at bounding box center [1280, 577] width 381 height 40
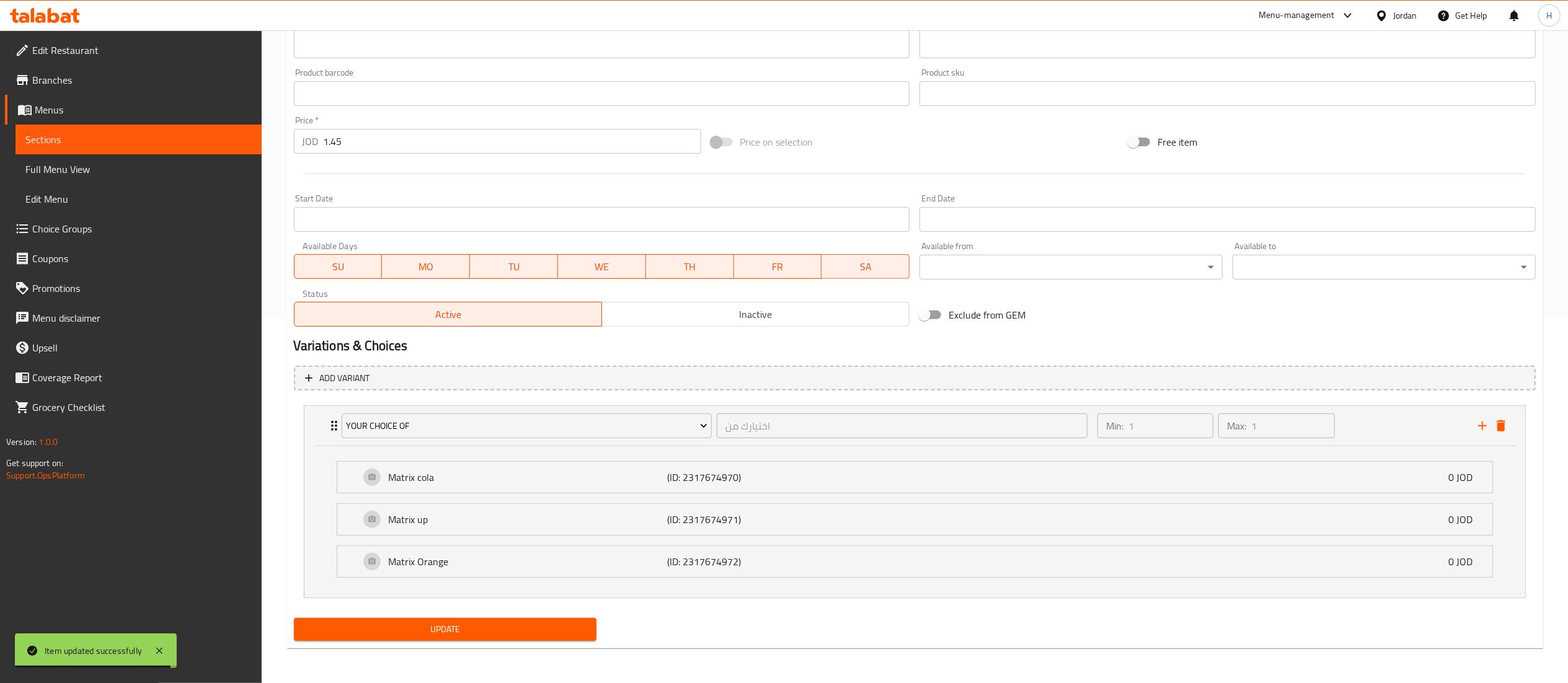
scroll to position [367, 0]
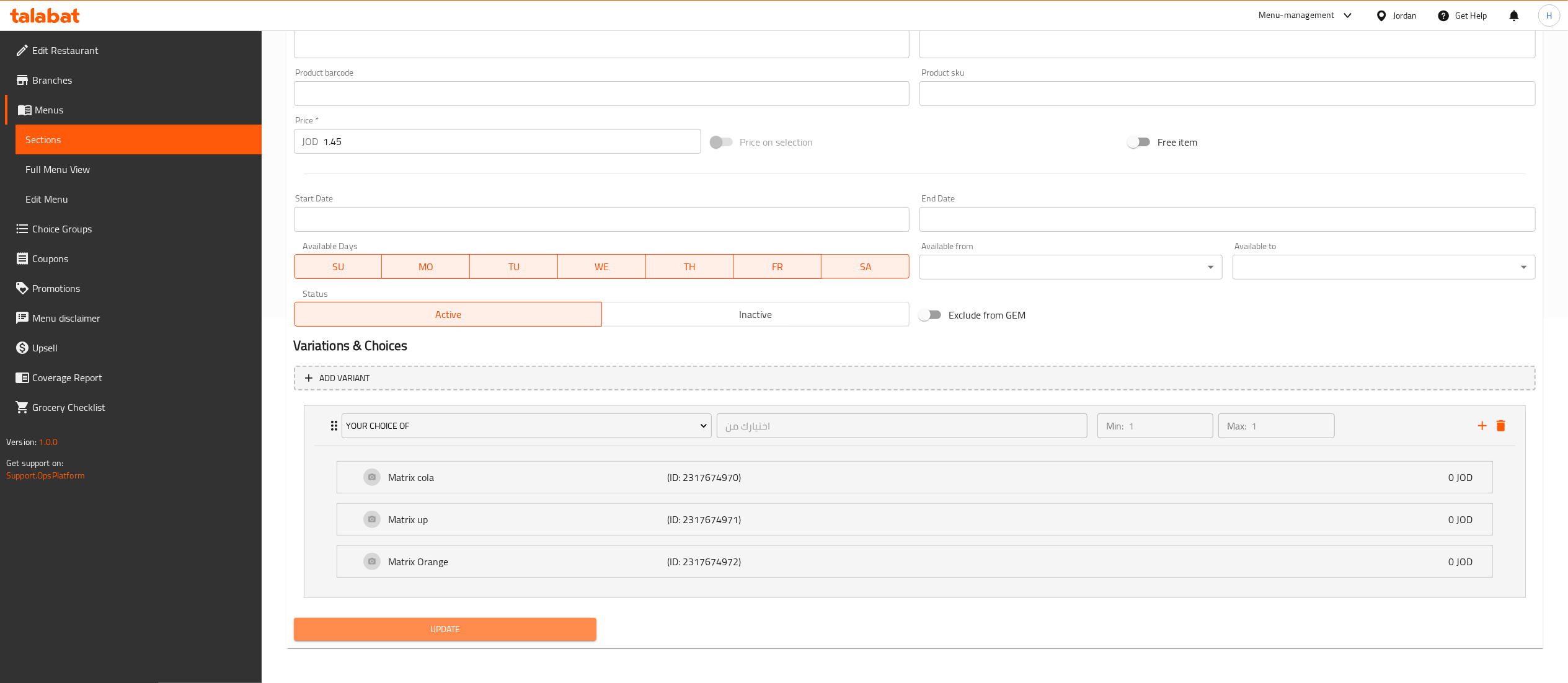
click at [464, 633] on span "Update" at bounding box center [445, 630] width 283 height 16
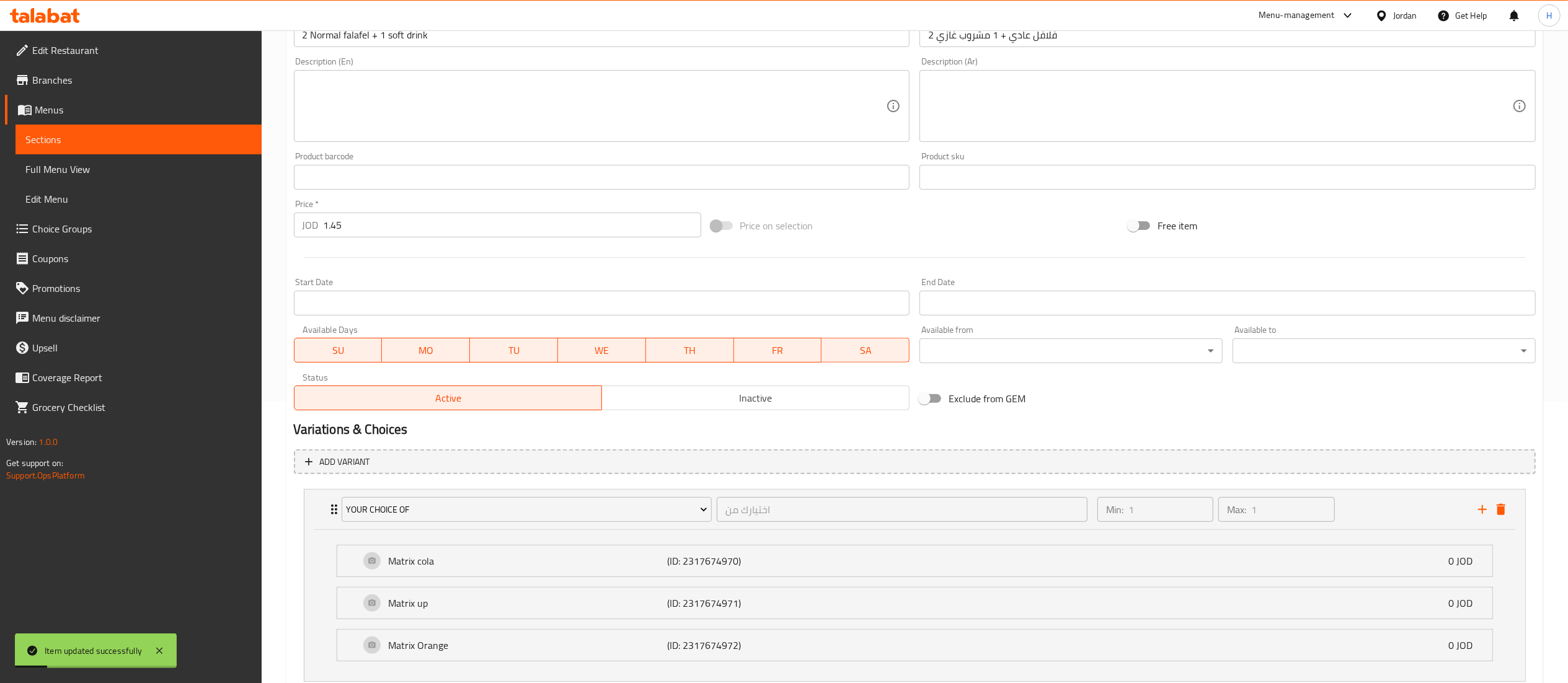
scroll to position [243, 0]
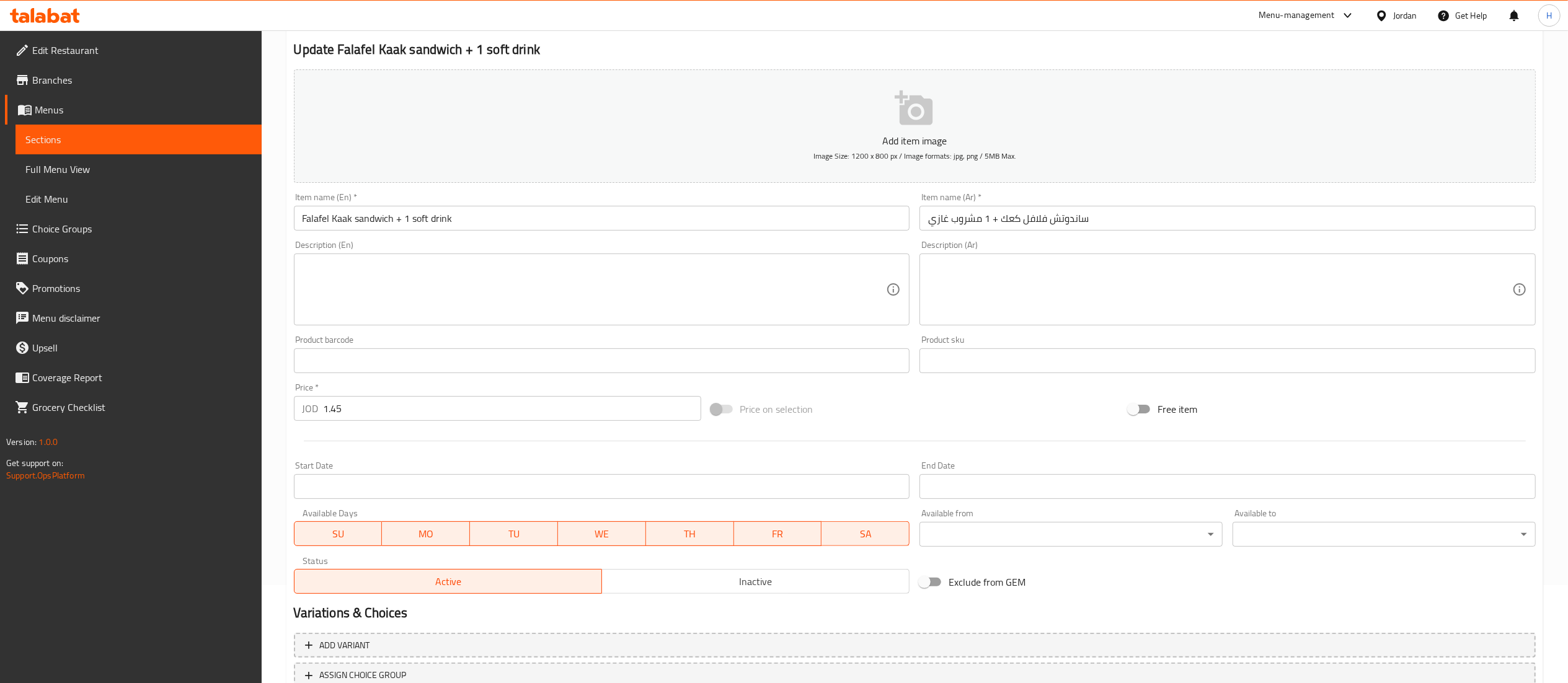
scroll to position [192, 0]
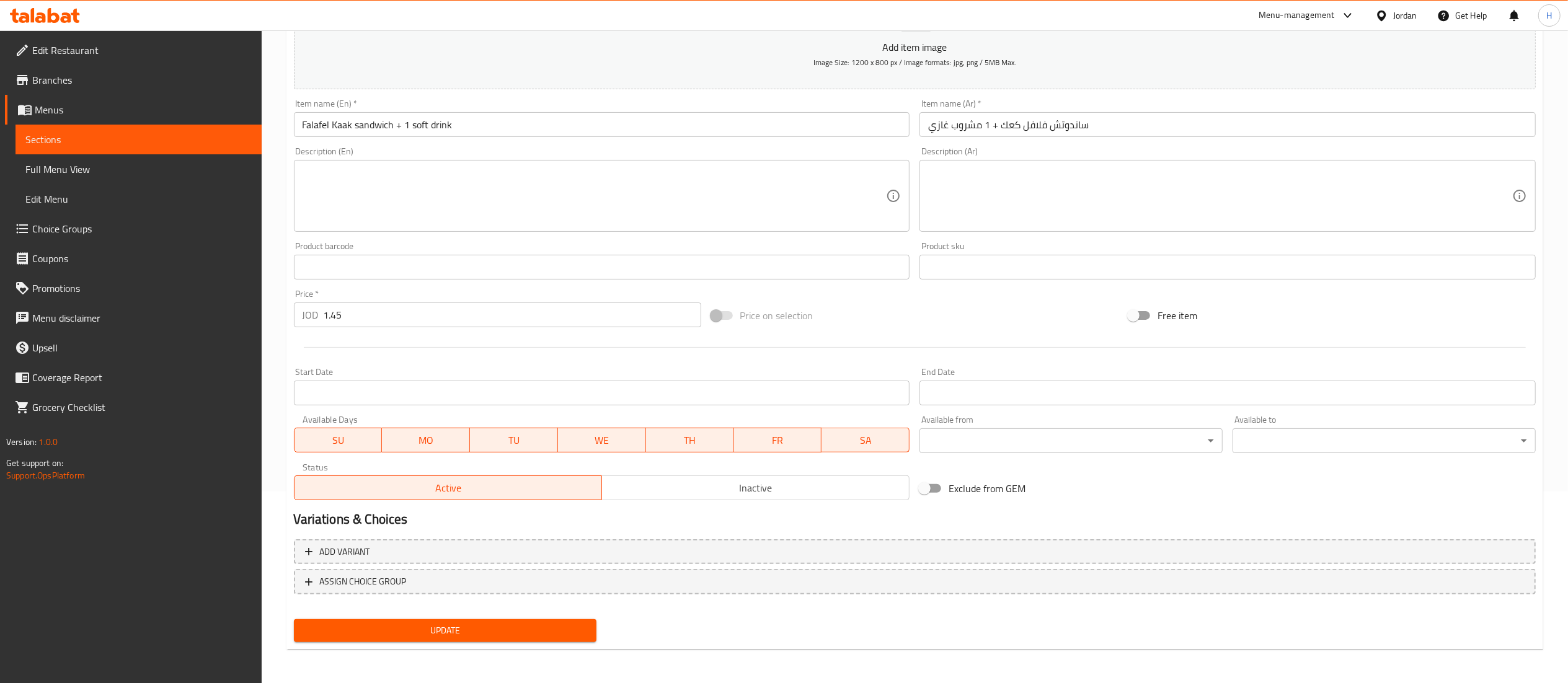
click at [643, 568] on div "Add variant ASSIGN CHOICE GROUP" at bounding box center [914, 575] width 1252 height 81
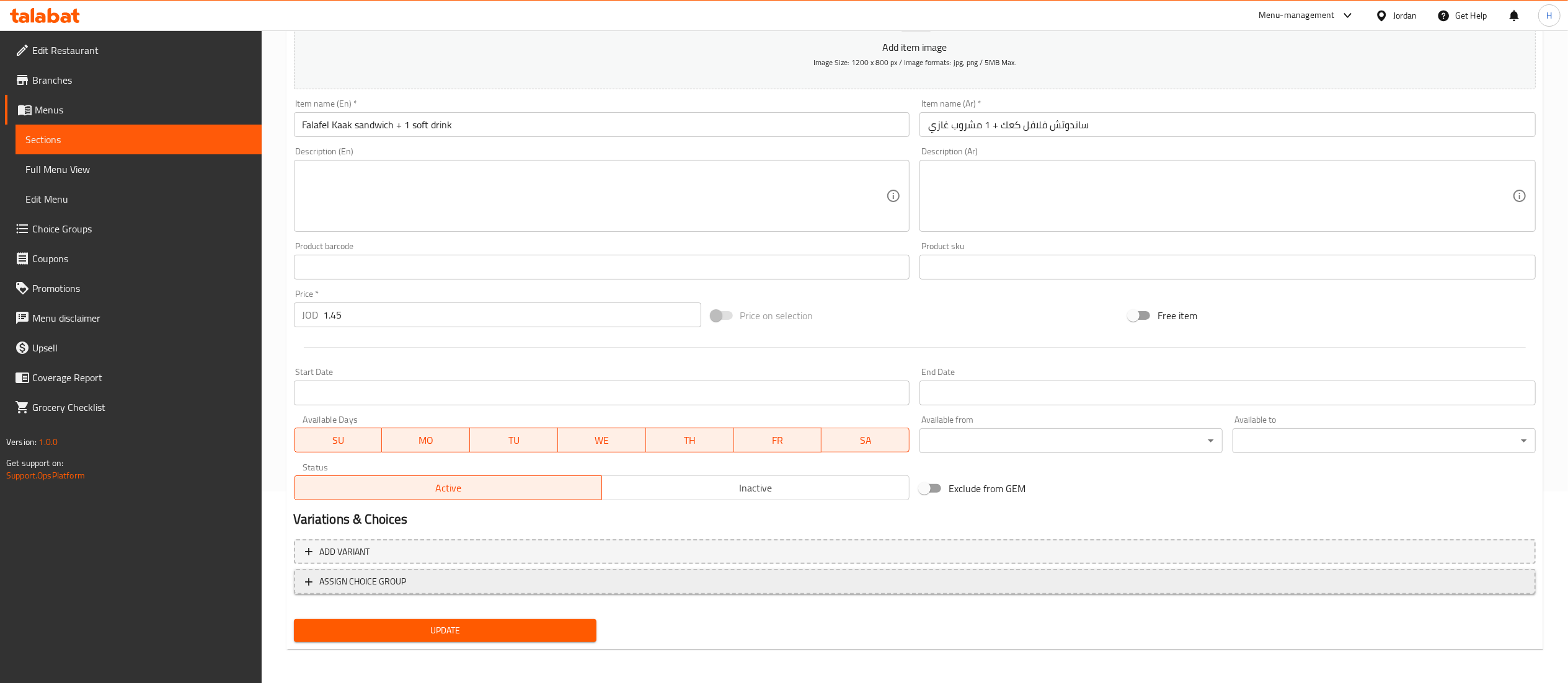
click at [637, 583] on span "ASSIGN CHOICE GROUP" at bounding box center [915, 582] width 1220 height 16
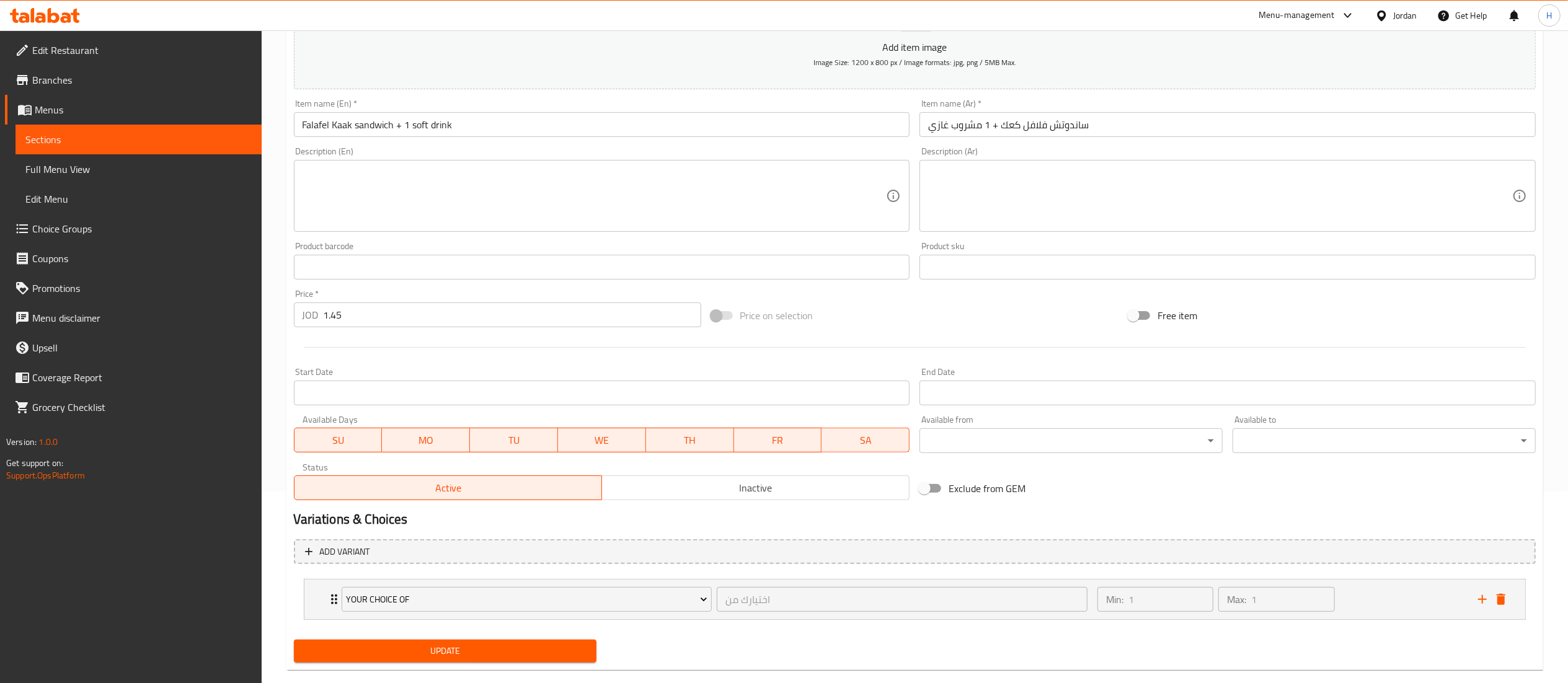
scroll to position [214, 0]
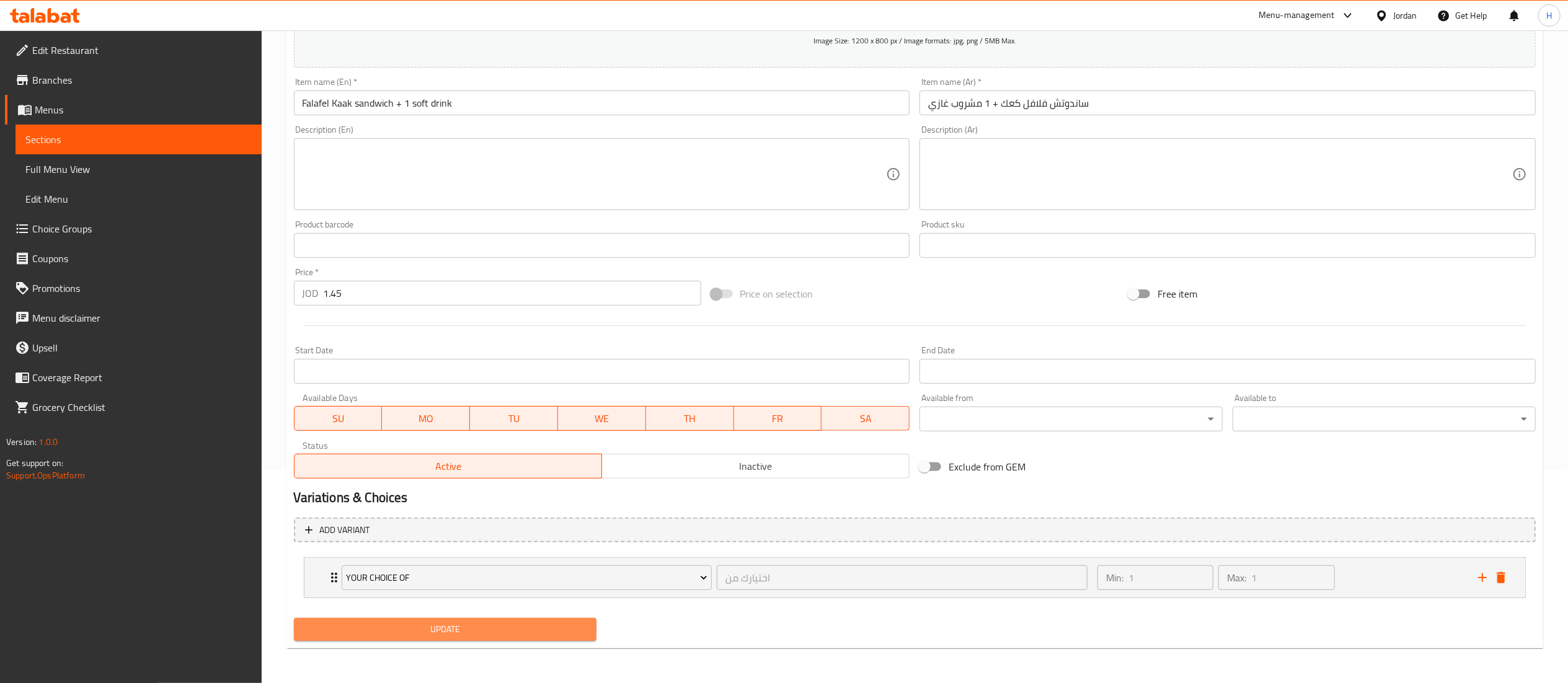
click at [407, 632] on span "Update" at bounding box center [445, 630] width 283 height 16
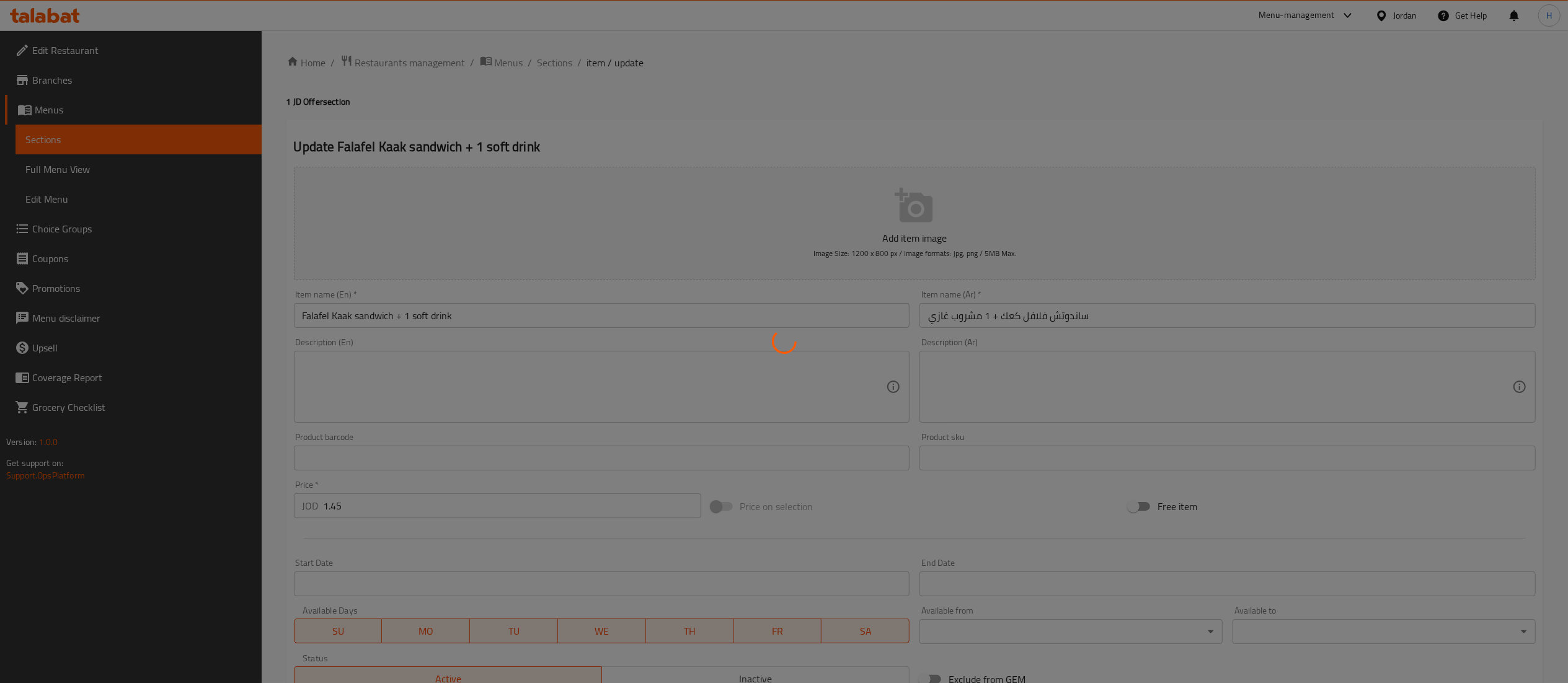
scroll to position [0, 0]
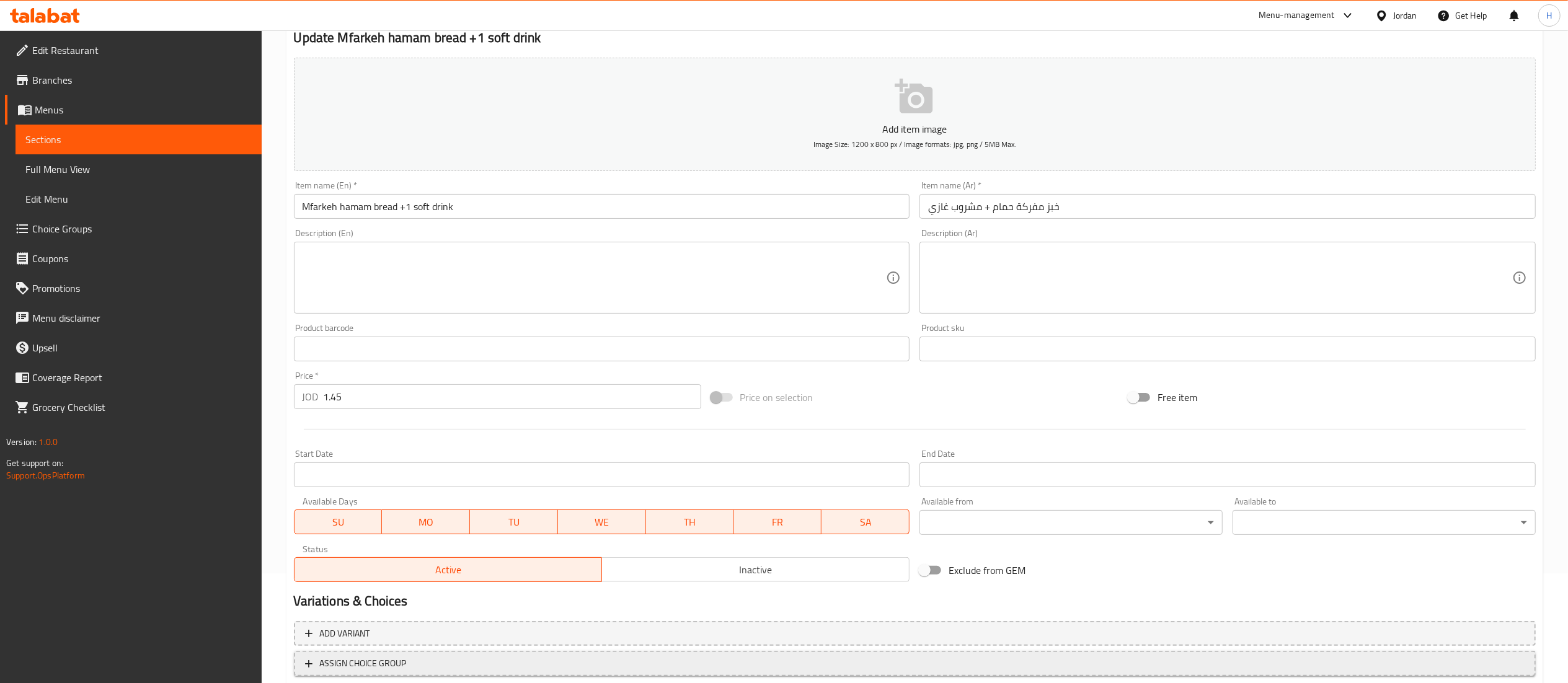
scroll to position [192, 0]
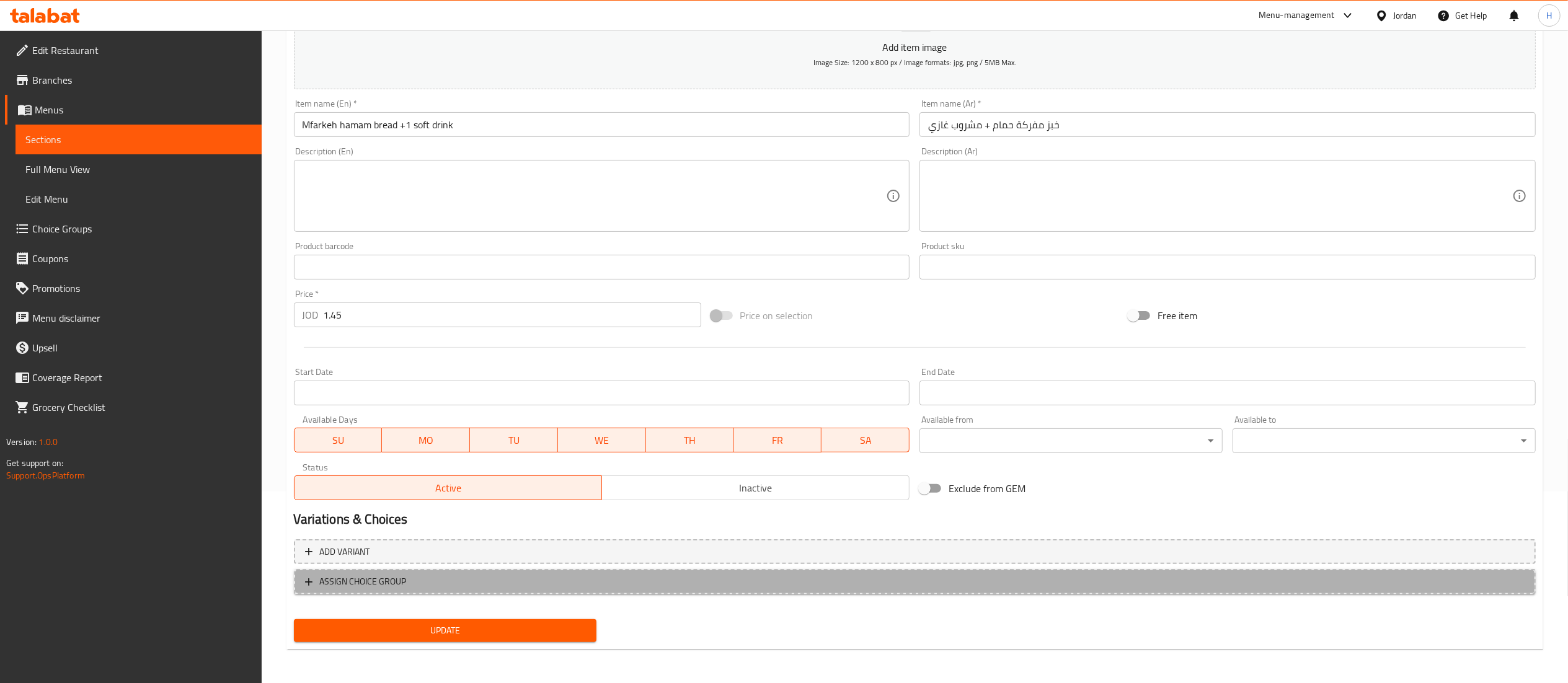
click at [480, 586] on span "ASSIGN CHOICE GROUP" at bounding box center [915, 582] width 1220 height 16
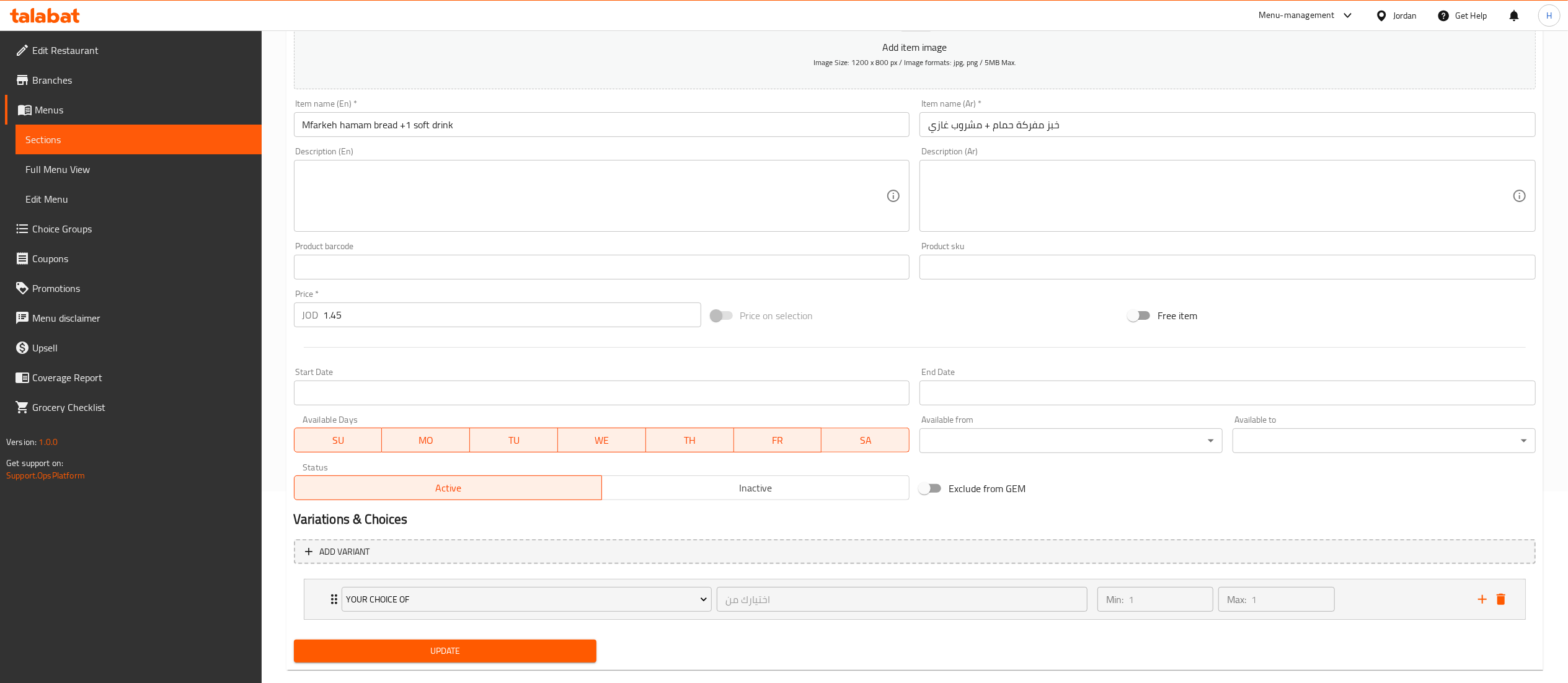
click at [449, 652] on span "Update" at bounding box center [445, 652] width 283 height 16
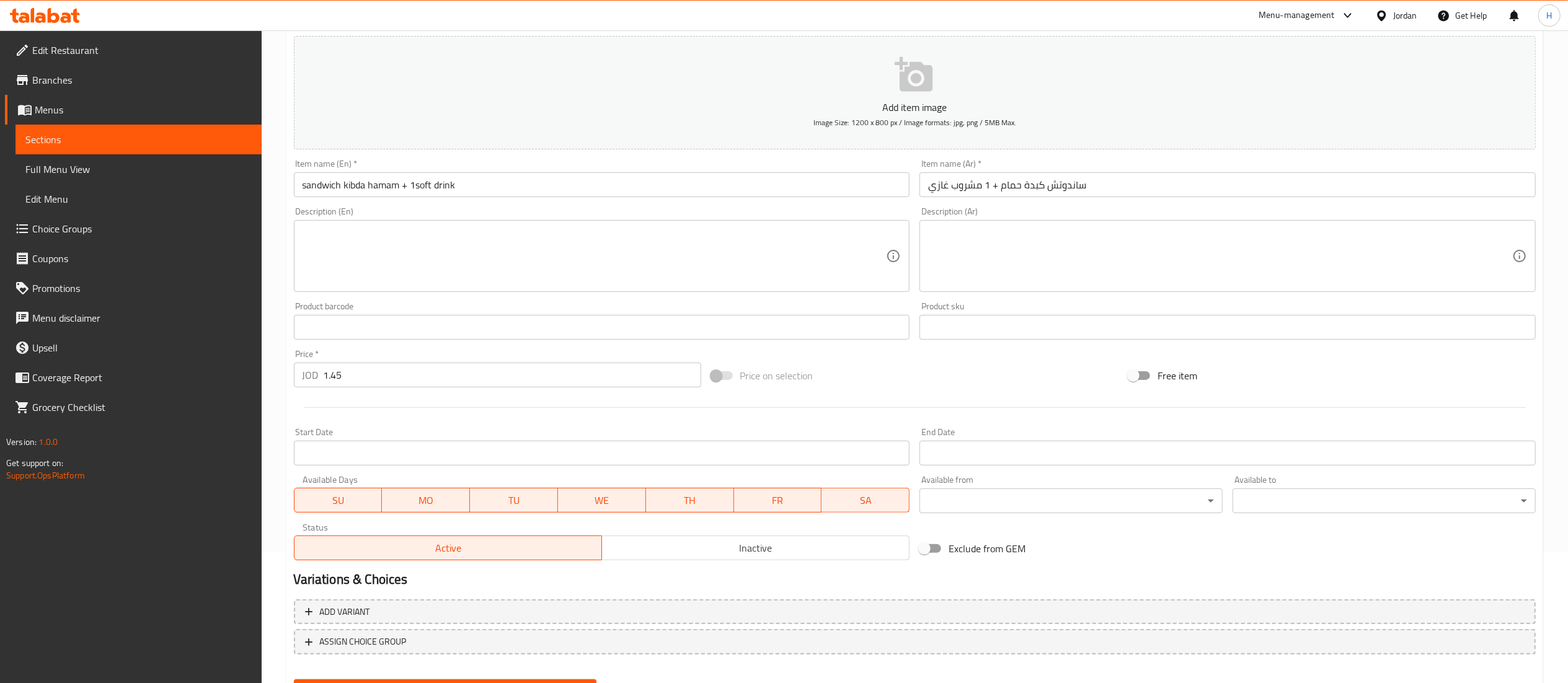
scroll to position [192, 0]
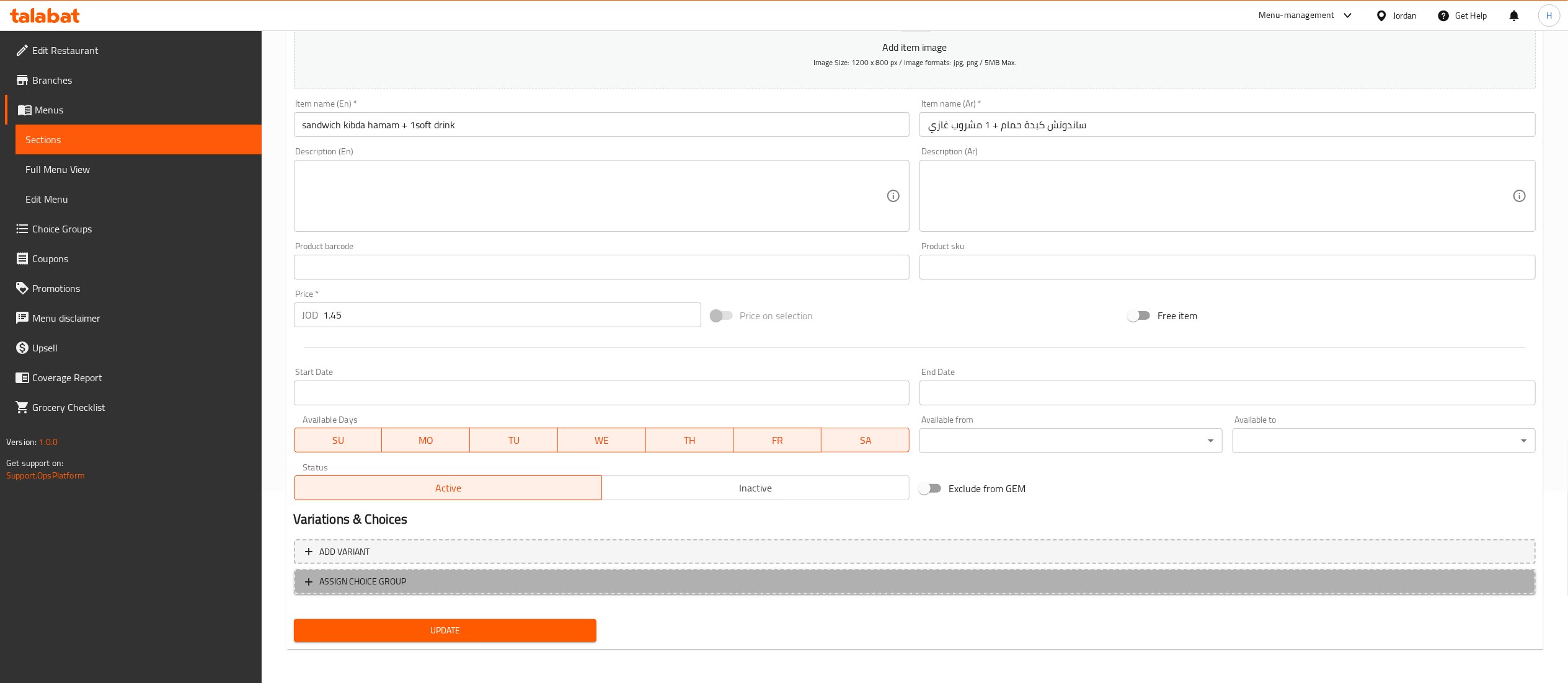
click at [449, 583] on span "ASSIGN CHOICE GROUP" at bounding box center [915, 582] width 1220 height 16
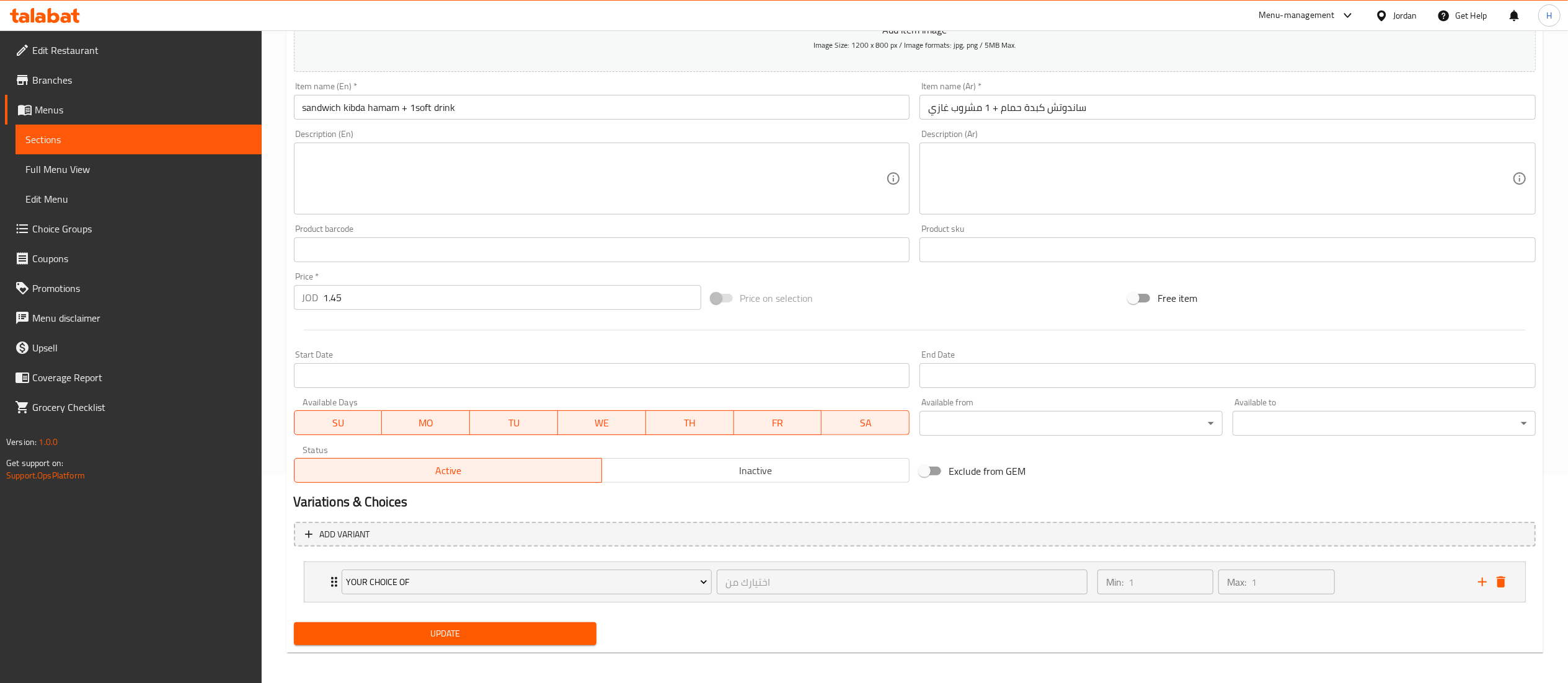
scroll to position [214, 0]
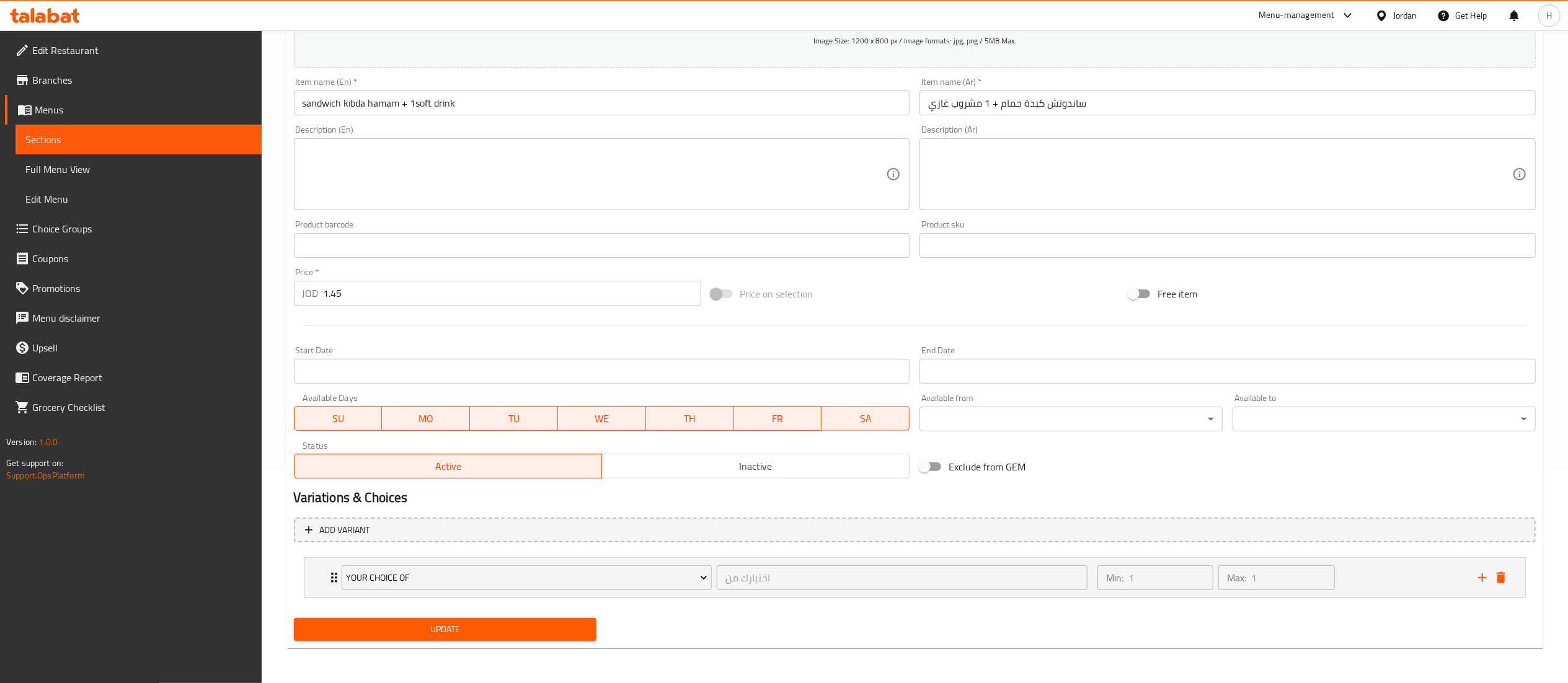
click at [501, 631] on span "Update" at bounding box center [445, 630] width 283 height 16
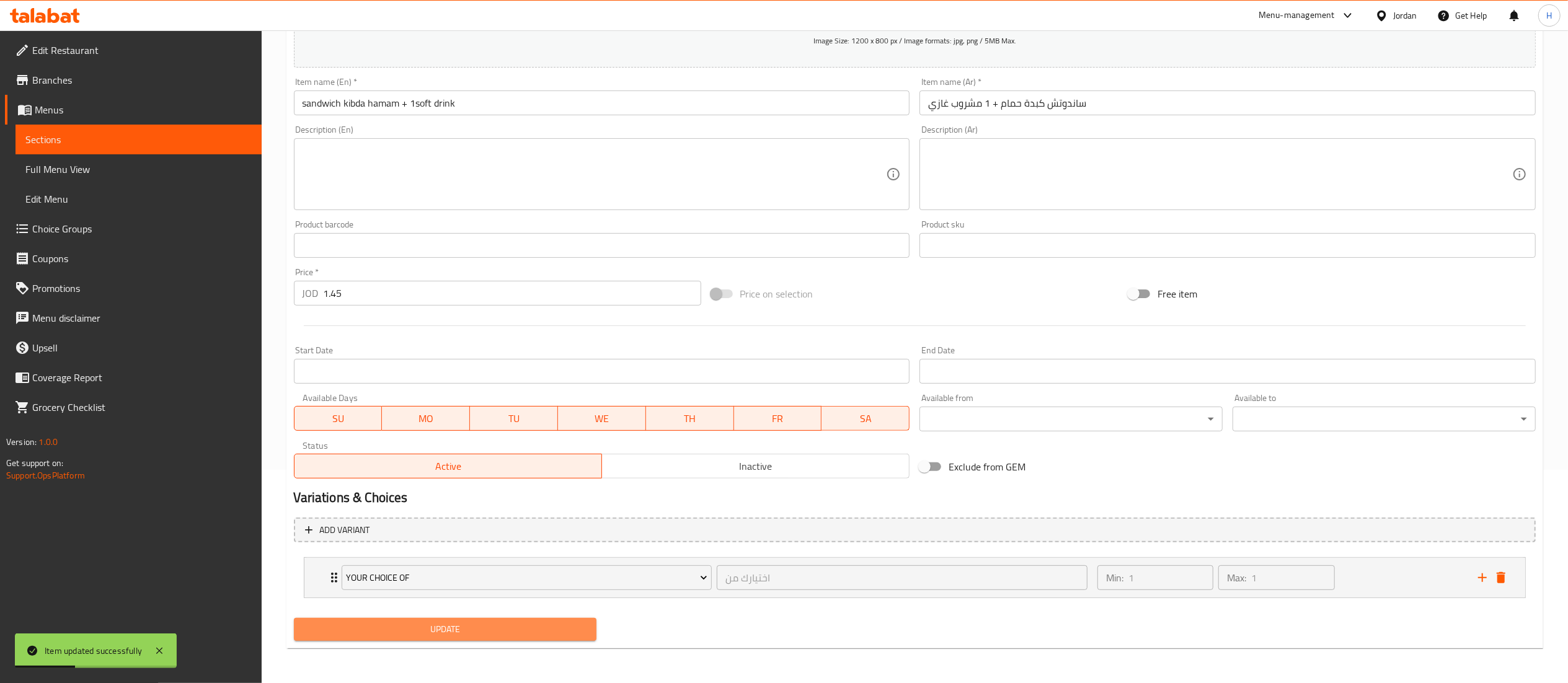
click at [508, 636] on span "Update" at bounding box center [445, 630] width 283 height 16
click at [449, 633] on span "Update" at bounding box center [445, 630] width 283 height 16
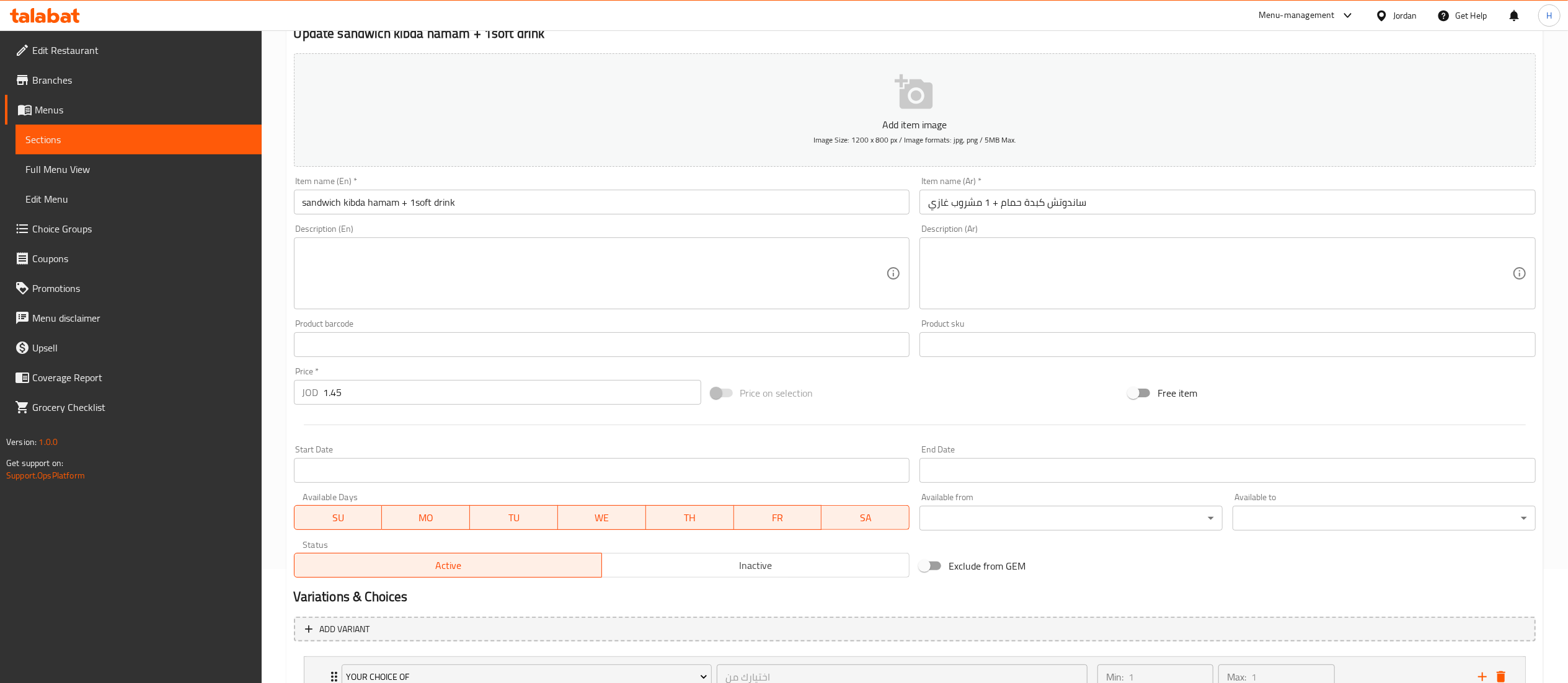
scroll to position [0, 0]
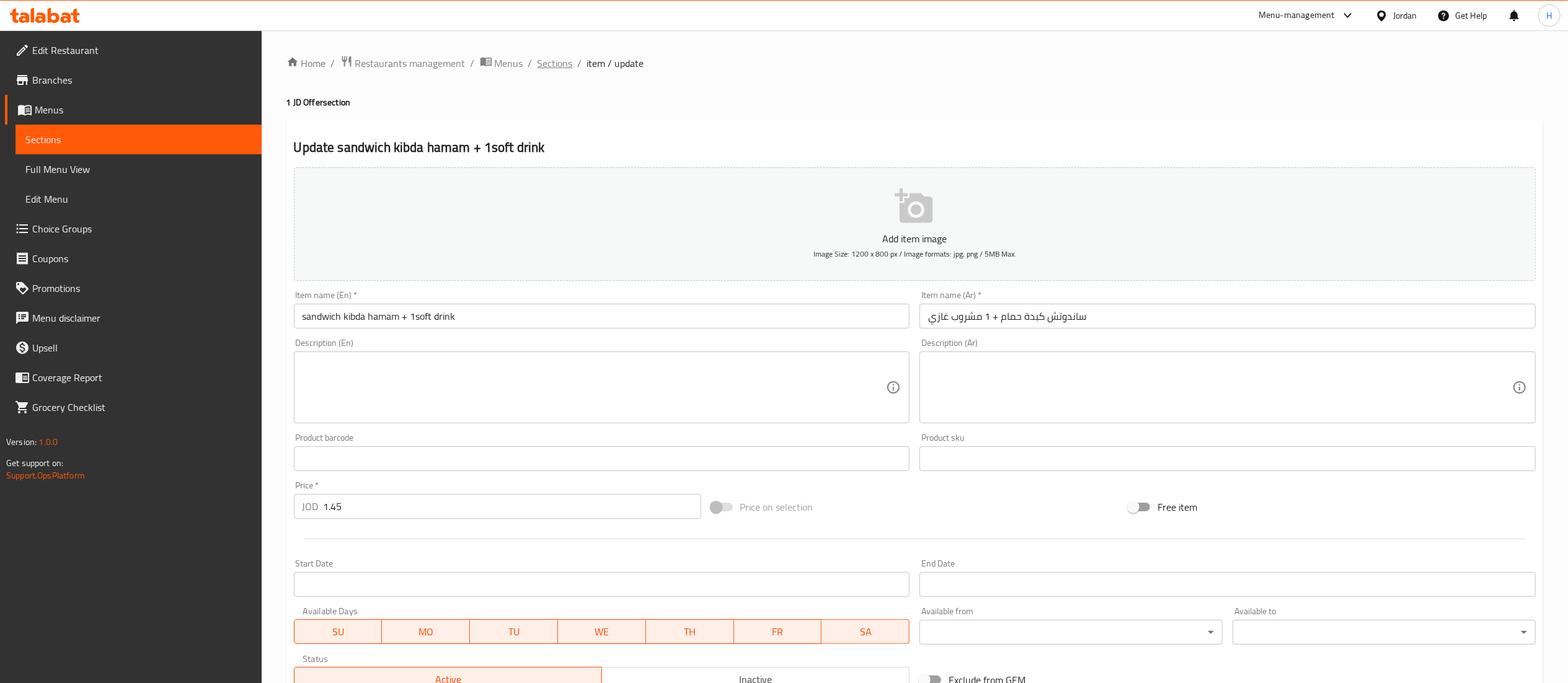
click at [552, 59] on span "Sections" at bounding box center [555, 63] width 35 height 15
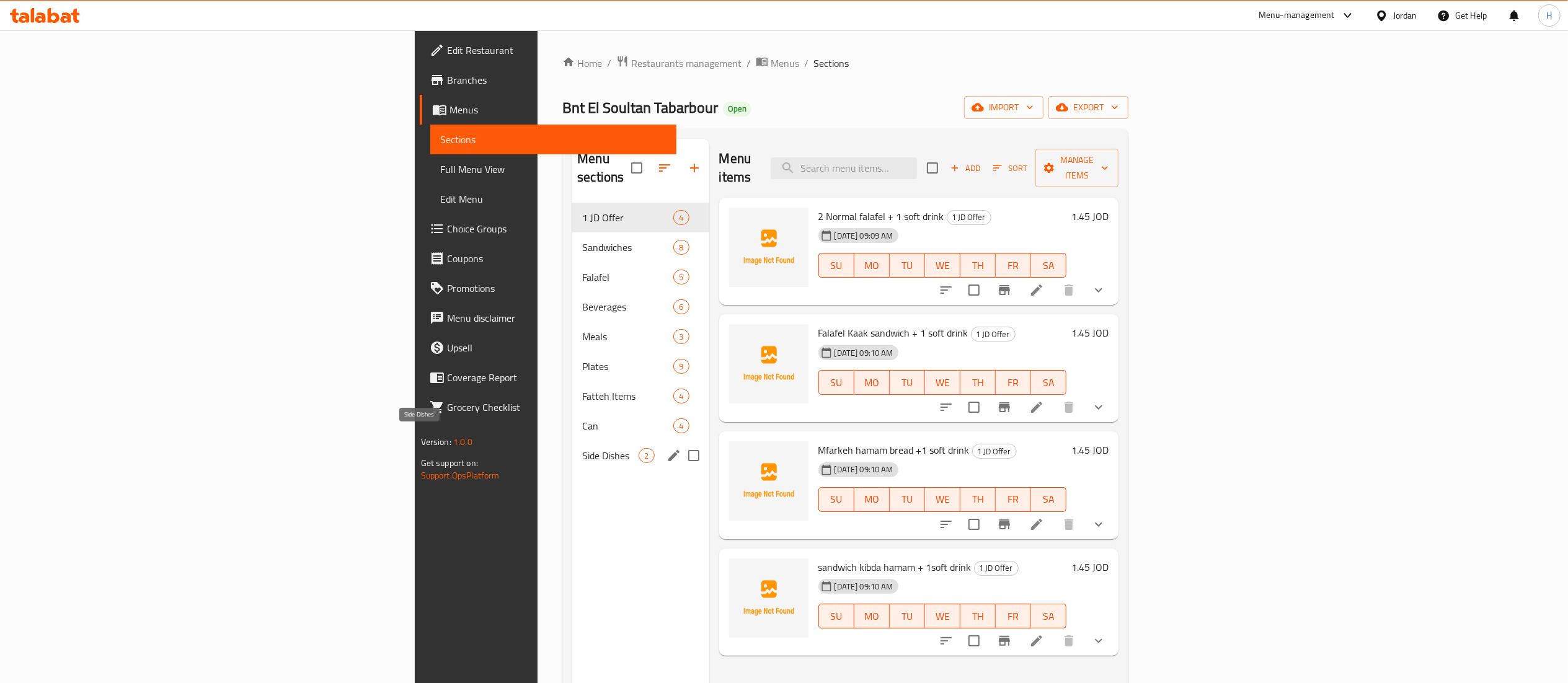
click at [582, 448] on span "Side Dishes" at bounding box center [611, 455] width 56 height 15
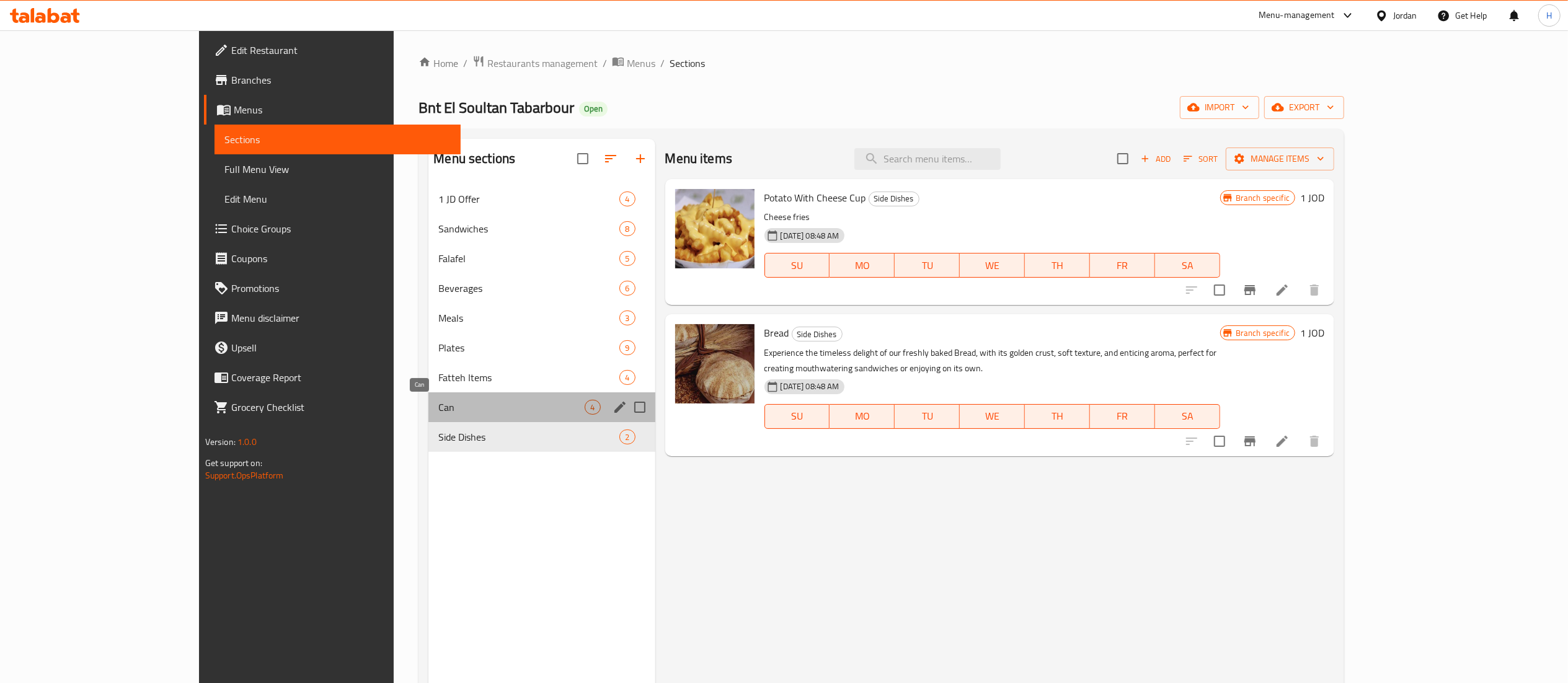
click at [446, 406] on span "Can" at bounding box center [511, 407] width 146 height 15
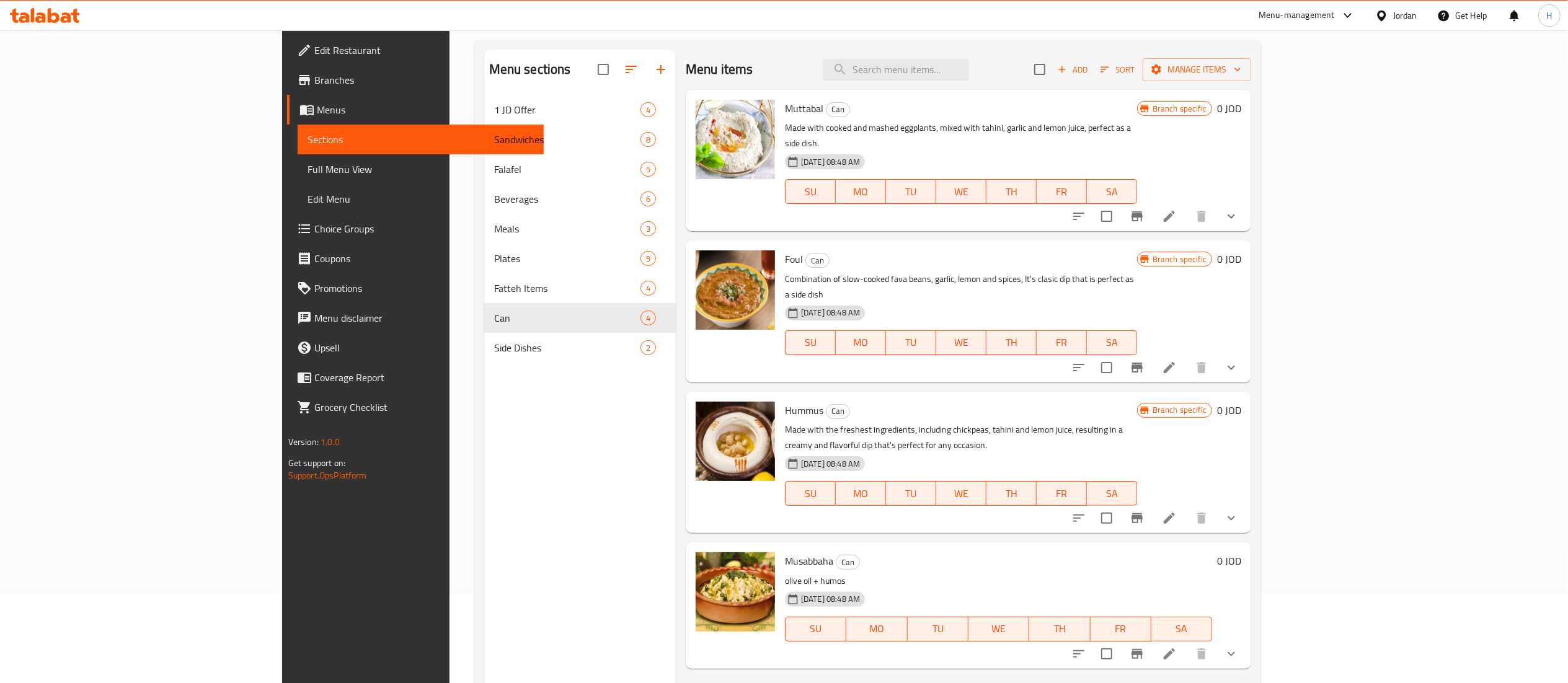
scroll to position [50, 0]
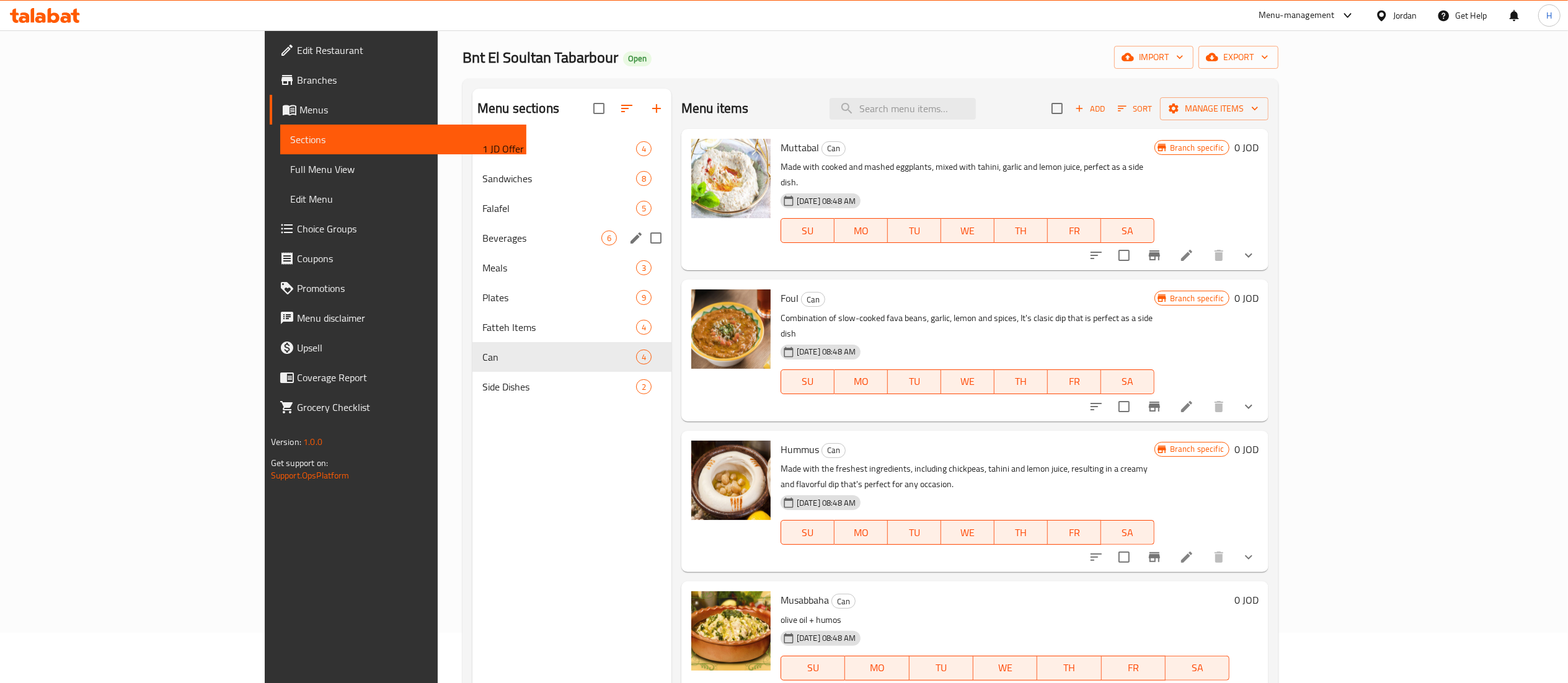
click at [472, 224] on div "Beverages 6" at bounding box center [571, 238] width 199 height 30
